Goal: Task Accomplishment & Management: Use online tool/utility

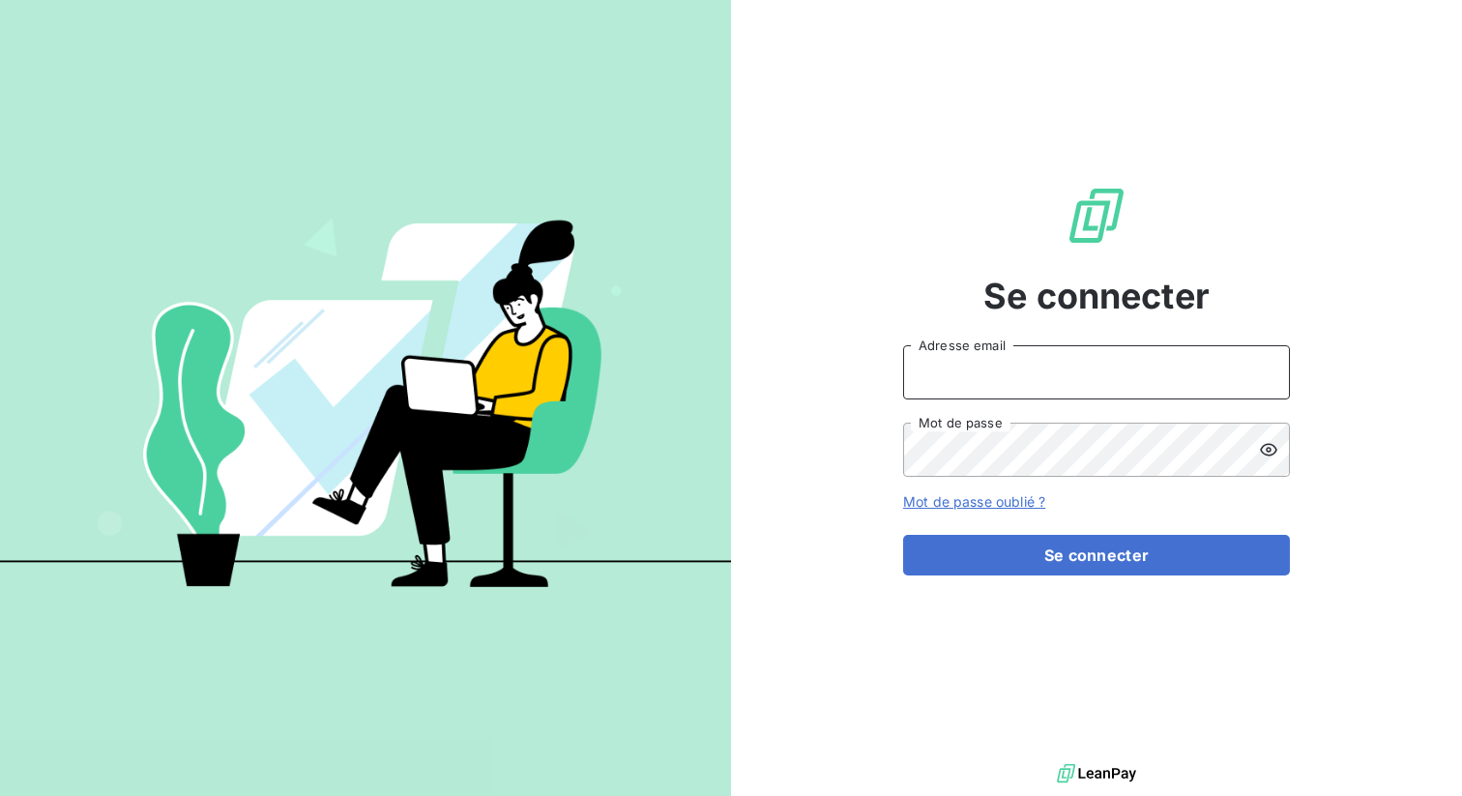
click at [923, 387] on input "Adresse email" at bounding box center [1096, 372] width 387 height 54
paste input "relaispoidslourdsberry"
type input "admin@relaispoidslourdsberry"
click at [903, 535] on button "Se connecter" at bounding box center [1096, 555] width 387 height 41
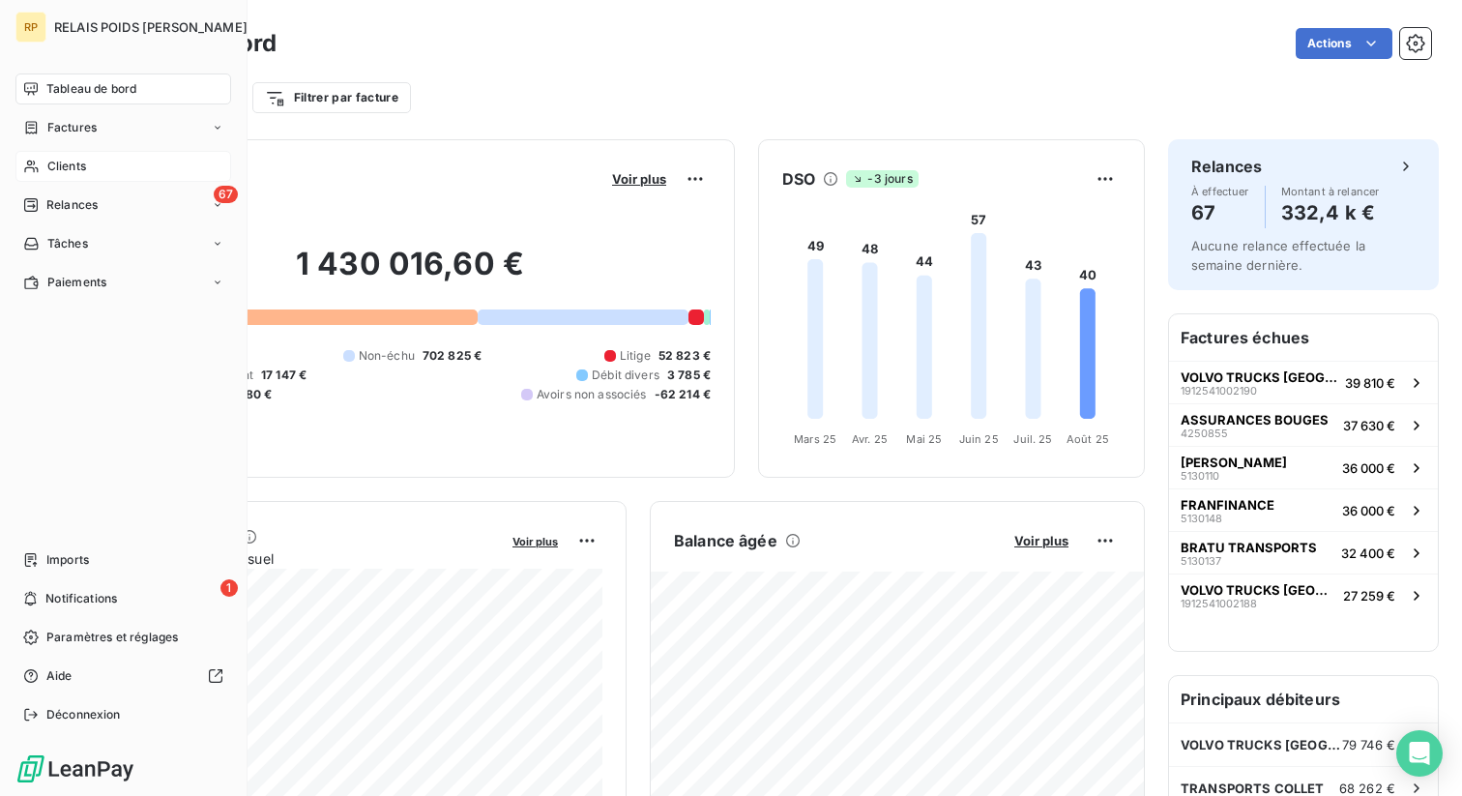
click at [116, 180] on div "Clients" at bounding box center [123, 166] width 216 height 31
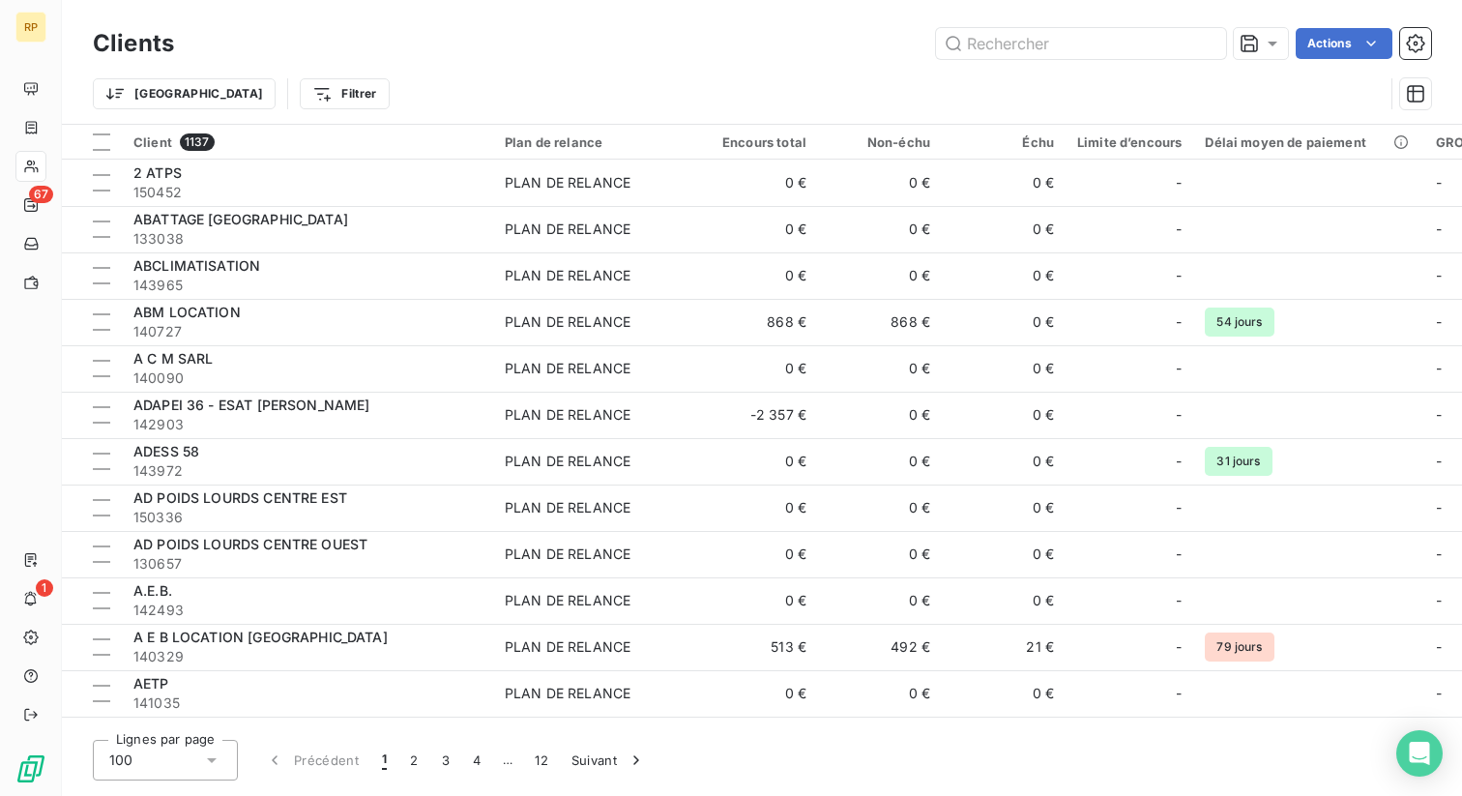
click at [980, 104] on div "Trier Filtrer" at bounding box center [738, 93] width 1291 height 37
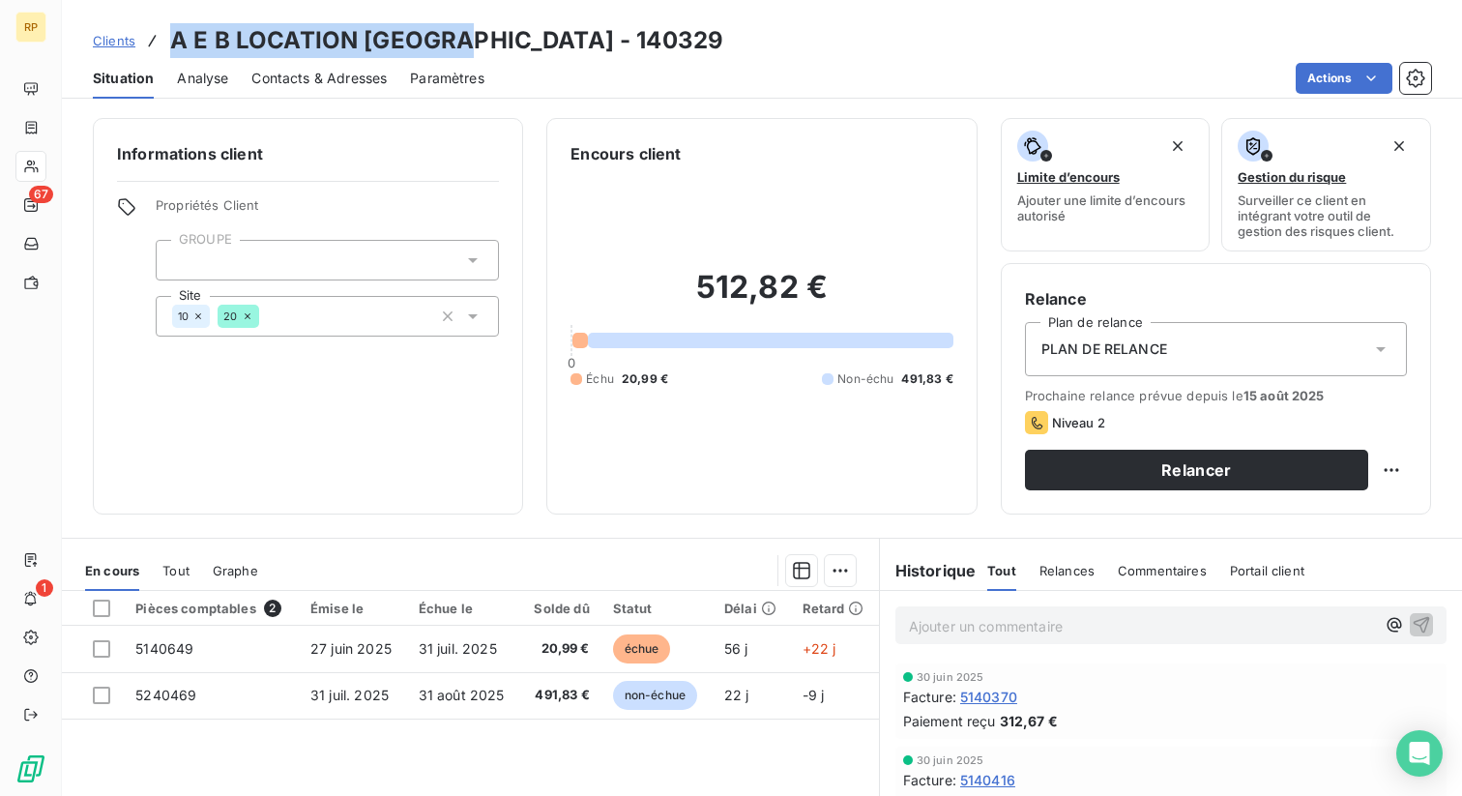
drag, startPoint x: 168, startPoint y: 45, endPoint x: 470, endPoint y: 52, distance: 301.7
click at [470, 52] on div "Clients A E B LOCATION [GEOGRAPHIC_DATA] - 140329" at bounding box center [408, 40] width 630 height 35
copy h3 "A E B LOCATION [GEOGRAPHIC_DATA]"
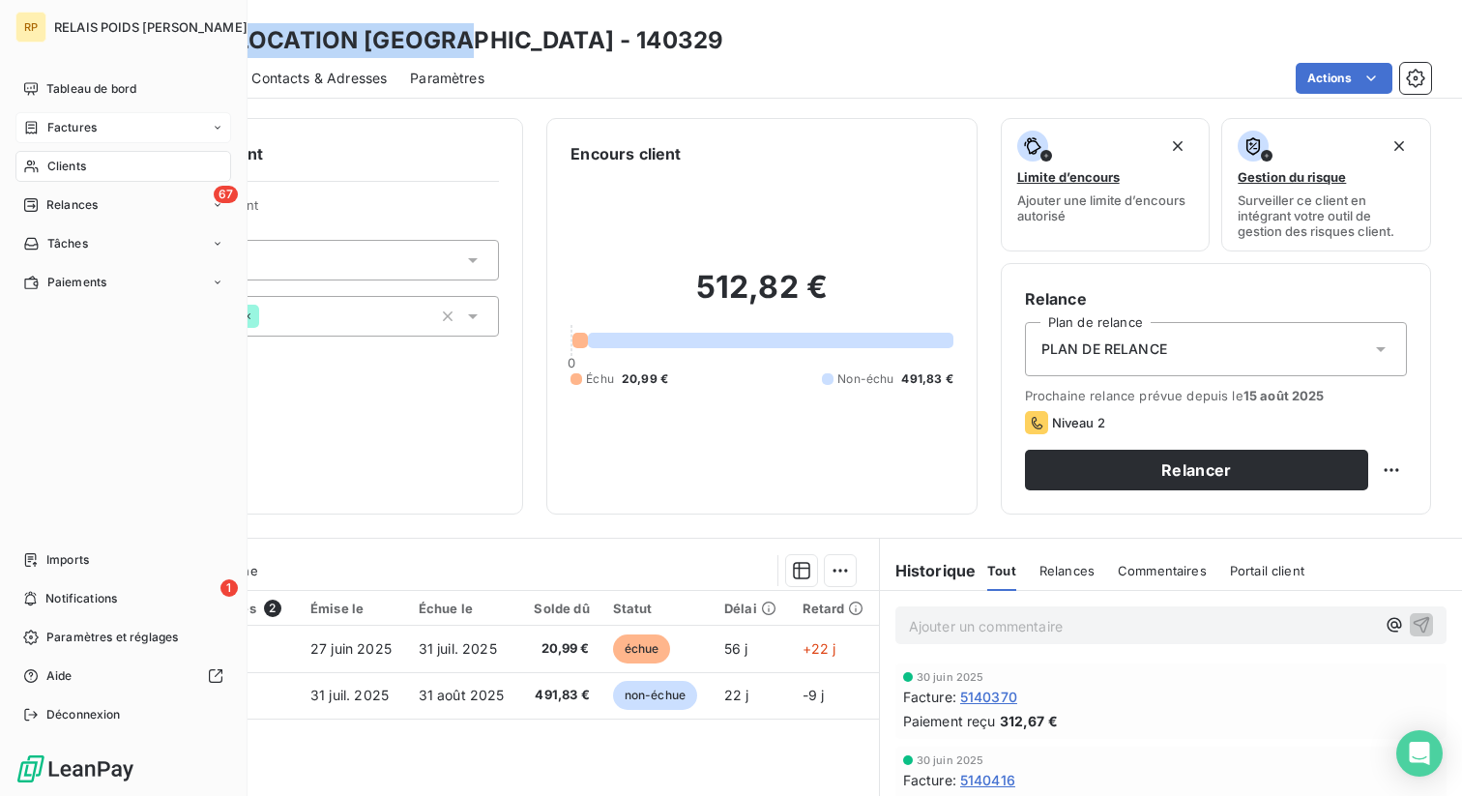
click at [78, 132] on span "Factures" at bounding box center [71, 127] width 49 height 17
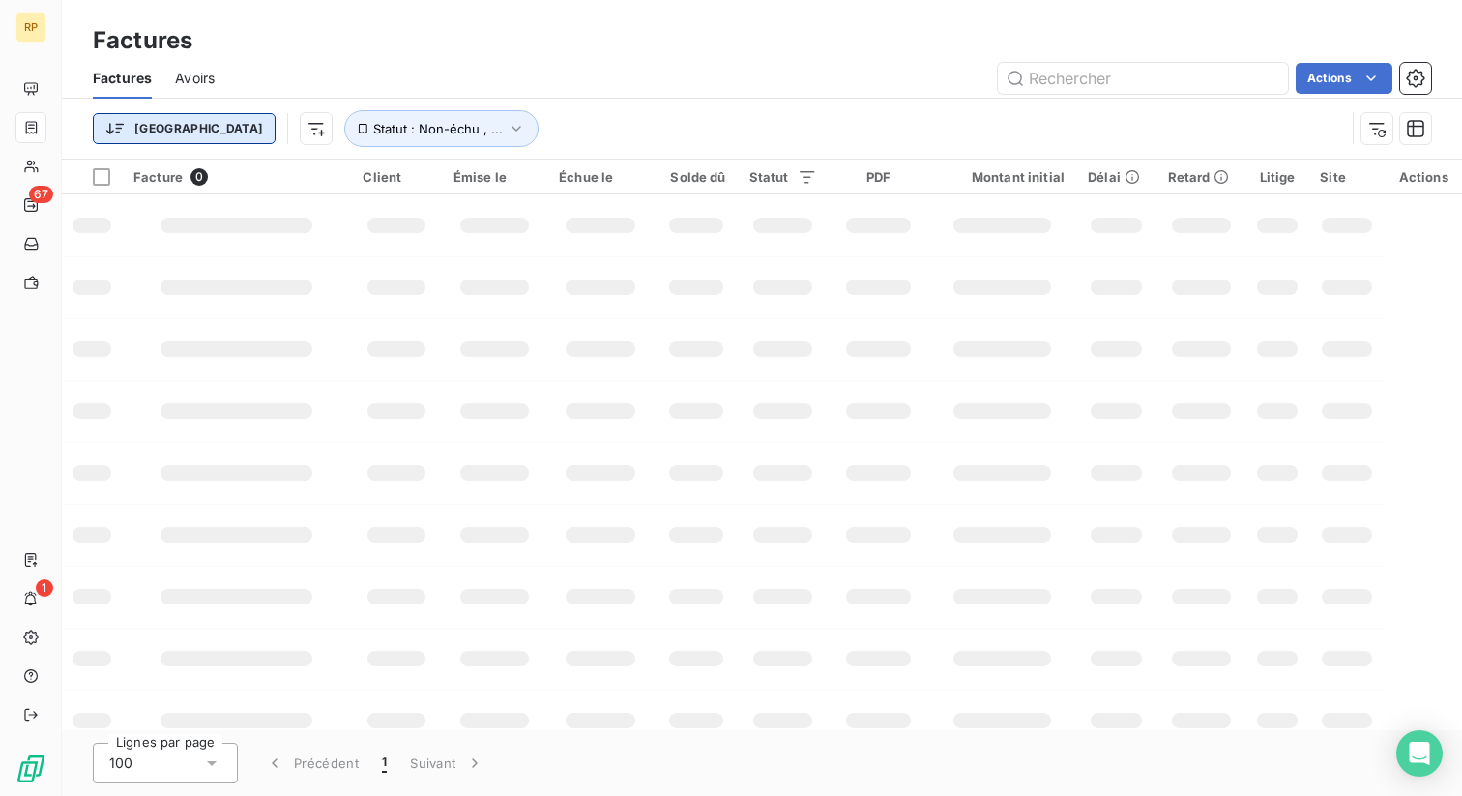
click at [151, 122] on html "RP 67 1 Factures Factures Avoirs Actions Trier Statut : Non-échu , ... Facture …" at bounding box center [731, 398] width 1462 height 796
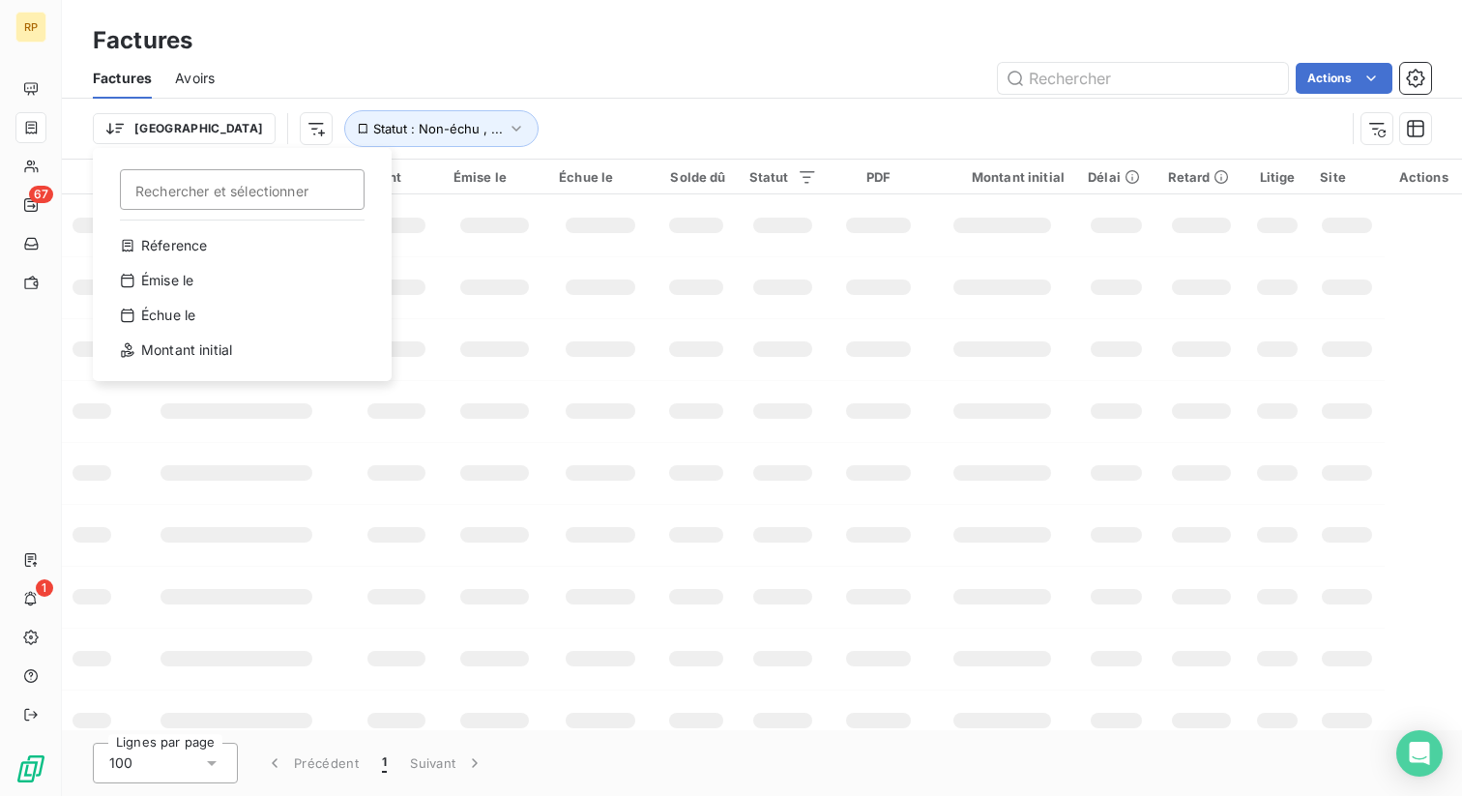
click at [277, 64] on html "RP 67 1 Factures Factures Avoirs Actions Trier Rechercher et sélectionner Réfer…" at bounding box center [731, 398] width 1462 height 796
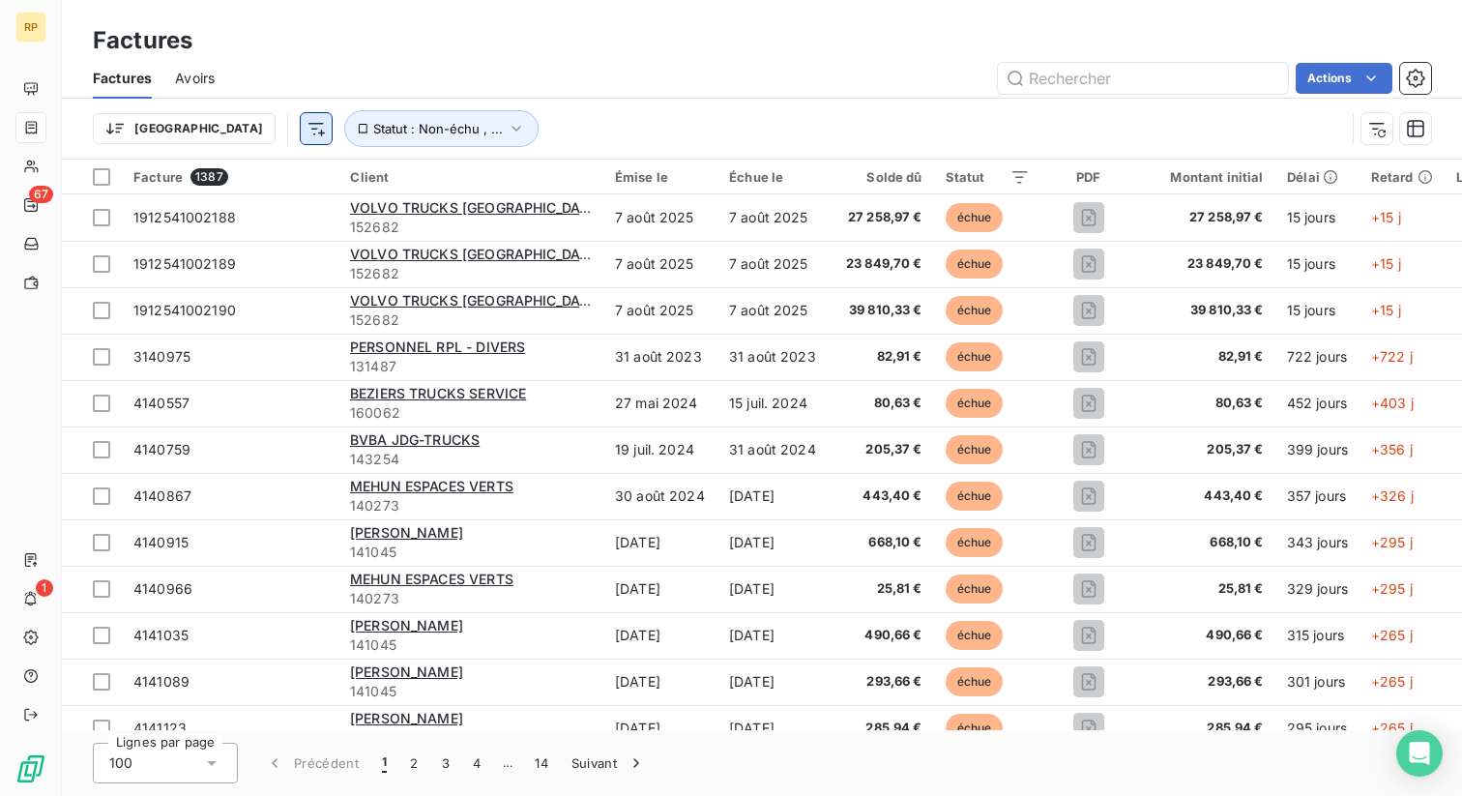
click at [222, 138] on html "RP 67 1 Factures Factures Avoirs Actions Trier Statut : Non-échu , ... Facture …" at bounding box center [731, 398] width 1462 height 796
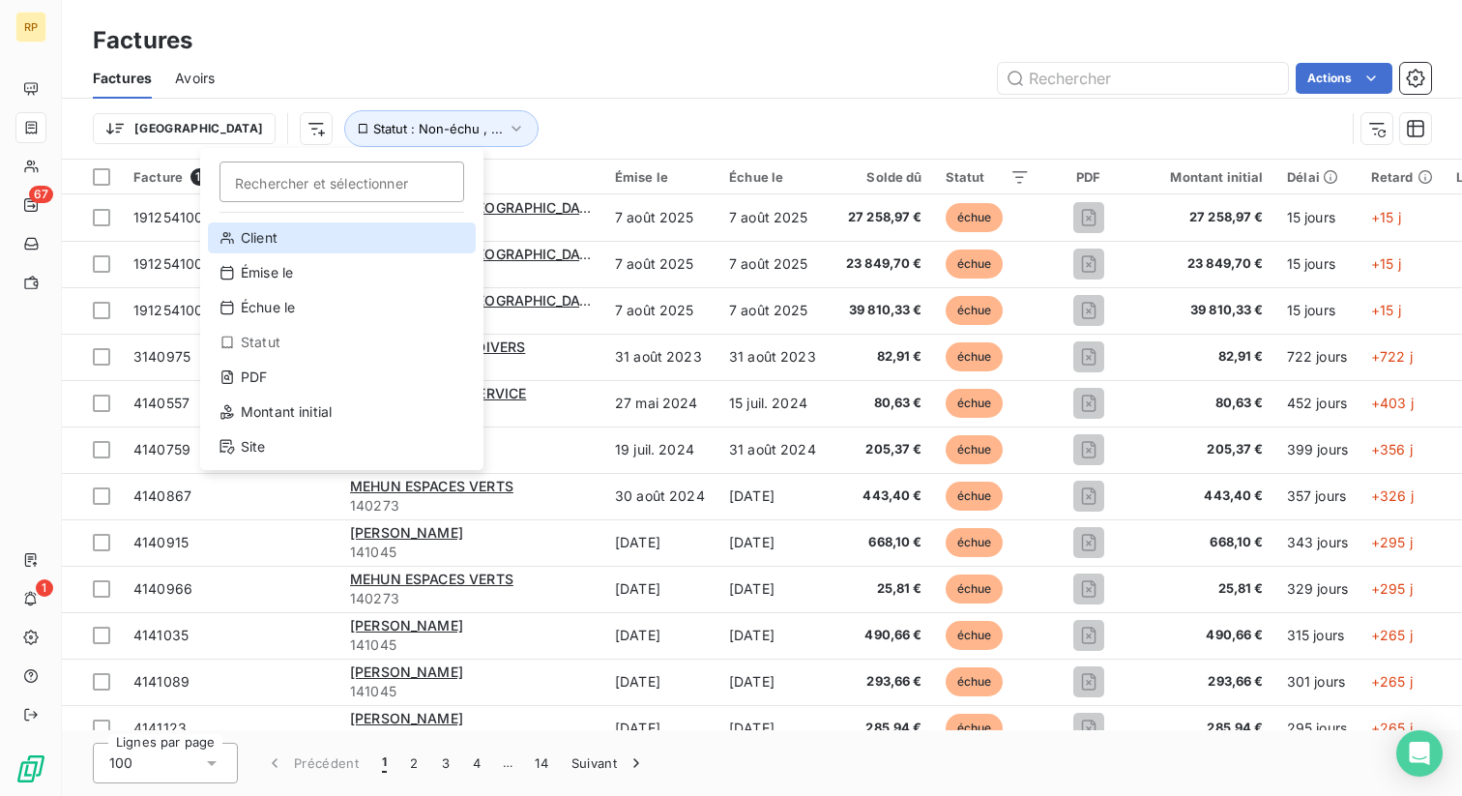
click at [292, 239] on div "Client" at bounding box center [342, 237] width 268 height 31
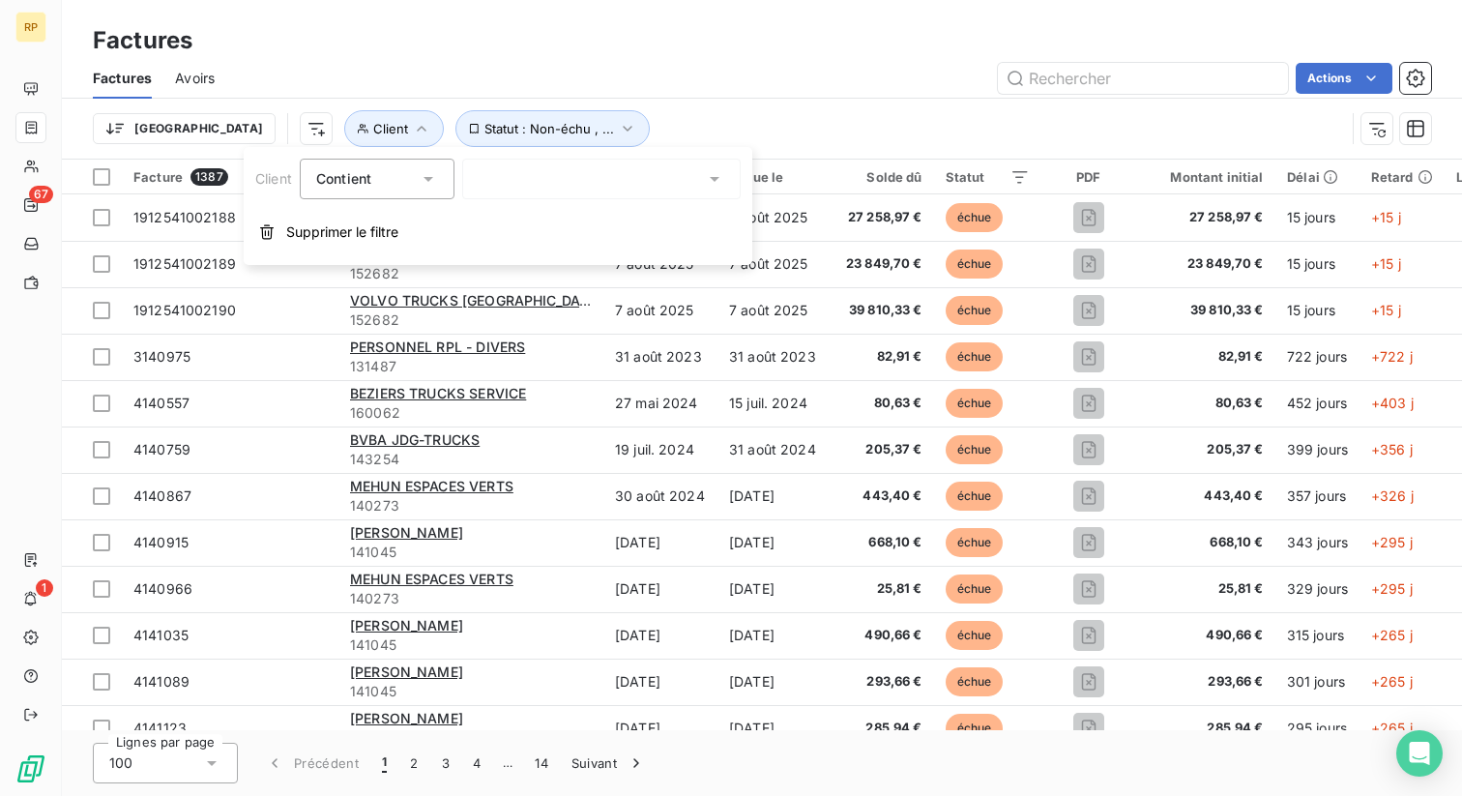
click at [536, 189] on div at bounding box center [601, 179] width 278 height 41
paste input "A E B LOCATION [GEOGRAPHIC_DATA]"
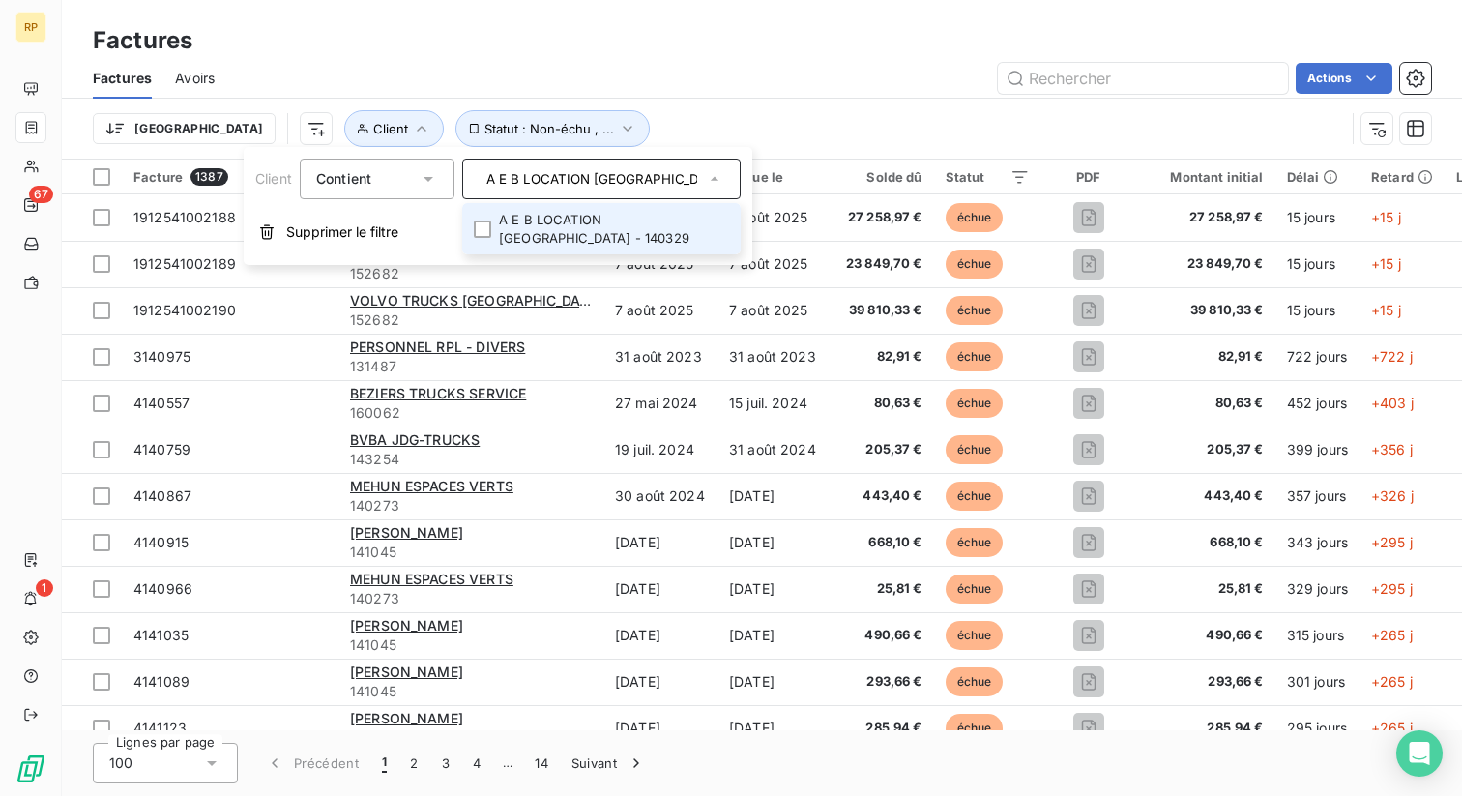
type input "A E B LOCATION [GEOGRAPHIC_DATA]"
click at [610, 216] on li "A E B LOCATION BOURGES - 140329" at bounding box center [601, 228] width 278 height 51
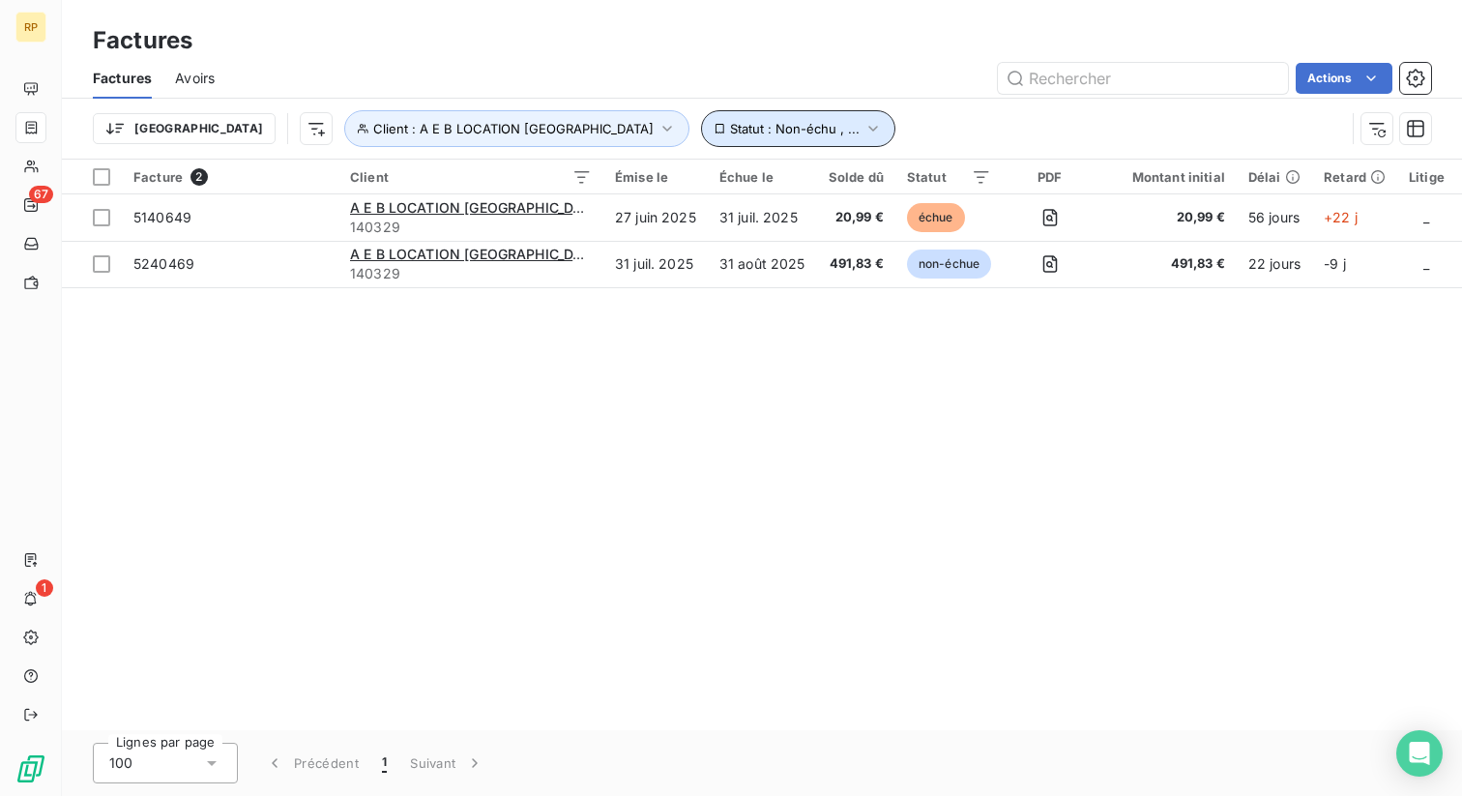
click at [730, 122] on span "Statut : Non-échu , ..." at bounding box center [795, 128] width 130 height 15
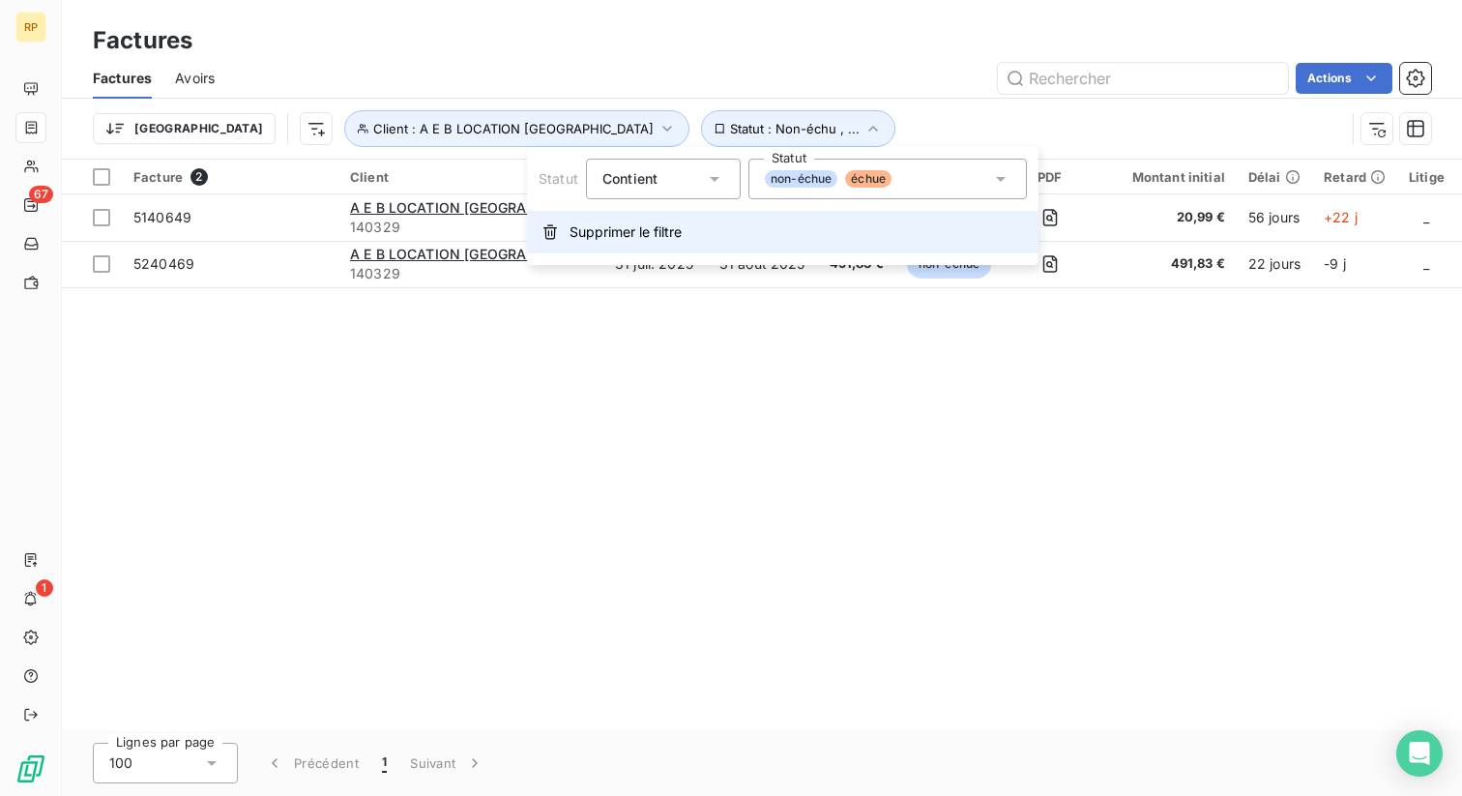
click at [608, 227] on span "Supprimer le filtre" at bounding box center [625, 231] width 112 height 19
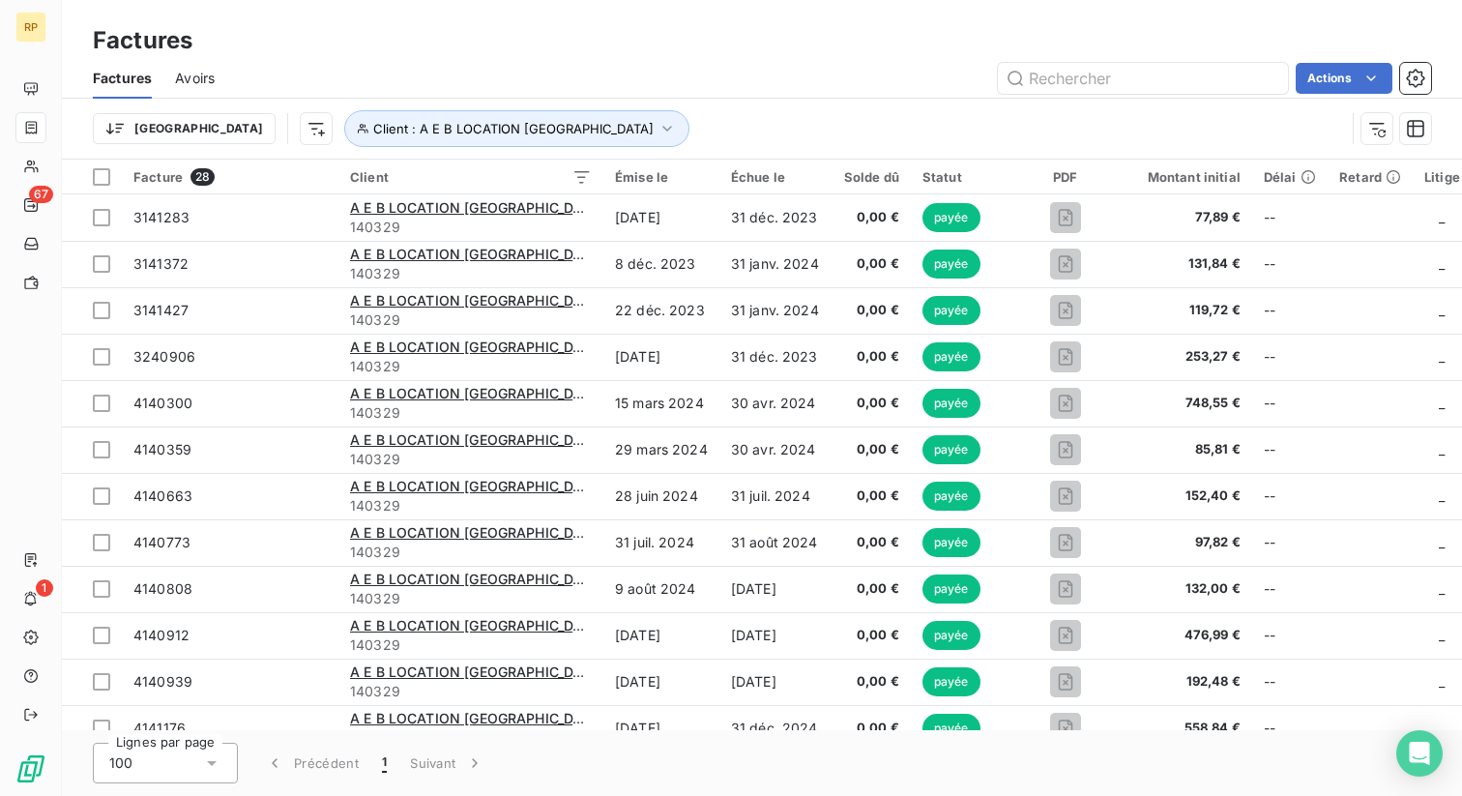
click at [603, 79] on div "Actions" at bounding box center [834, 78] width 1193 height 31
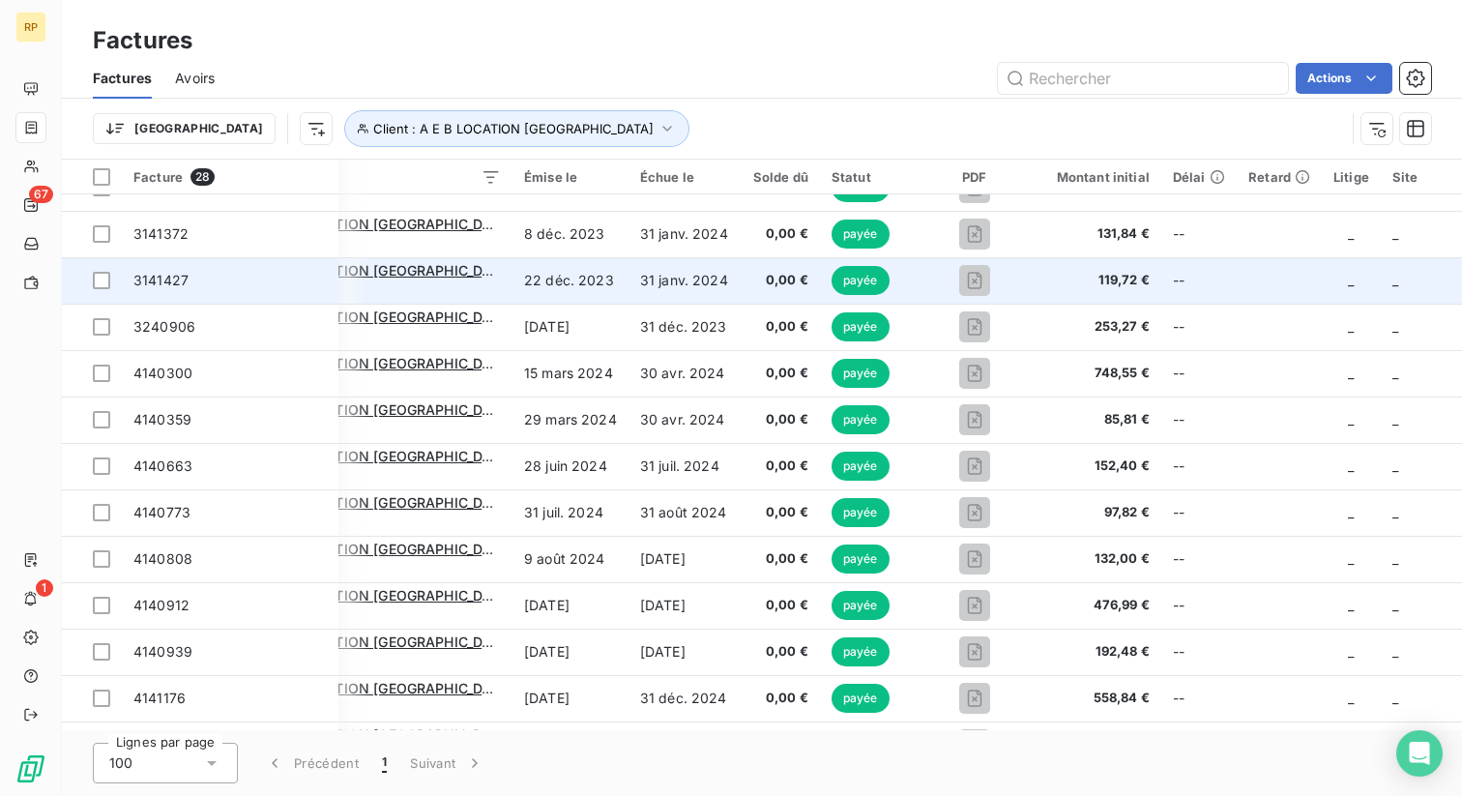
scroll to position [0, 91]
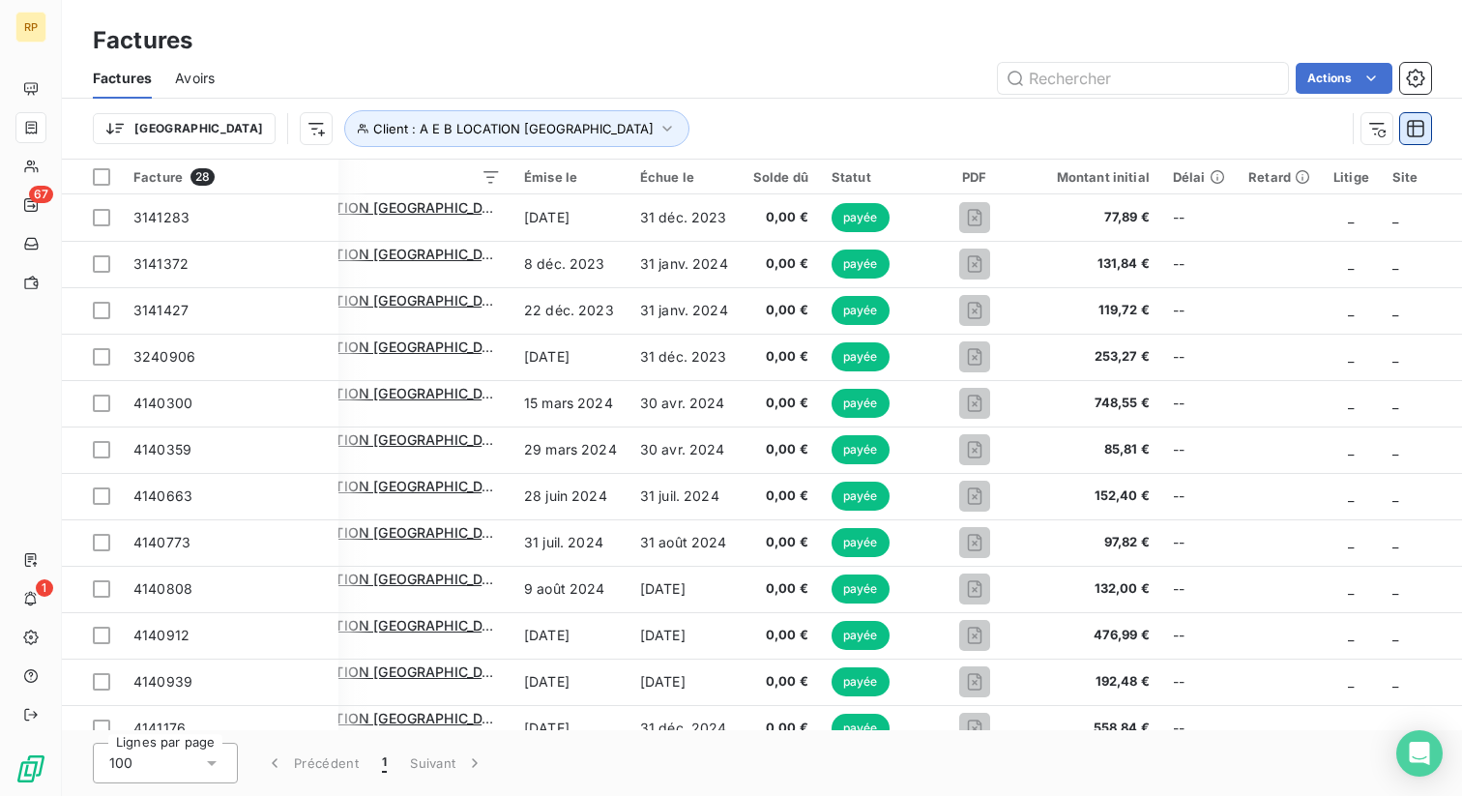
click at [1419, 130] on icon "button" at bounding box center [1415, 128] width 19 height 19
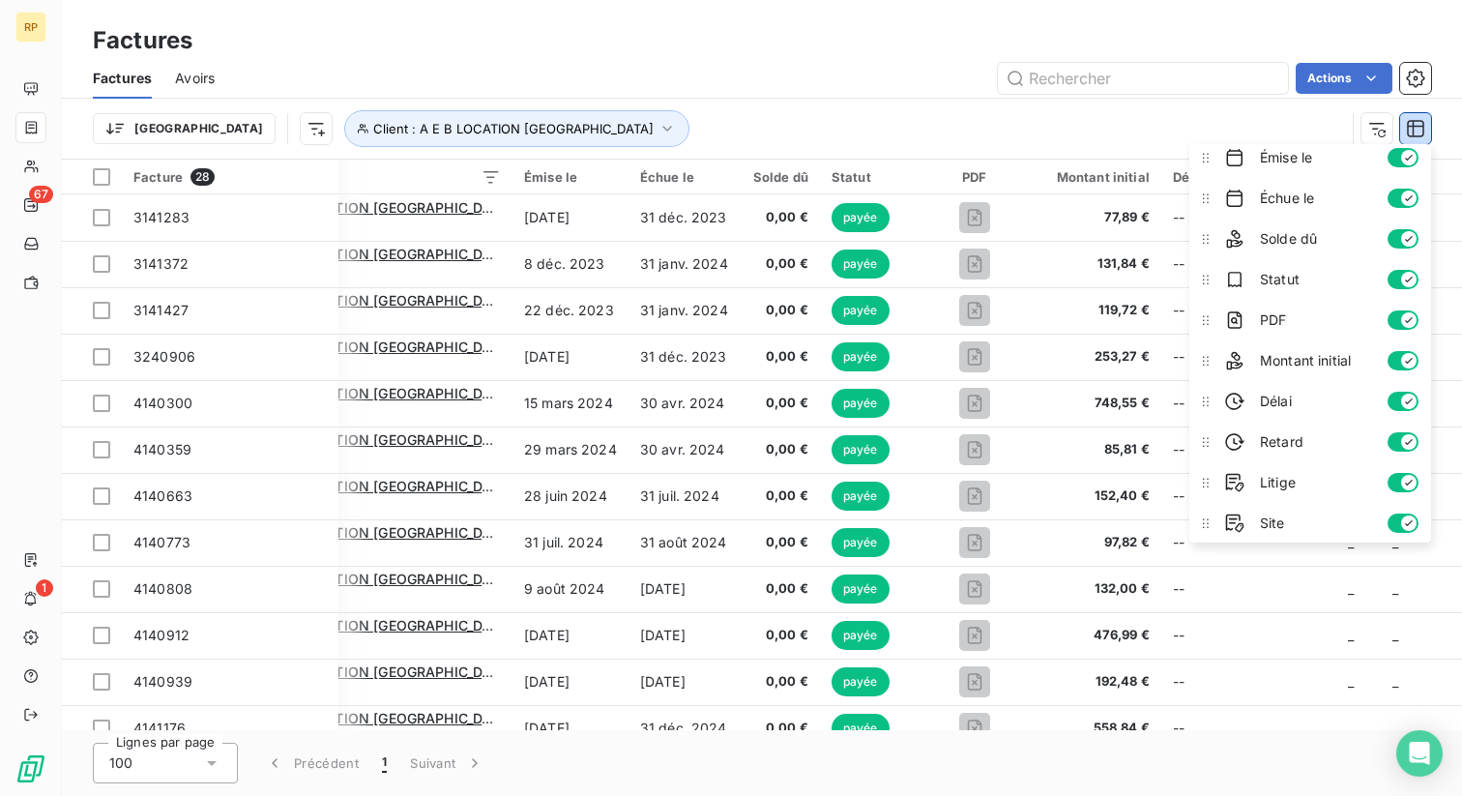
scroll to position [95, 0]
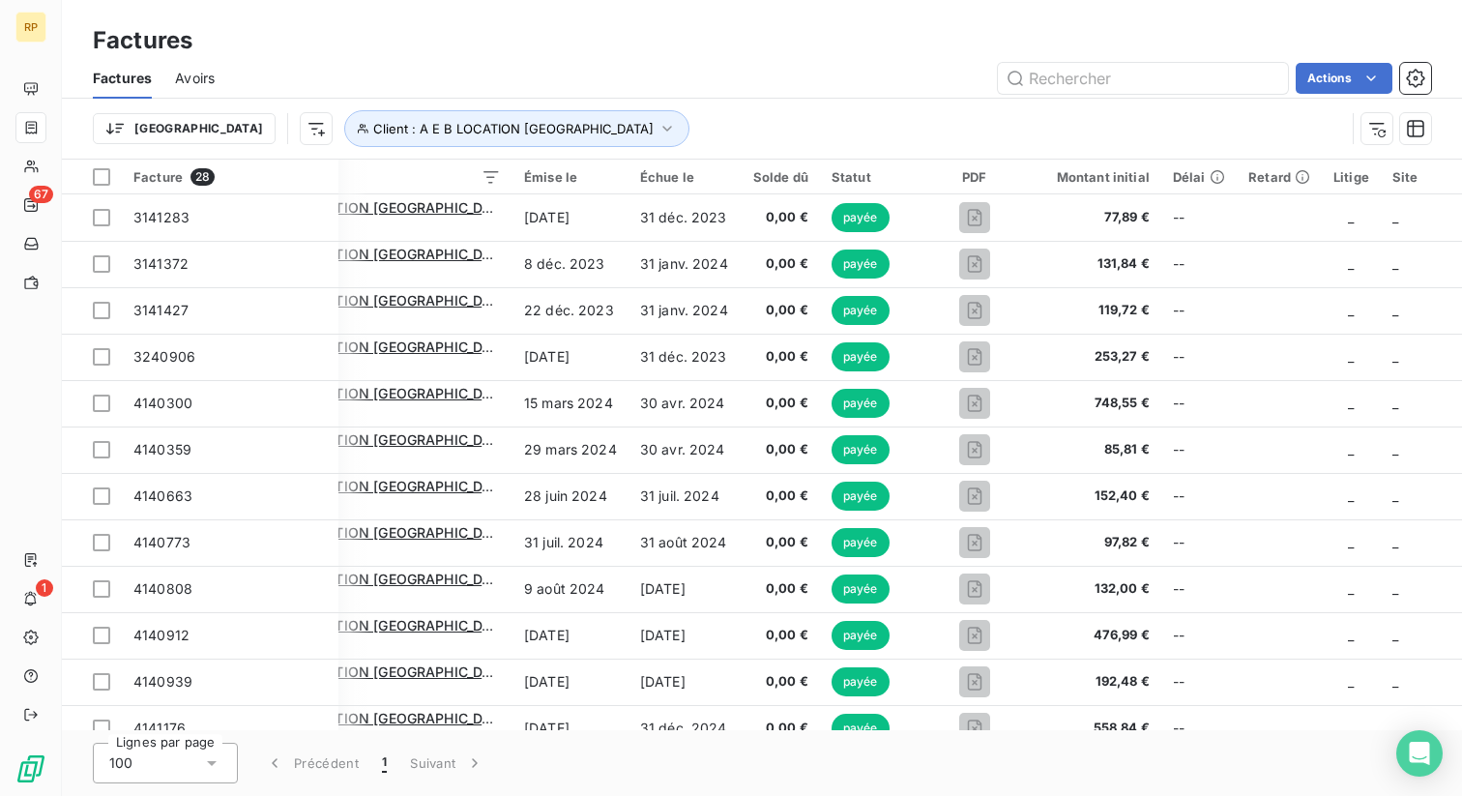
click at [1077, 137] on div "Trier Client : A E B LOCATION BOURGES" at bounding box center [719, 128] width 1252 height 37
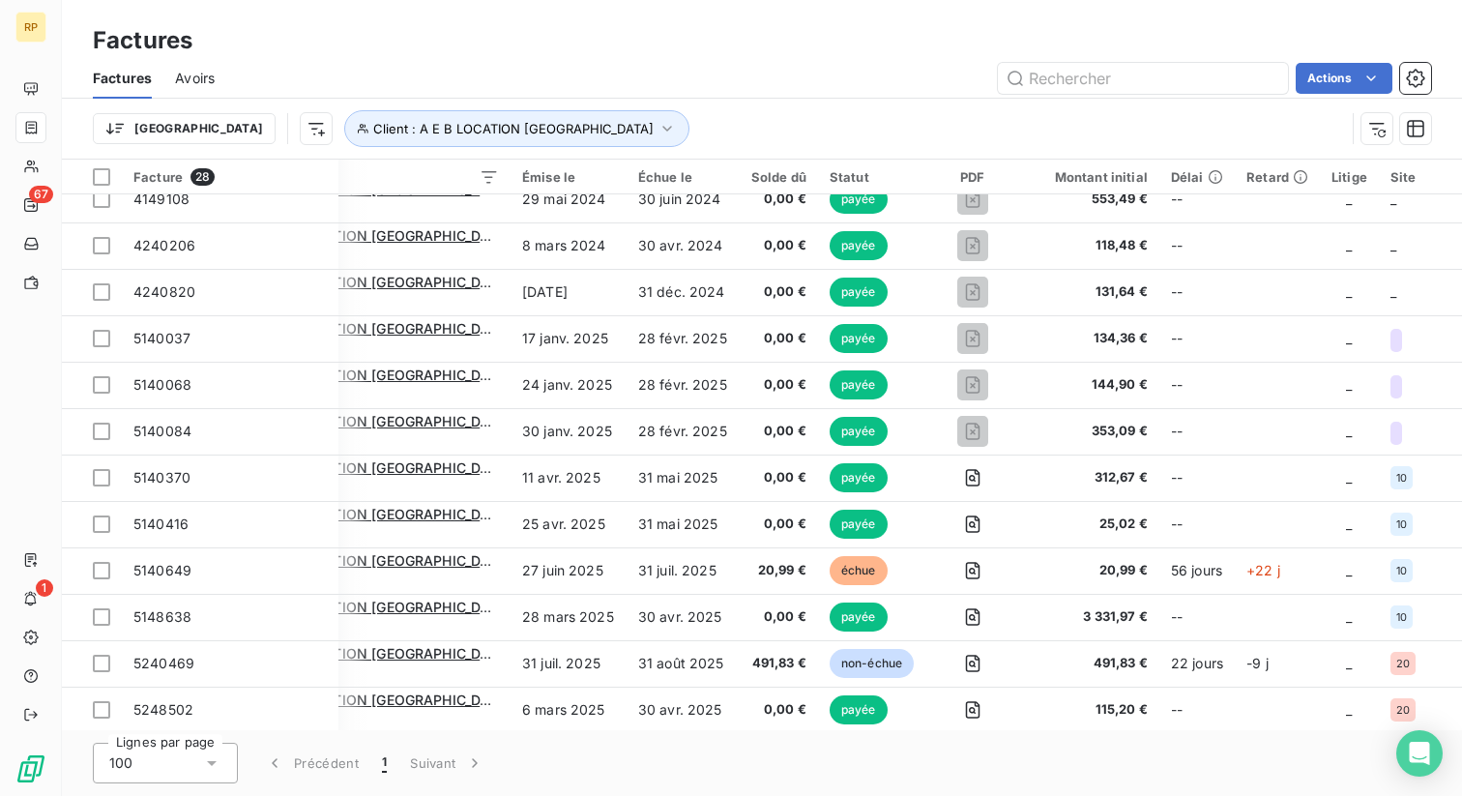
scroll to position [772, 93]
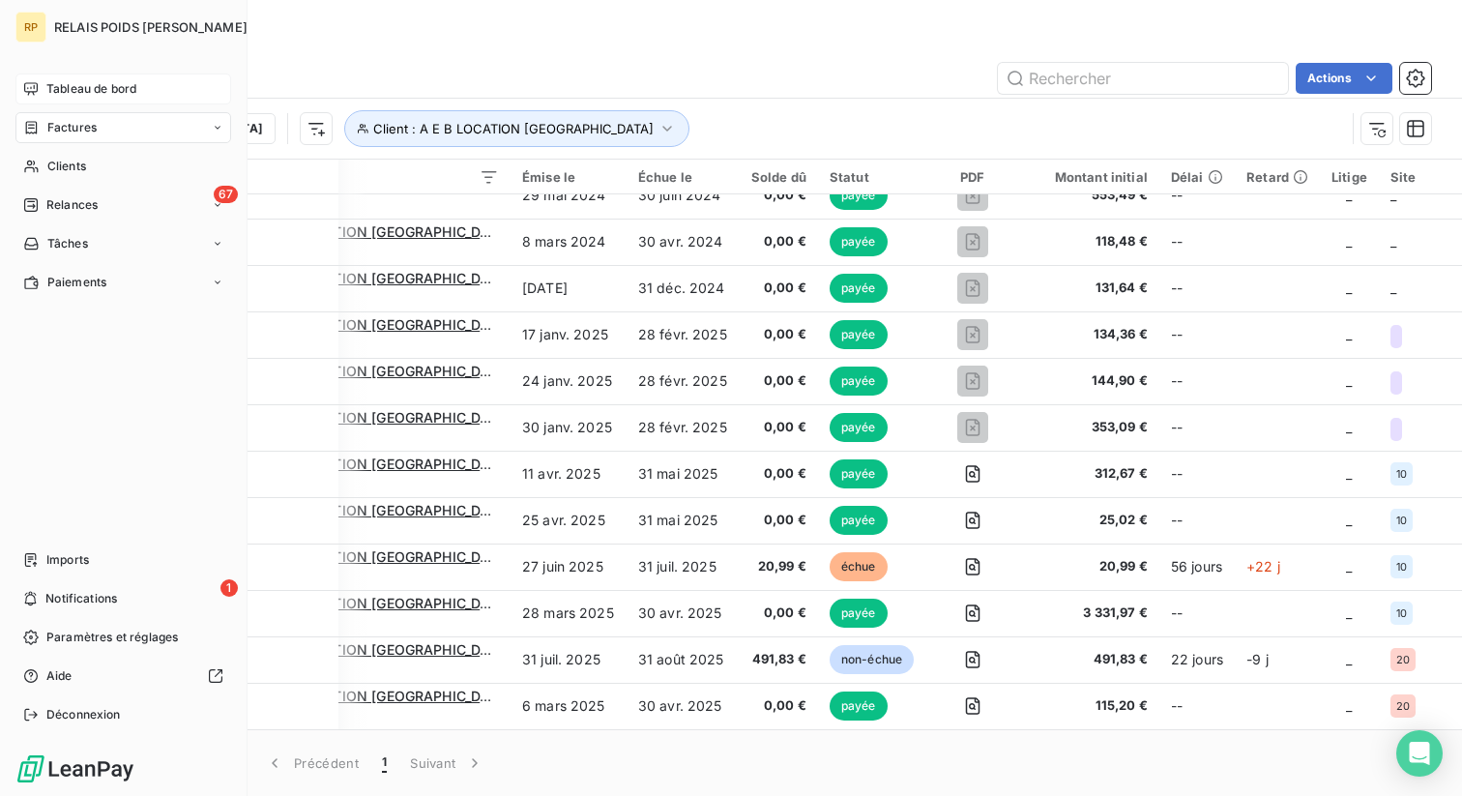
click at [87, 94] on span "Tableau de bord" at bounding box center [91, 88] width 90 height 17
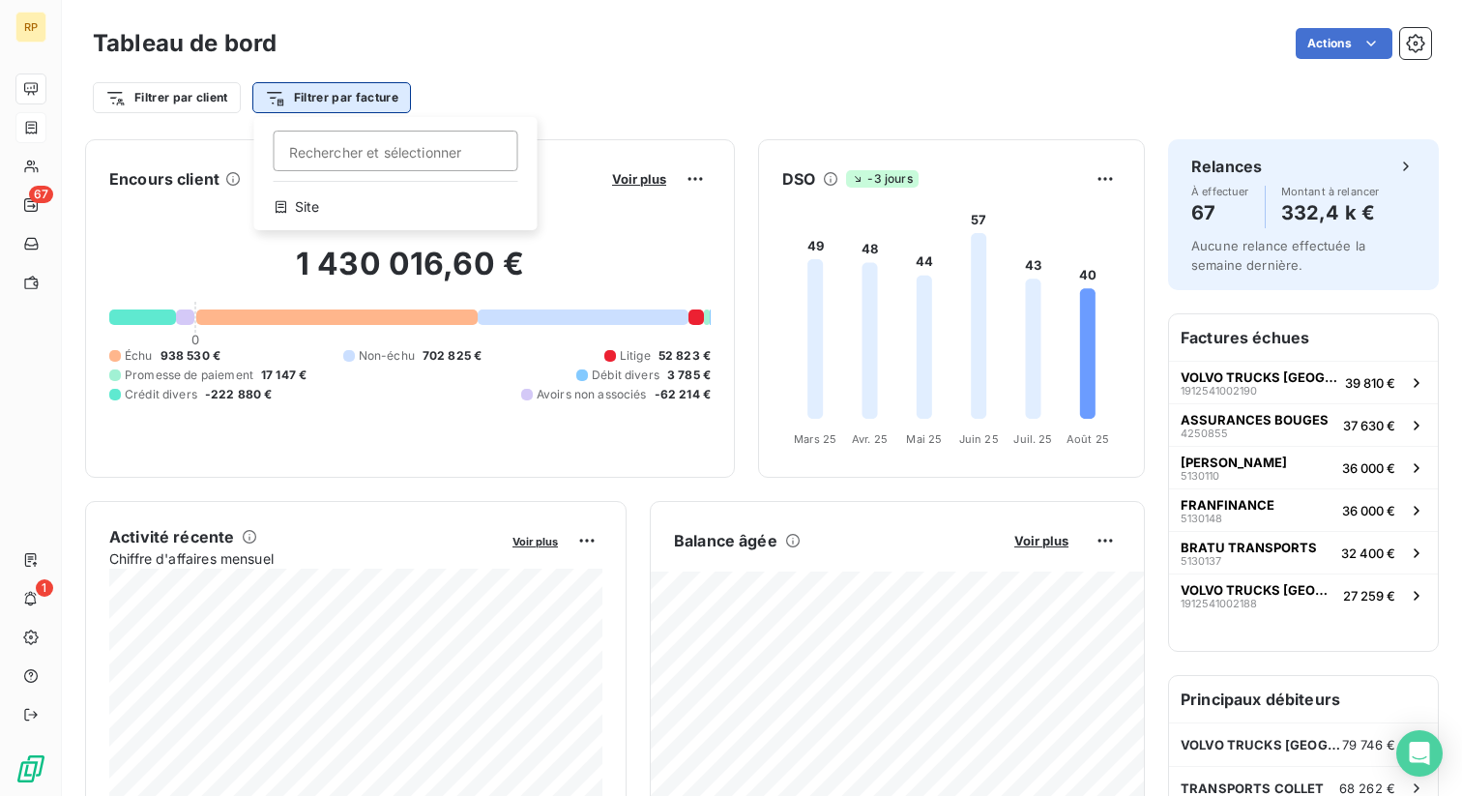
click at [306, 104] on html "RP 67 1 Tableau de bord Actions Filtrer par client Filtrer par facture Recherch…" at bounding box center [731, 398] width 1462 height 796
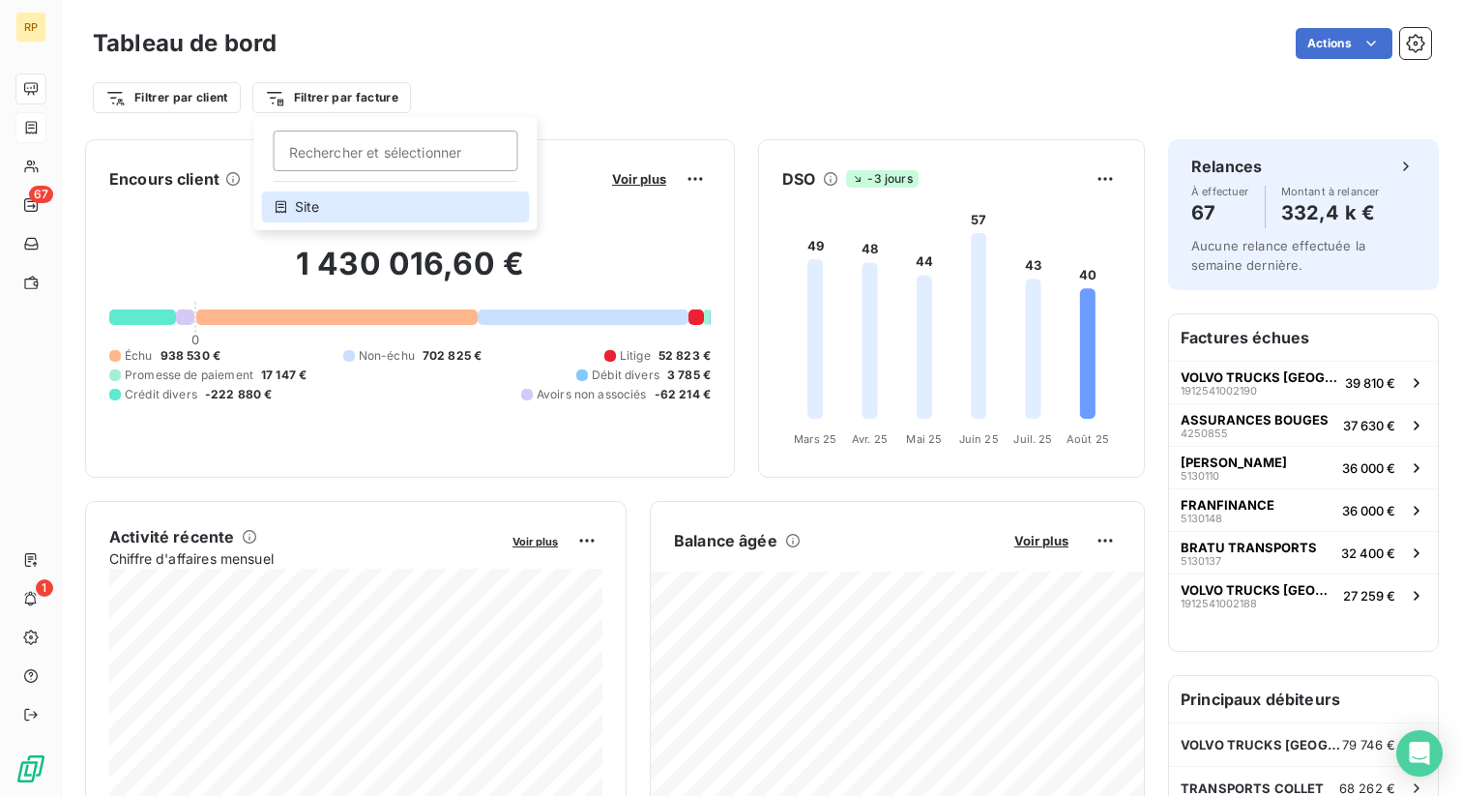
click at [334, 204] on div "Site" at bounding box center [396, 206] width 268 height 31
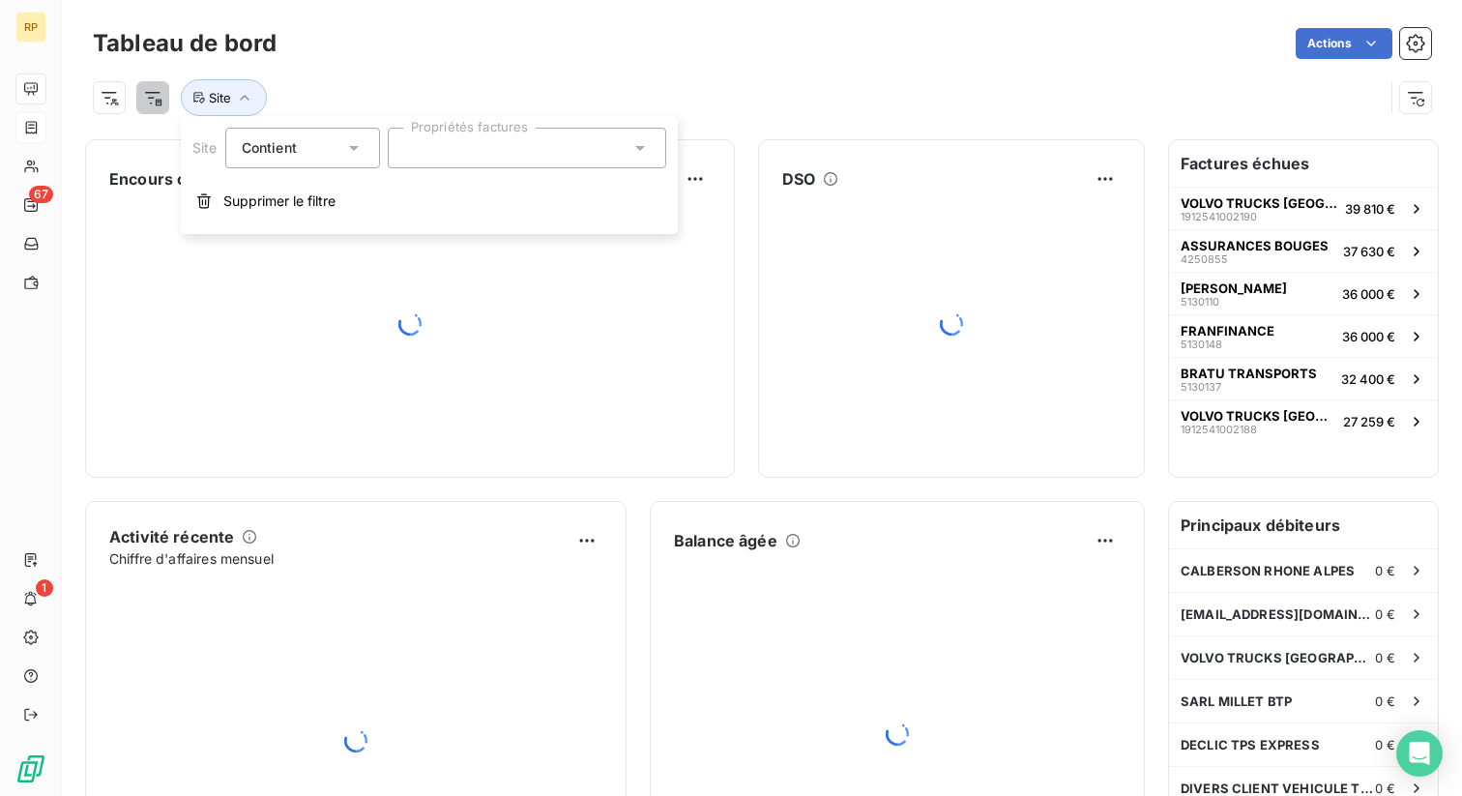
click at [547, 152] on div at bounding box center [527, 148] width 278 height 41
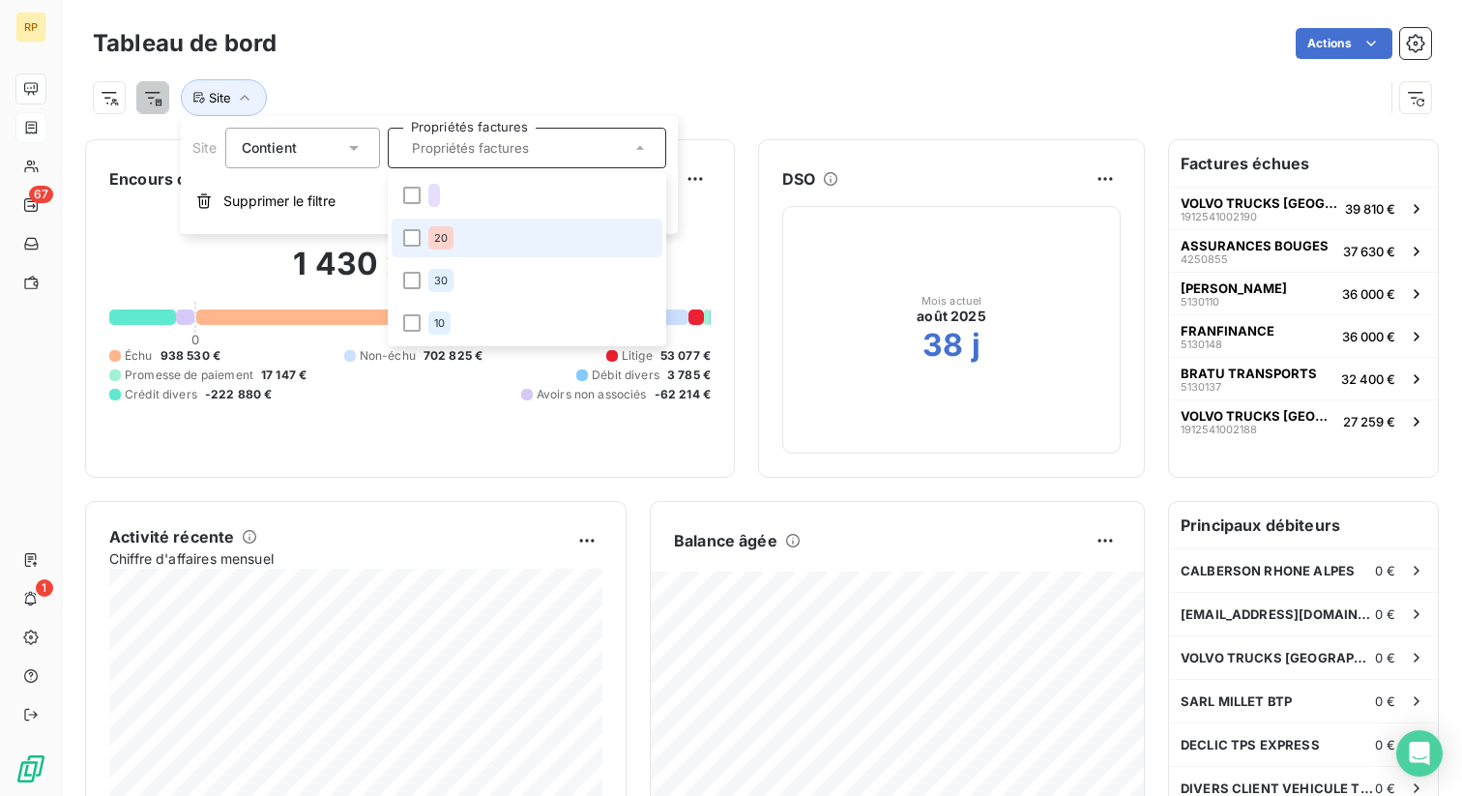
click at [541, 228] on li "20" at bounding box center [527, 238] width 271 height 39
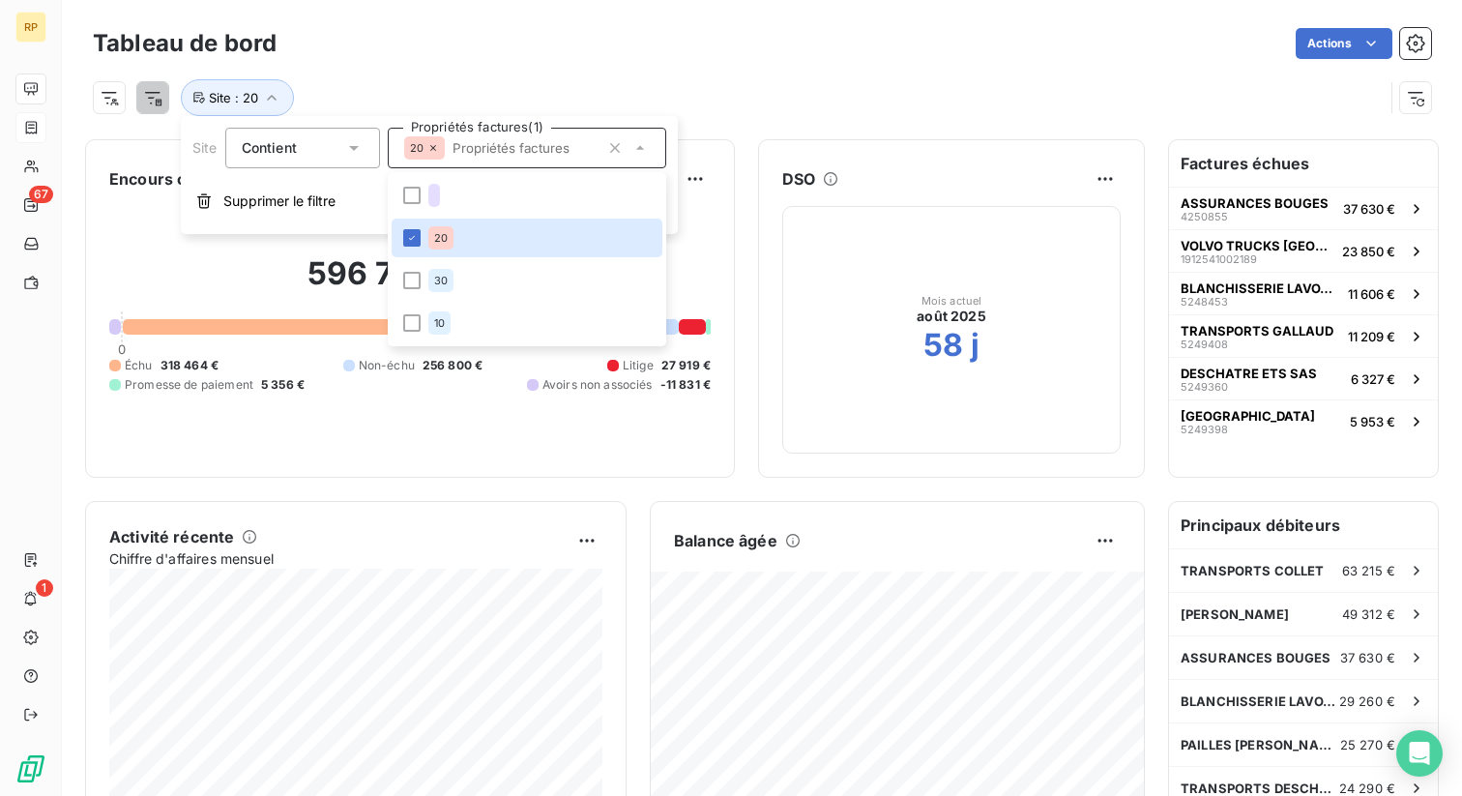
click at [764, 50] on div "Actions" at bounding box center [865, 43] width 1131 height 31
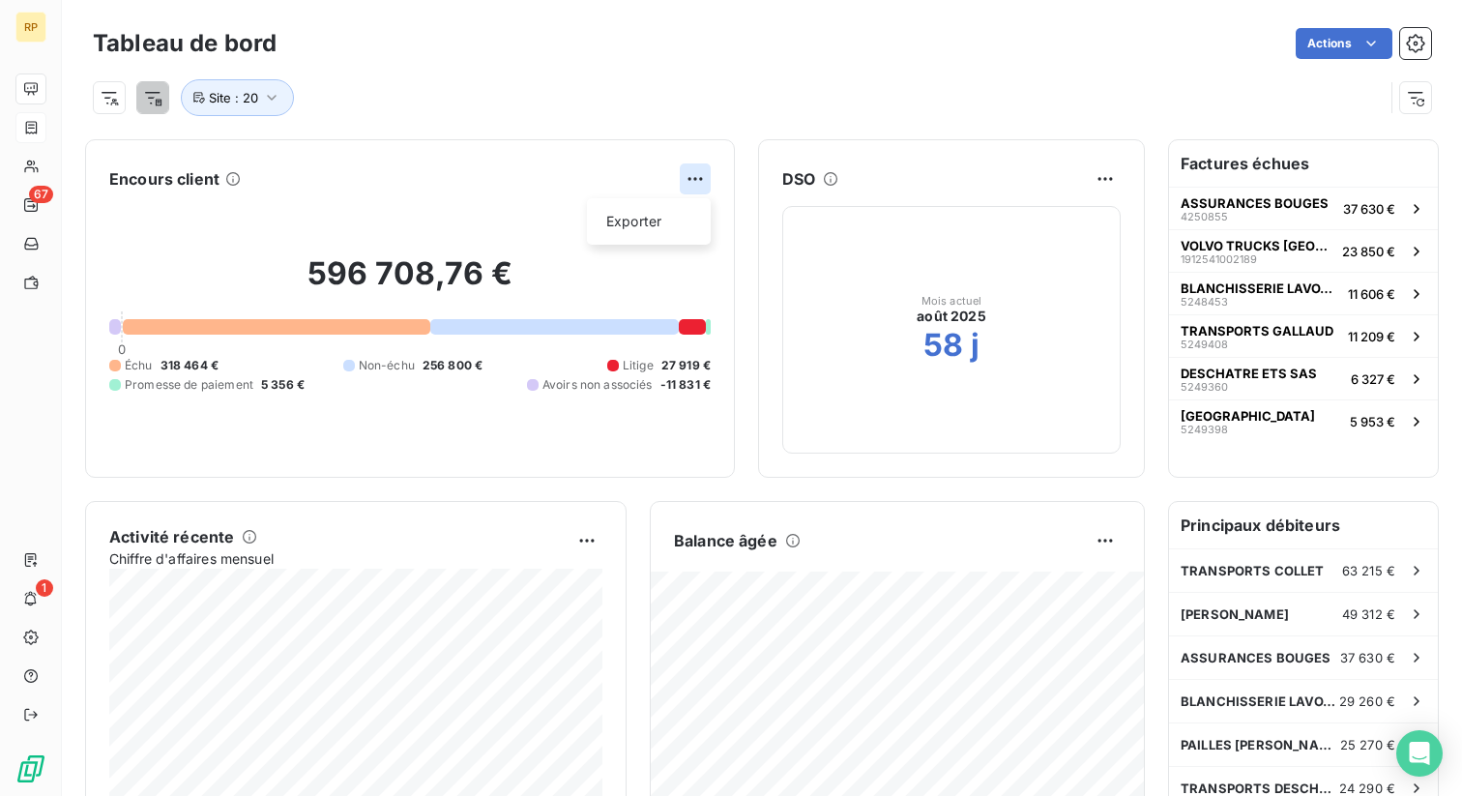
click at [697, 183] on html "RP 67 1 Tableau de bord Actions Site : 20 Encours client Exporter 596 708,76 € …" at bounding box center [731, 398] width 1462 height 796
click at [697, 183] on html "RP 67 1 Tableau de bord Actions Site : 20 Encours client 596 708,76 € 0 Échu 31…" at bounding box center [731, 398] width 1462 height 796
click at [436, 330] on div at bounding box center [554, 326] width 248 height 15
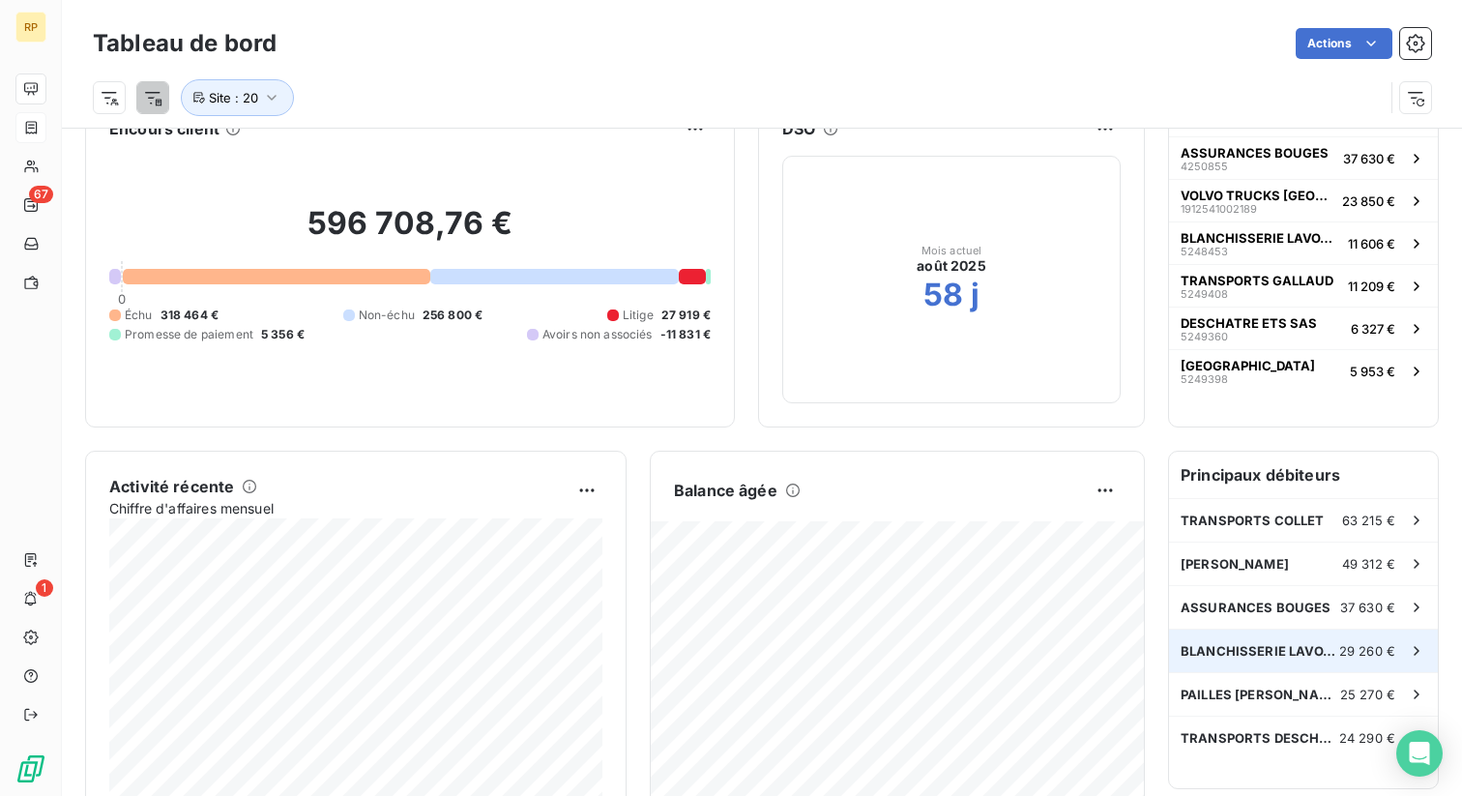
scroll to position [53, 0]
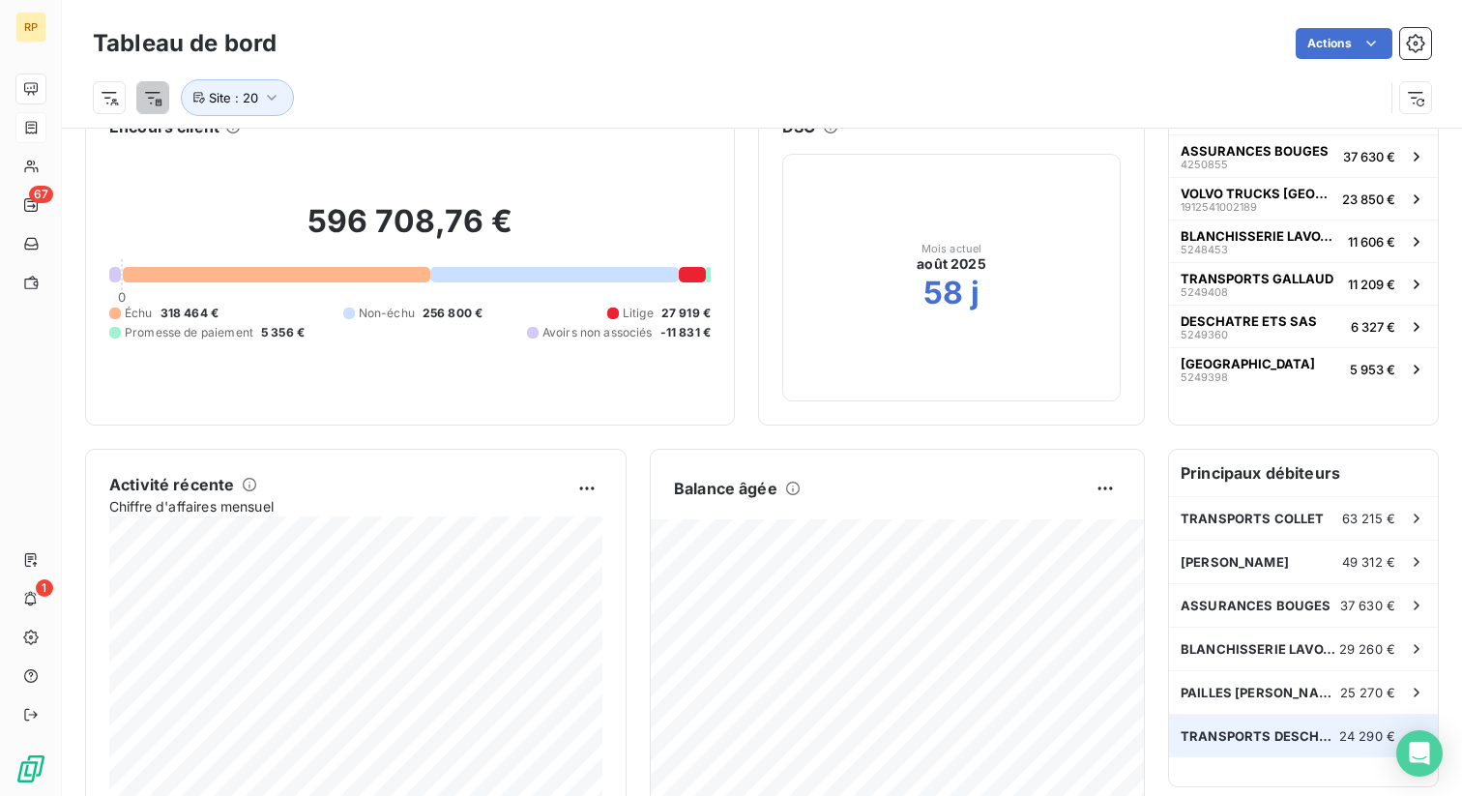
click at [1291, 737] on span "TRANSPORTS DESCHATRETTES SAS" at bounding box center [1260, 735] width 159 height 15
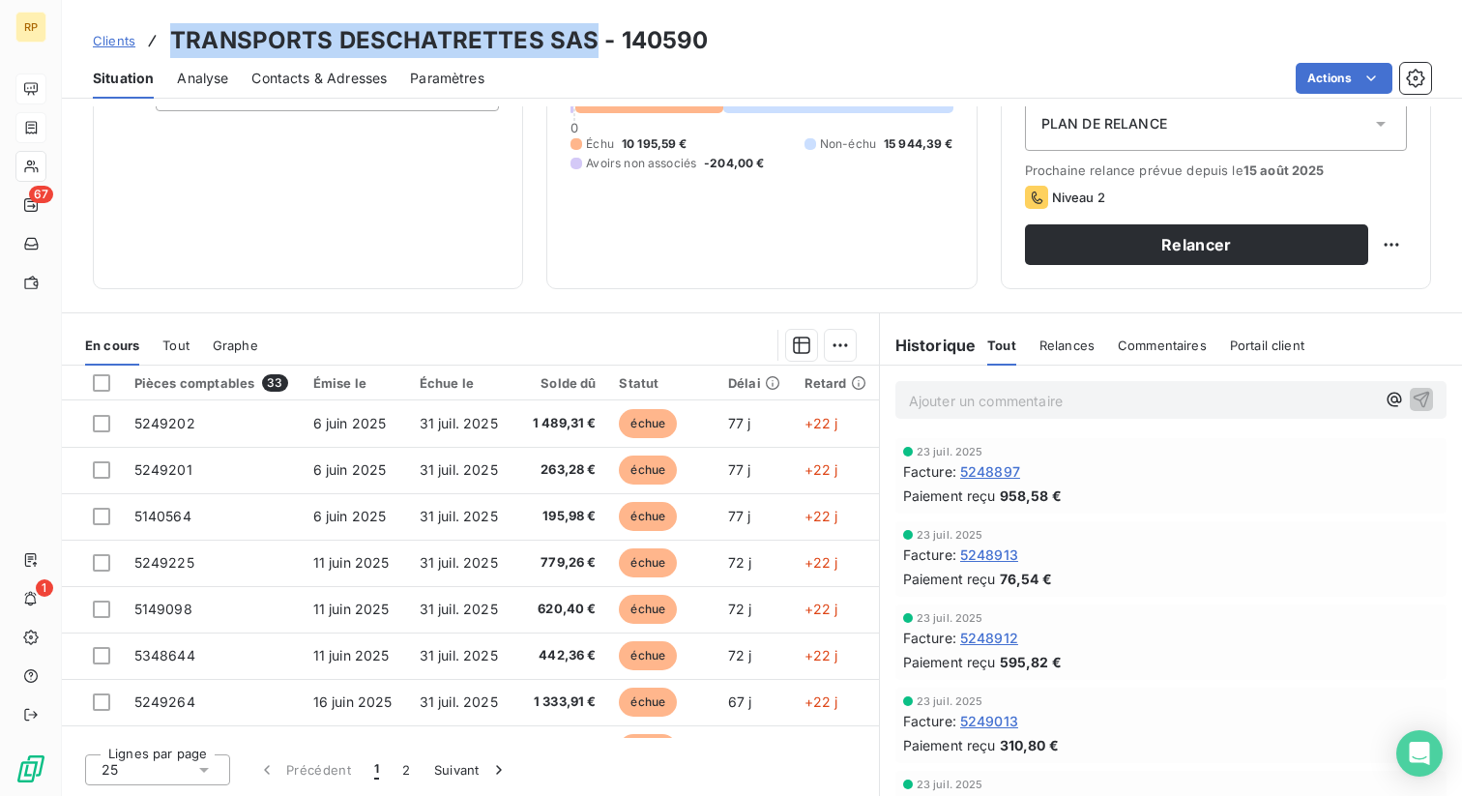
drag, startPoint x: 174, startPoint y: 38, endPoint x: 585, endPoint y: 41, distance: 410.9
click at [585, 41] on h3 "TRANSPORTS DESCHATRETTES SAS - 140590" at bounding box center [439, 40] width 539 height 35
copy h3 "TRANSPORTS DESCHATRETTES SAS"
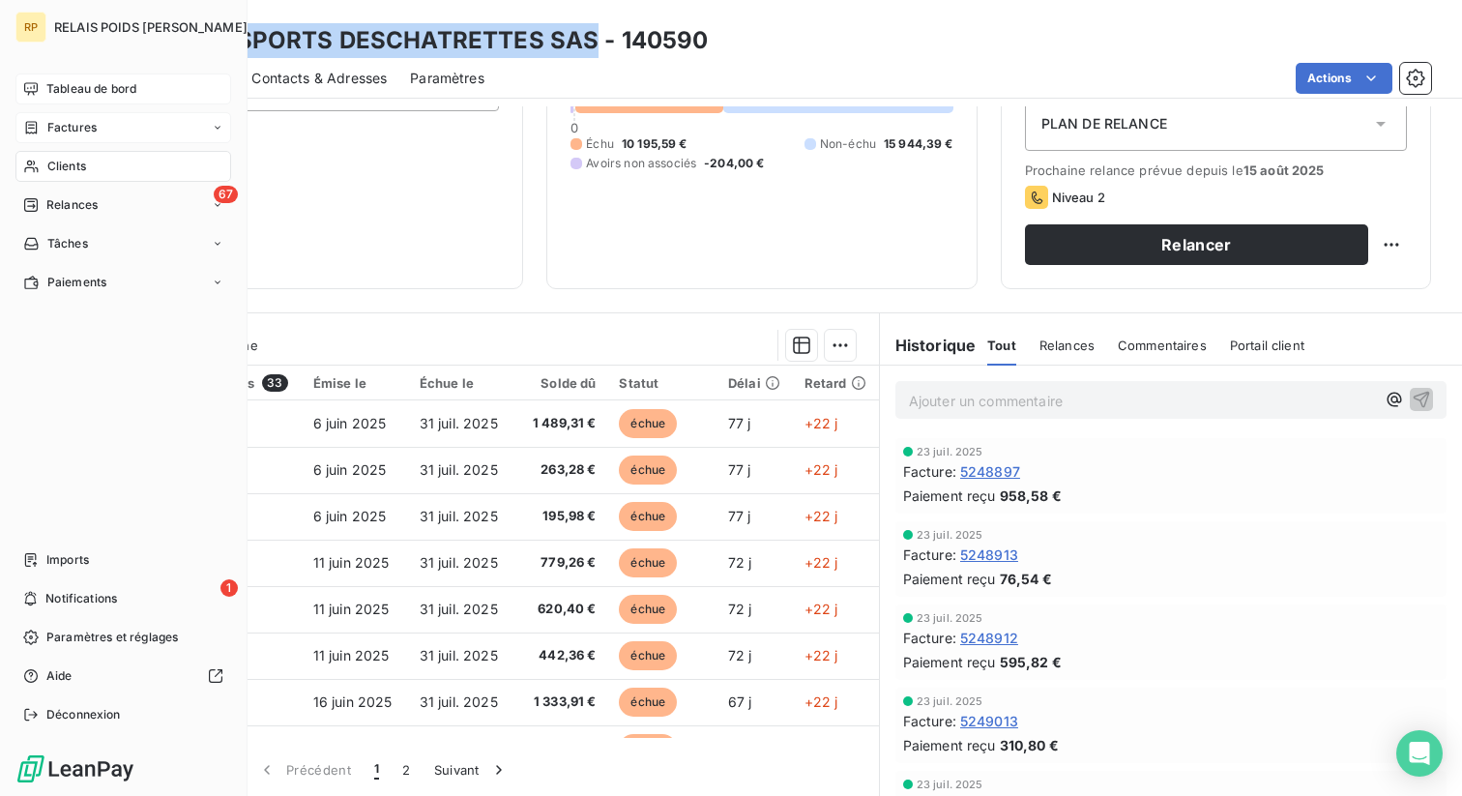
click at [73, 133] on span "Factures" at bounding box center [71, 127] width 49 height 17
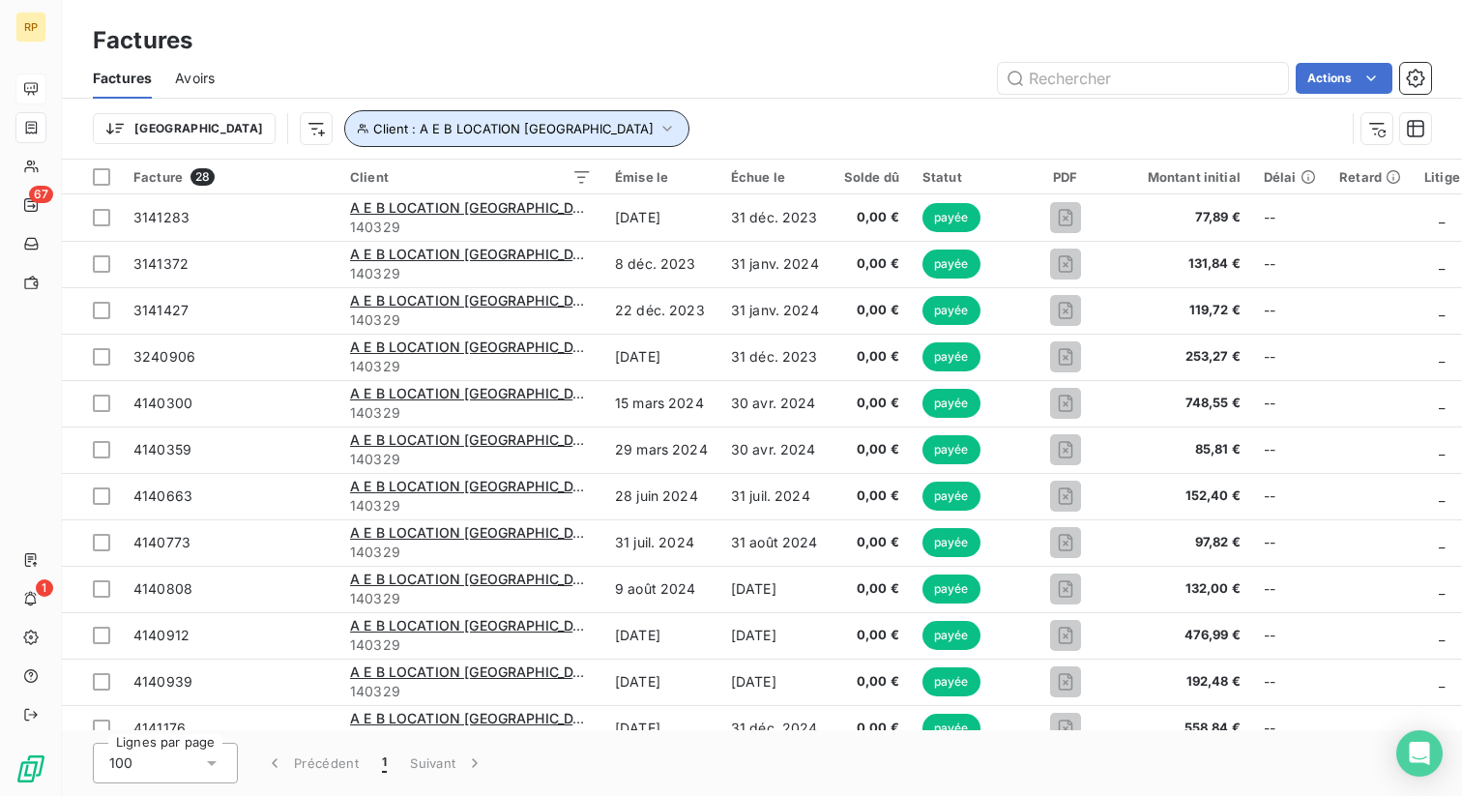
click at [404, 127] on span "Client : A E B LOCATION BOURGES" at bounding box center [513, 128] width 280 height 15
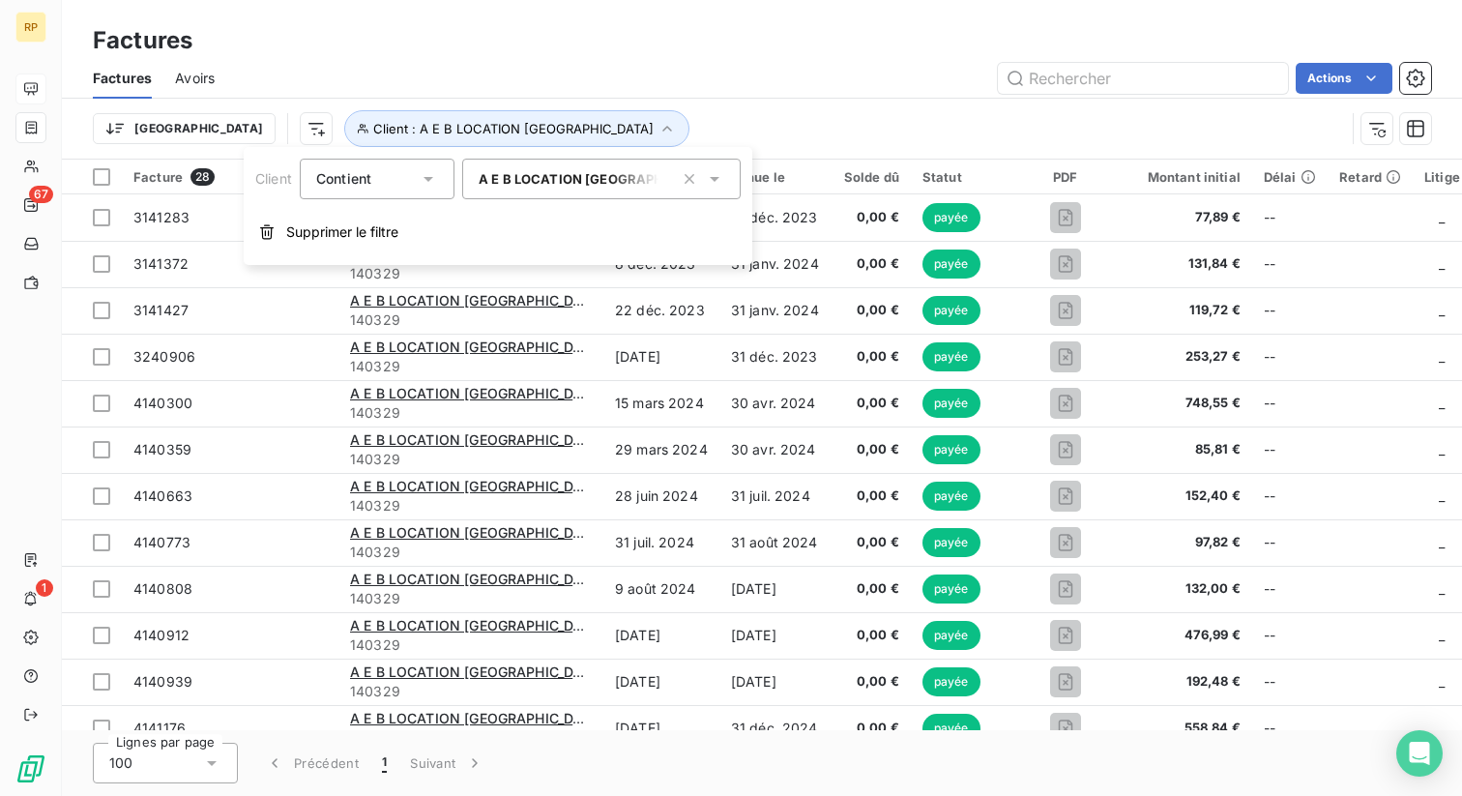
click at [528, 174] on span "A E B LOCATION BOURGES - 140329" at bounding box center [630, 178] width 303 height 15
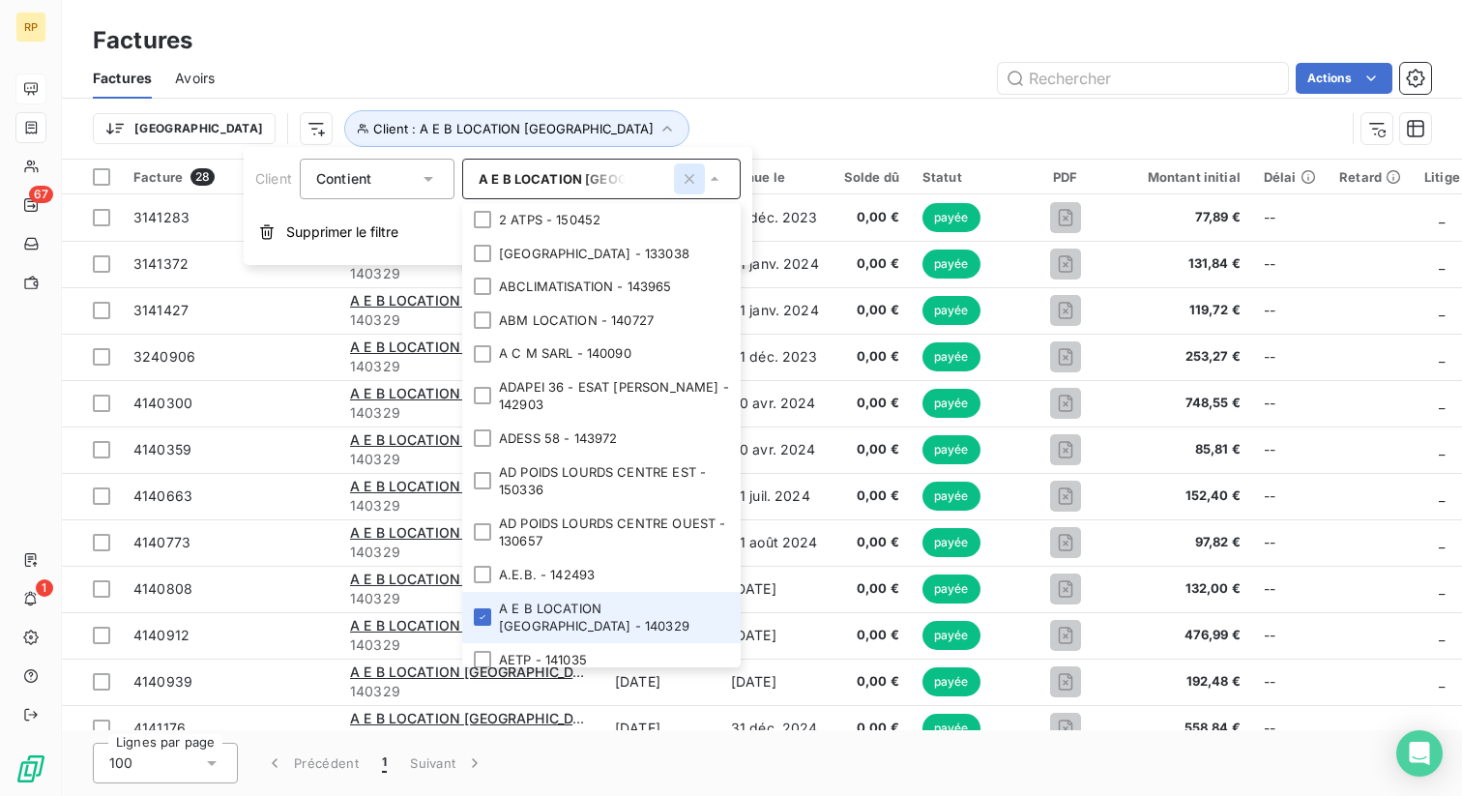
click at [692, 184] on icon "button" at bounding box center [689, 178] width 19 height 19
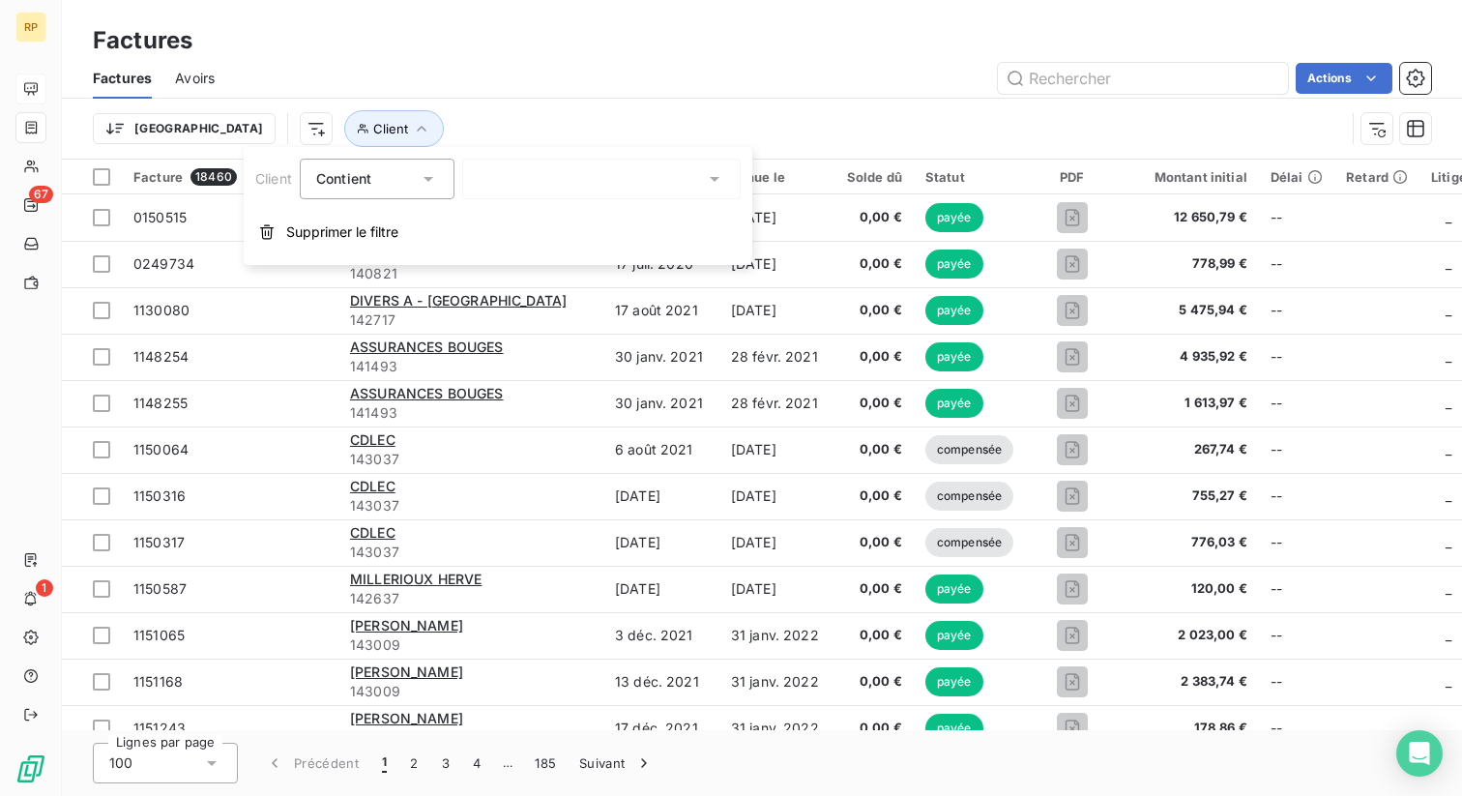
click at [539, 176] on div at bounding box center [601, 179] width 278 height 41
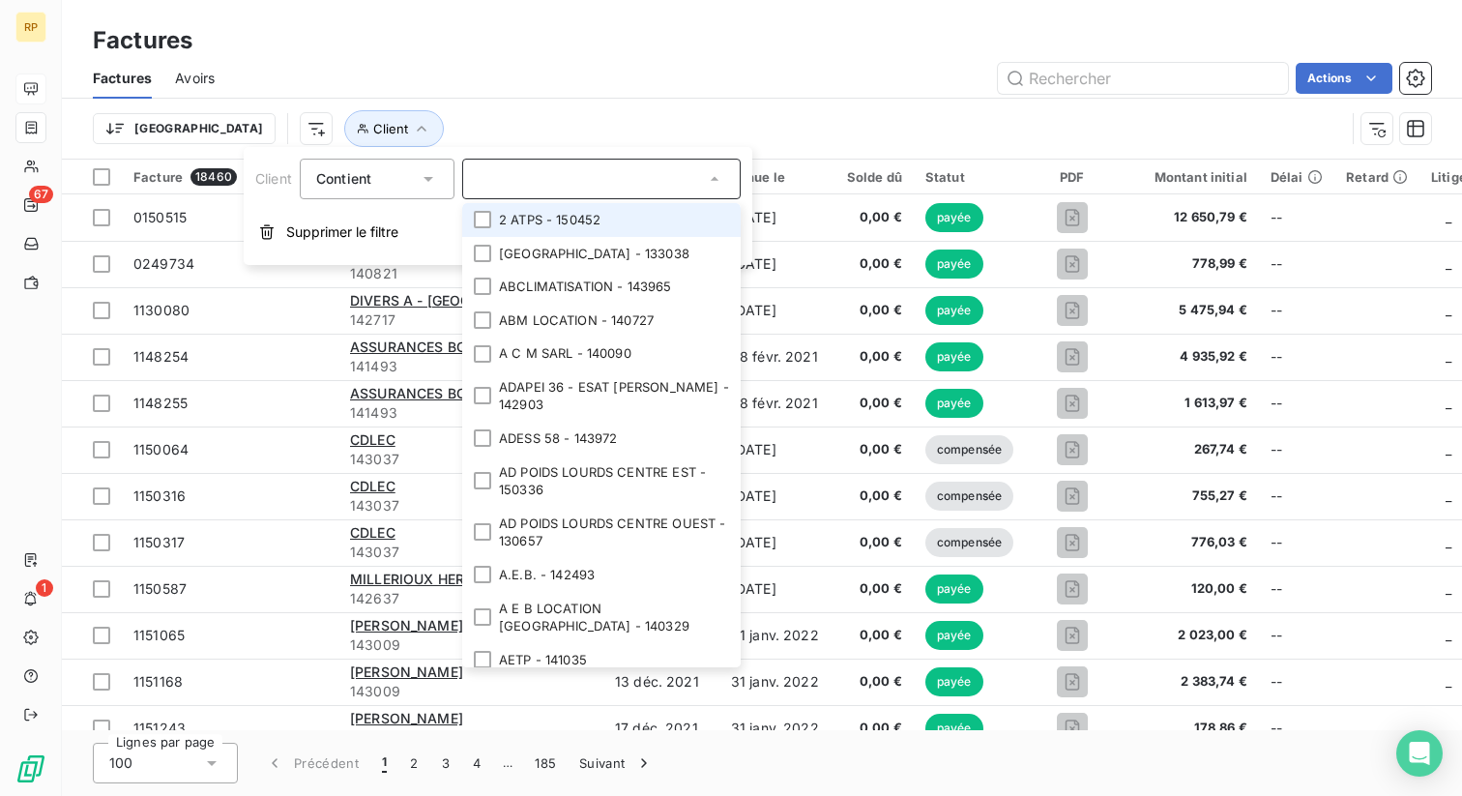
paste input "TRANSPORTS DESCHATRETTES SAS"
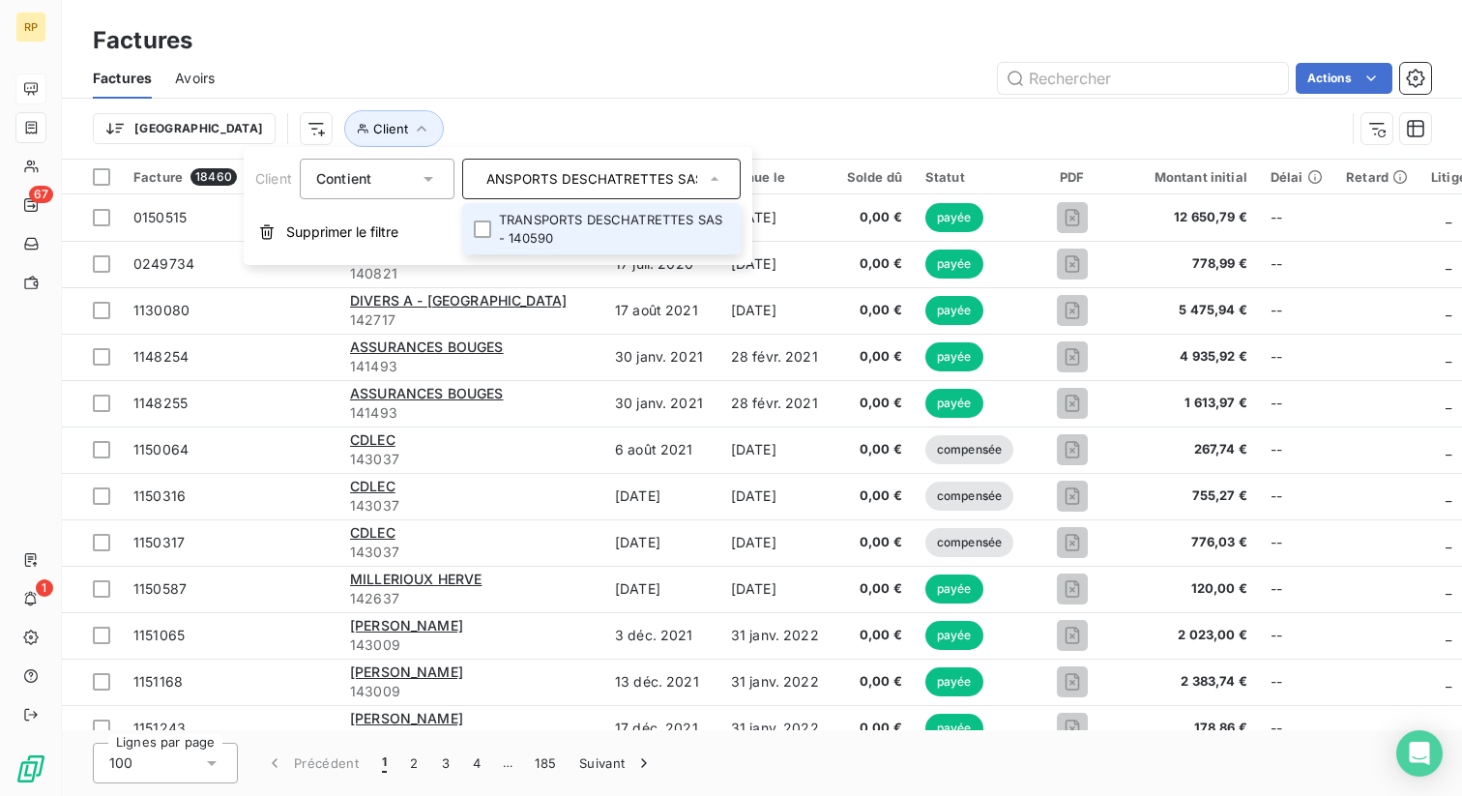
type input "TRANSPORTS DESCHATRETTES SAS"
click at [552, 230] on li "TRANSPORTS DESCHATRETTES SAS - 140590" at bounding box center [601, 228] width 278 height 51
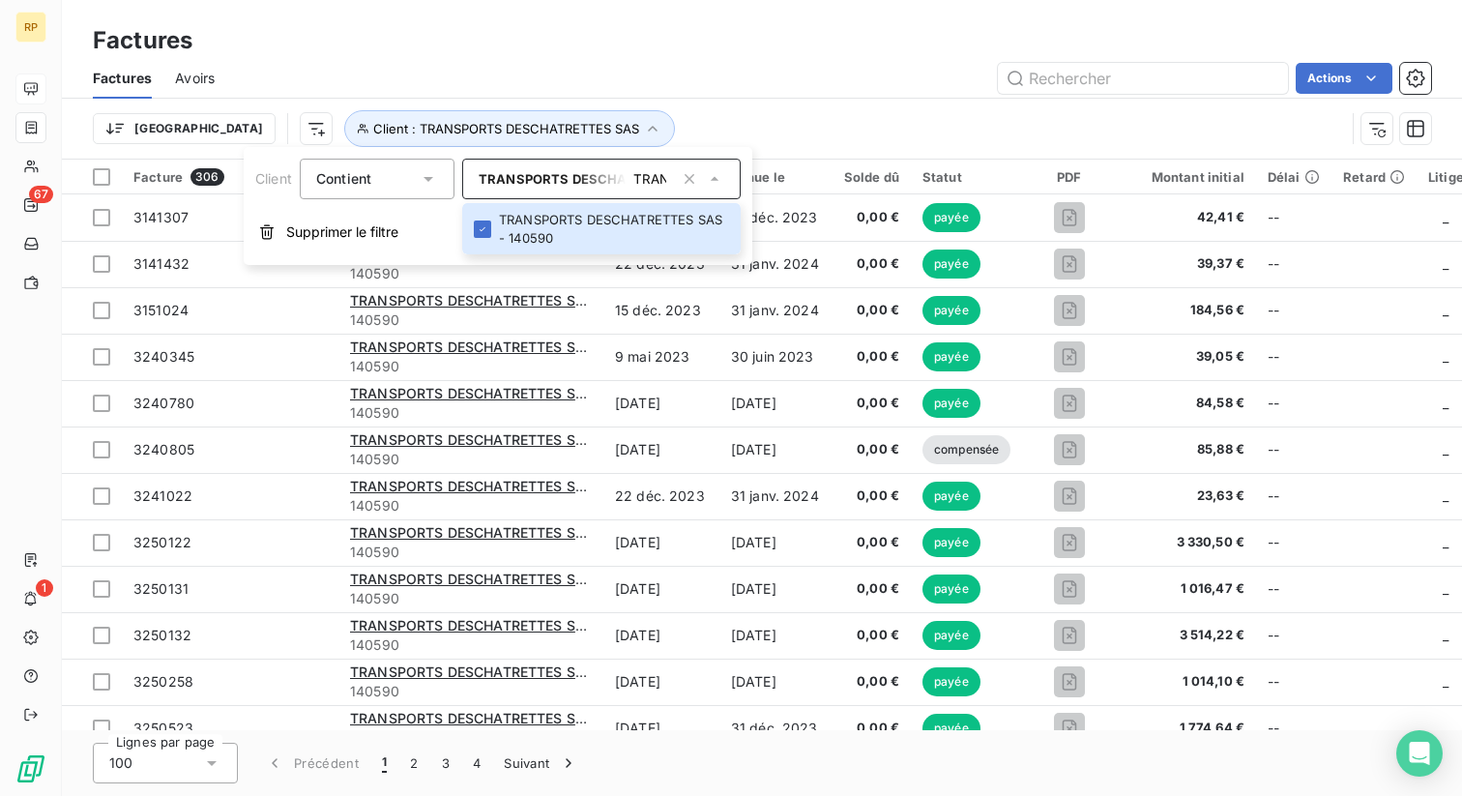
click at [698, 64] on div "Actions" at bounding box center [834, 78] width 1193 height 31
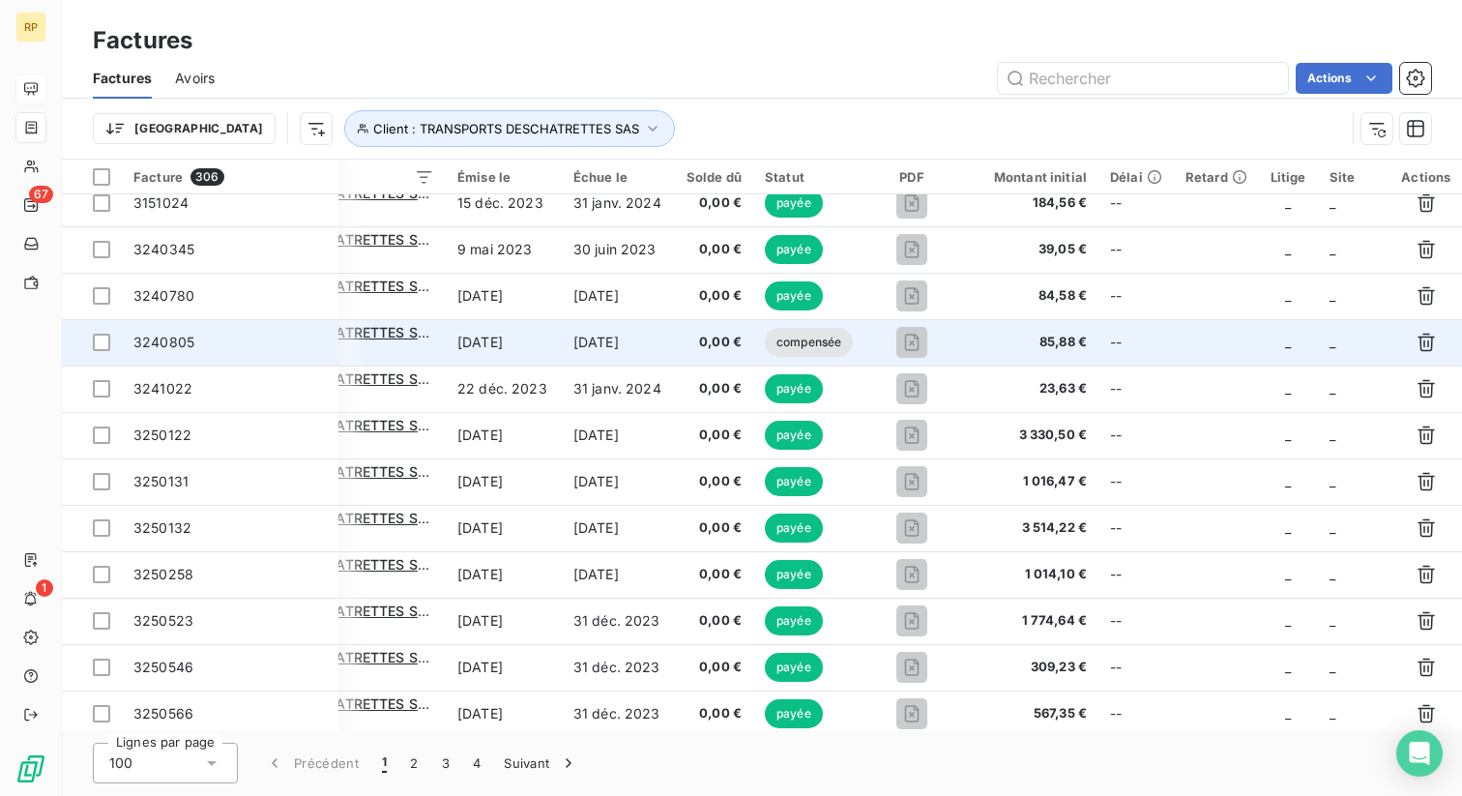
scroll to position [0, 158]
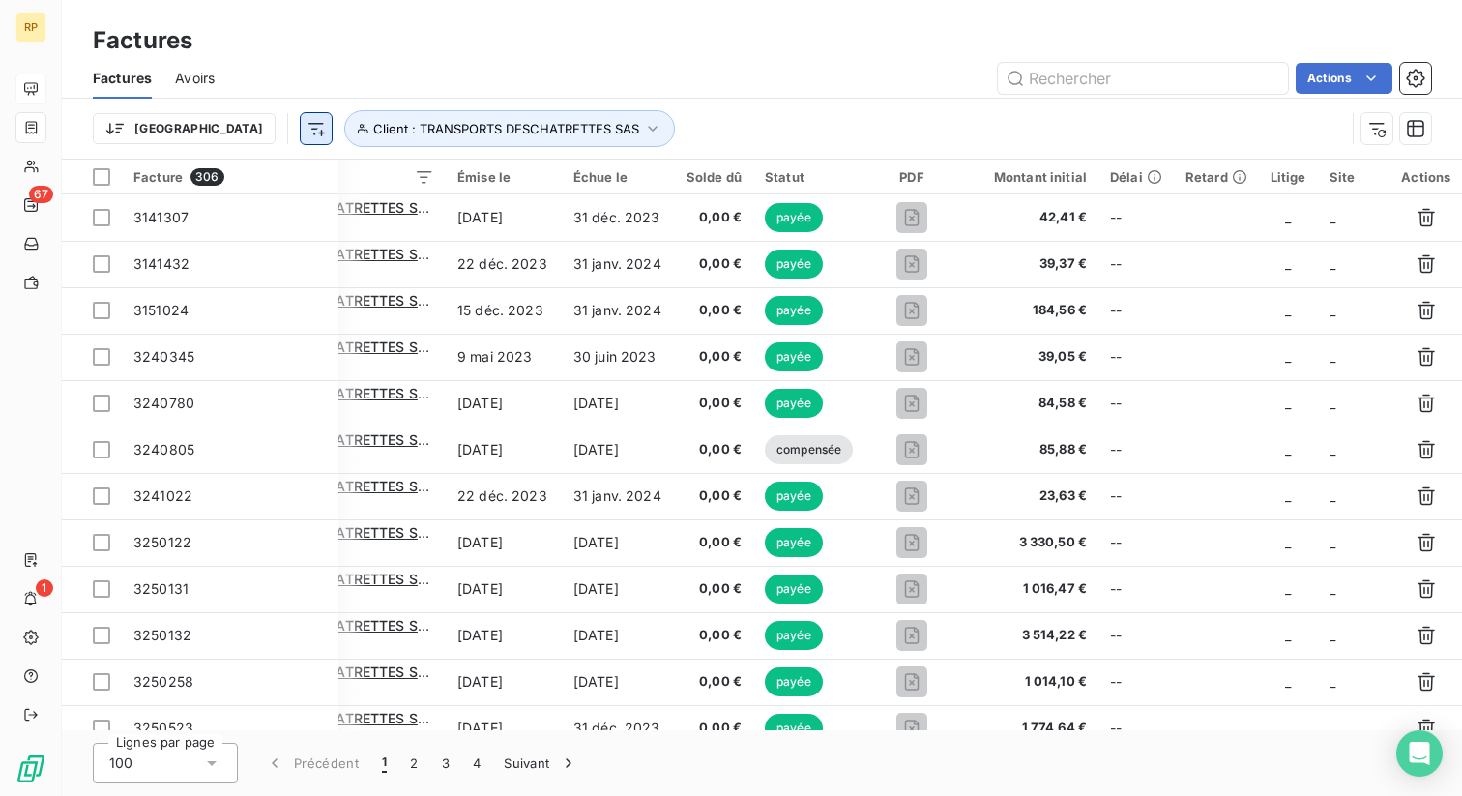
click at [214, 126] on html "RP 67 1 Factures Factures Avoirs Actions Trier Client : TRANSPORTS DESCHATRETTE…" at bounding box center [731, 398] width 1462 height 796
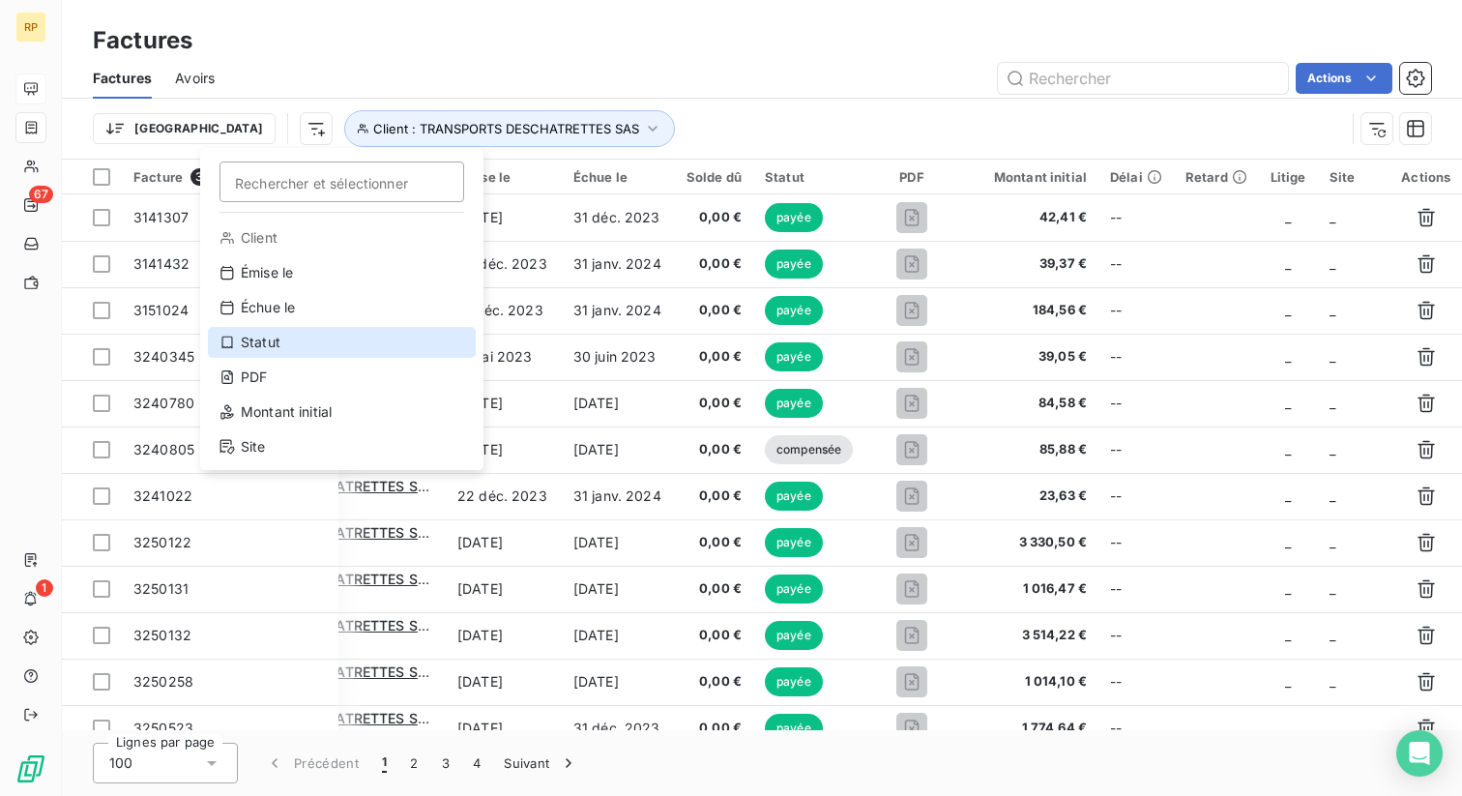
click at [306, 350] on div "Statut" at bounding box center [342, 342] width 268 height 31
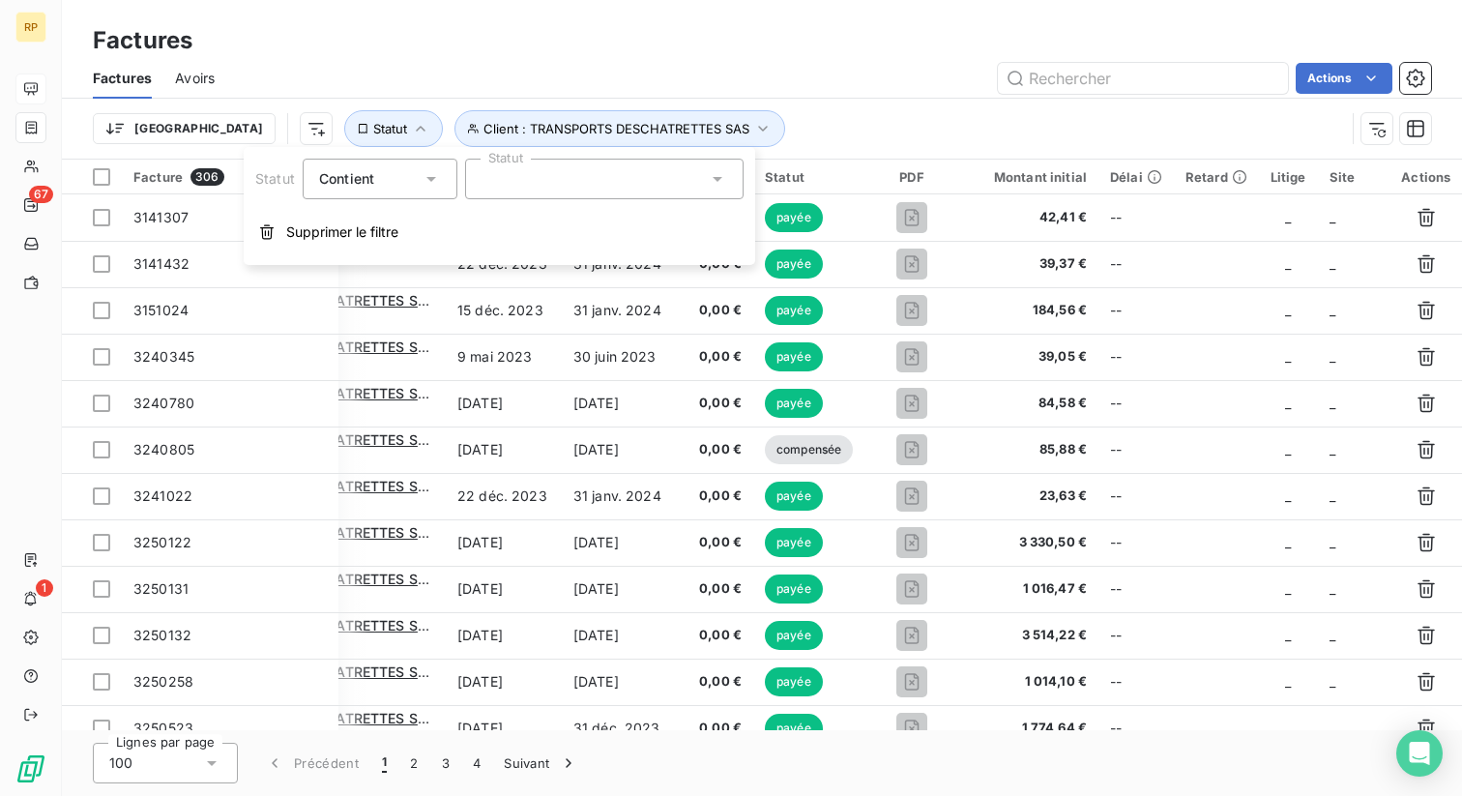
click at [513, 167] on div at bounding box center [604, 179] width 278 height 41
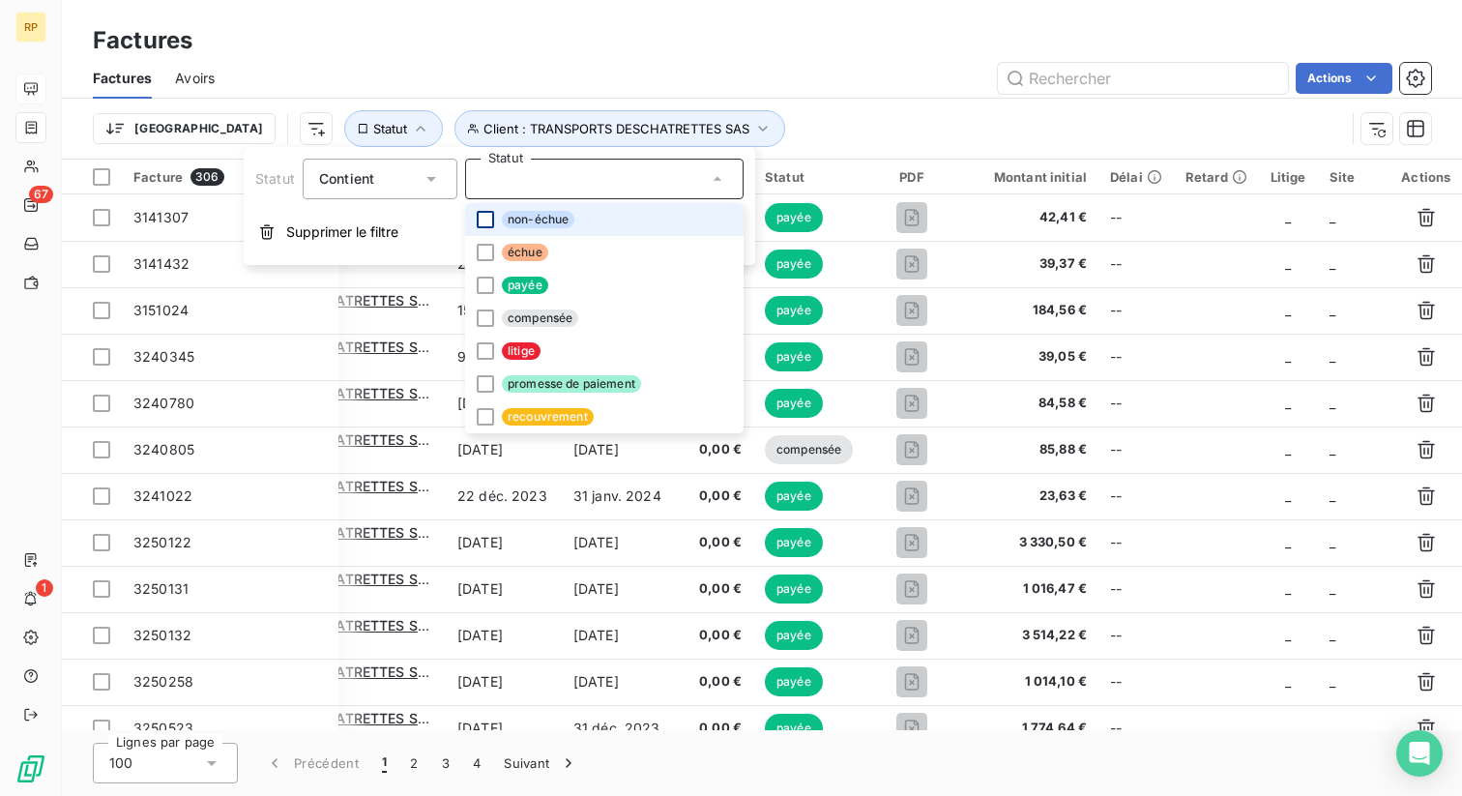
click at [485, 219] on div at bounding box center [485, 219] width 17 height 17
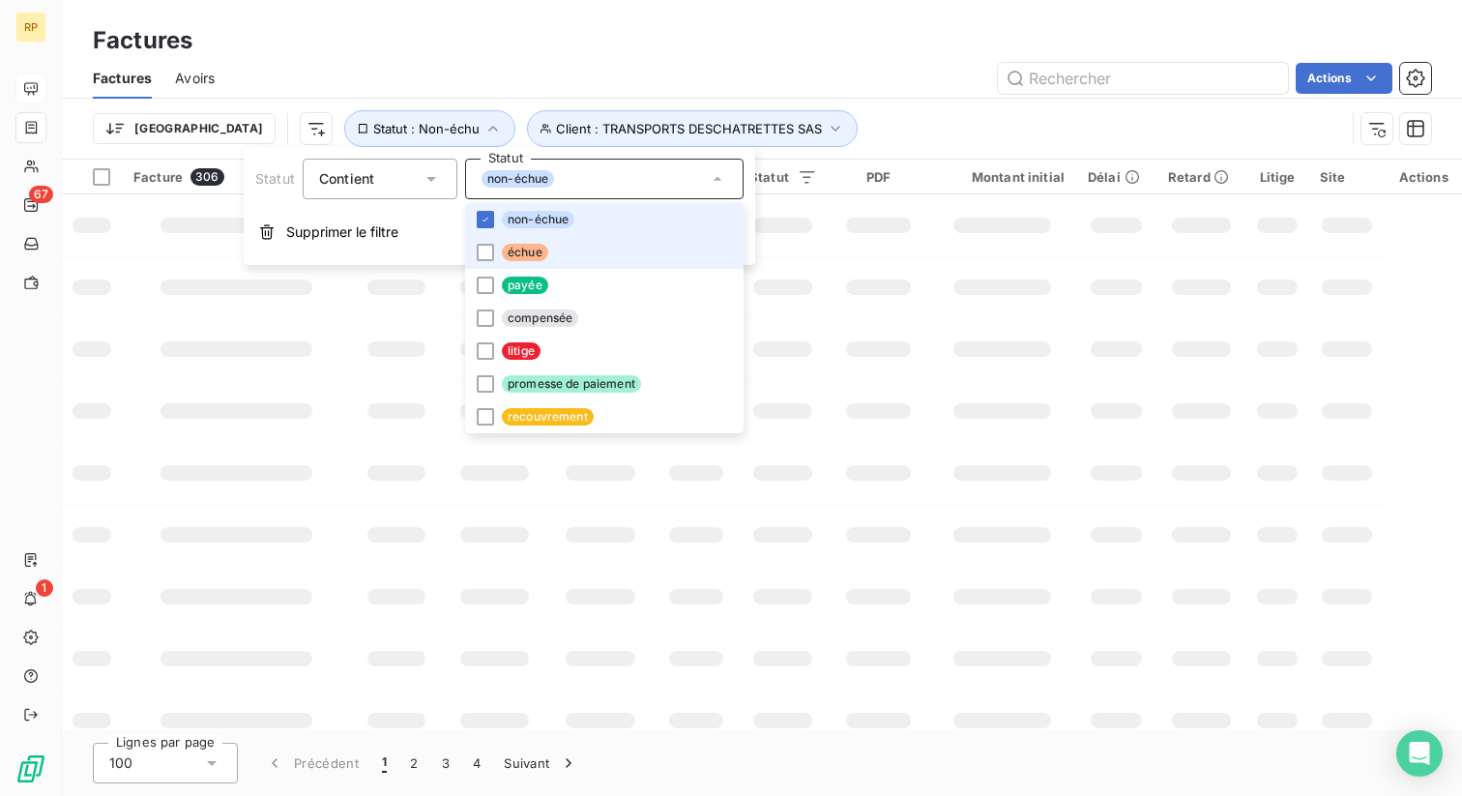
scroll to position [0, 0]
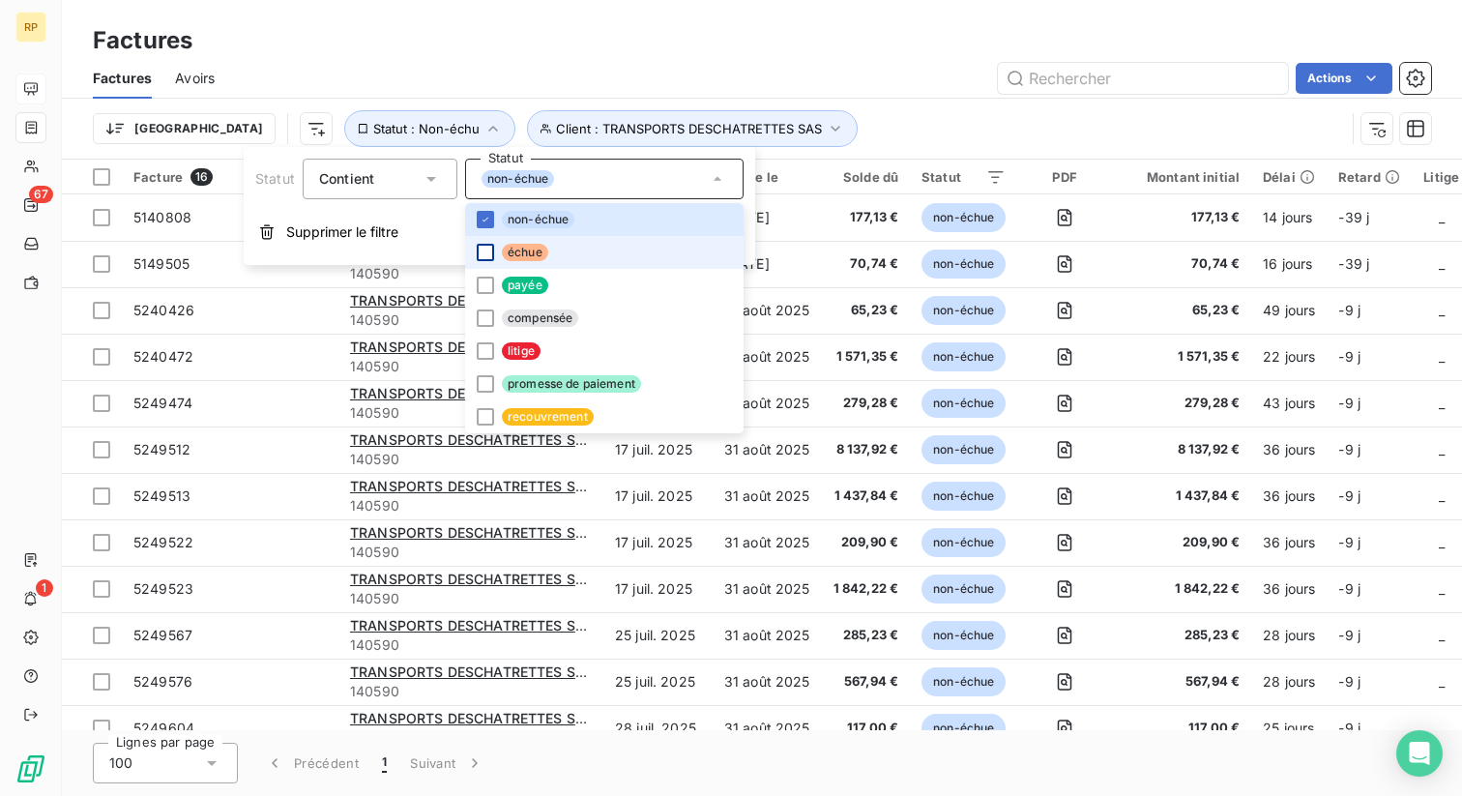
click at [485, 254] on div at bounding box center [485, 252] width 17 height 17
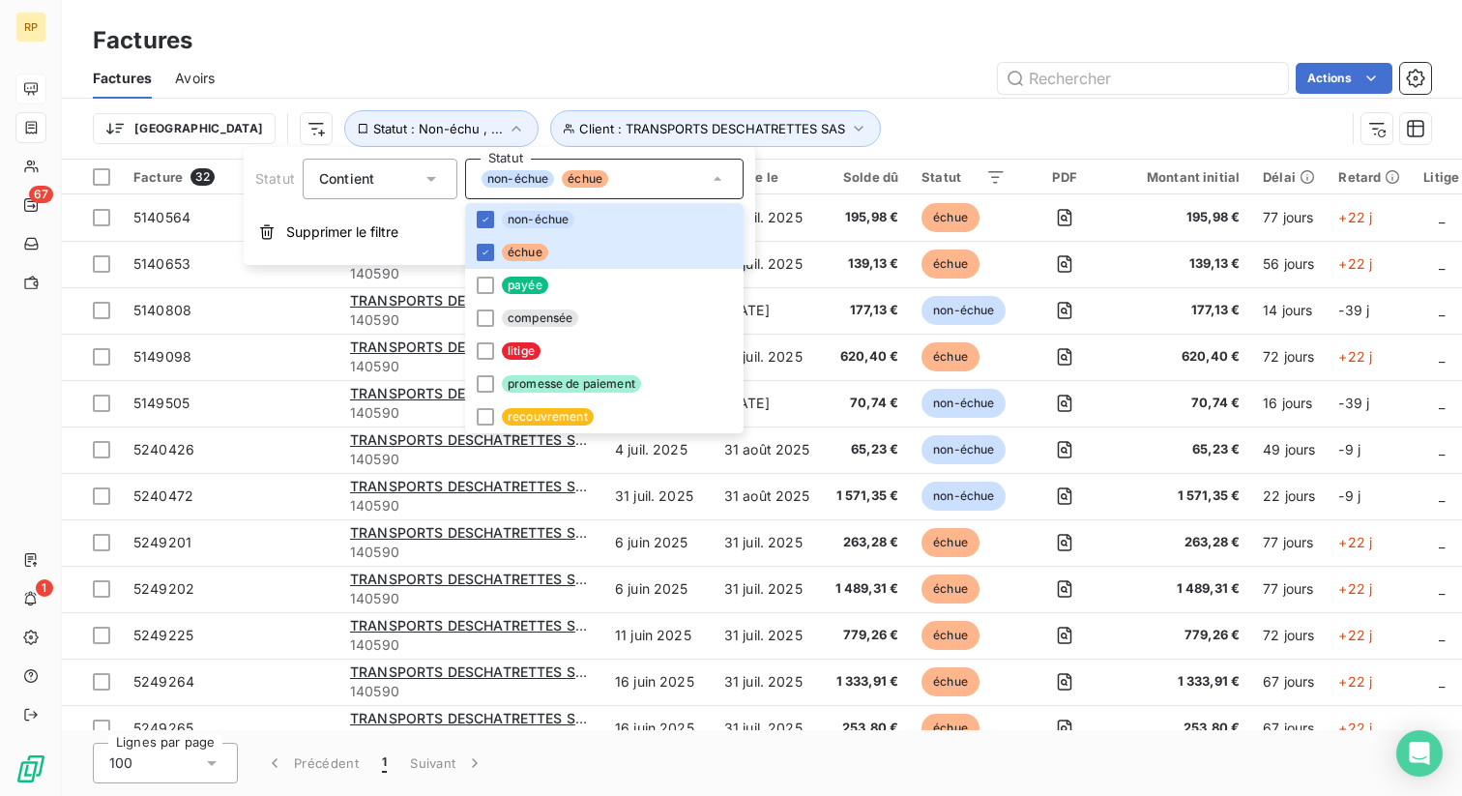
click at [837, 102] on div "Trier Client : TRANSPORTS DESCHATRETTES SAS Statut : Non-échu , ..." at bounding box center [762, 129] width 1338 height 60
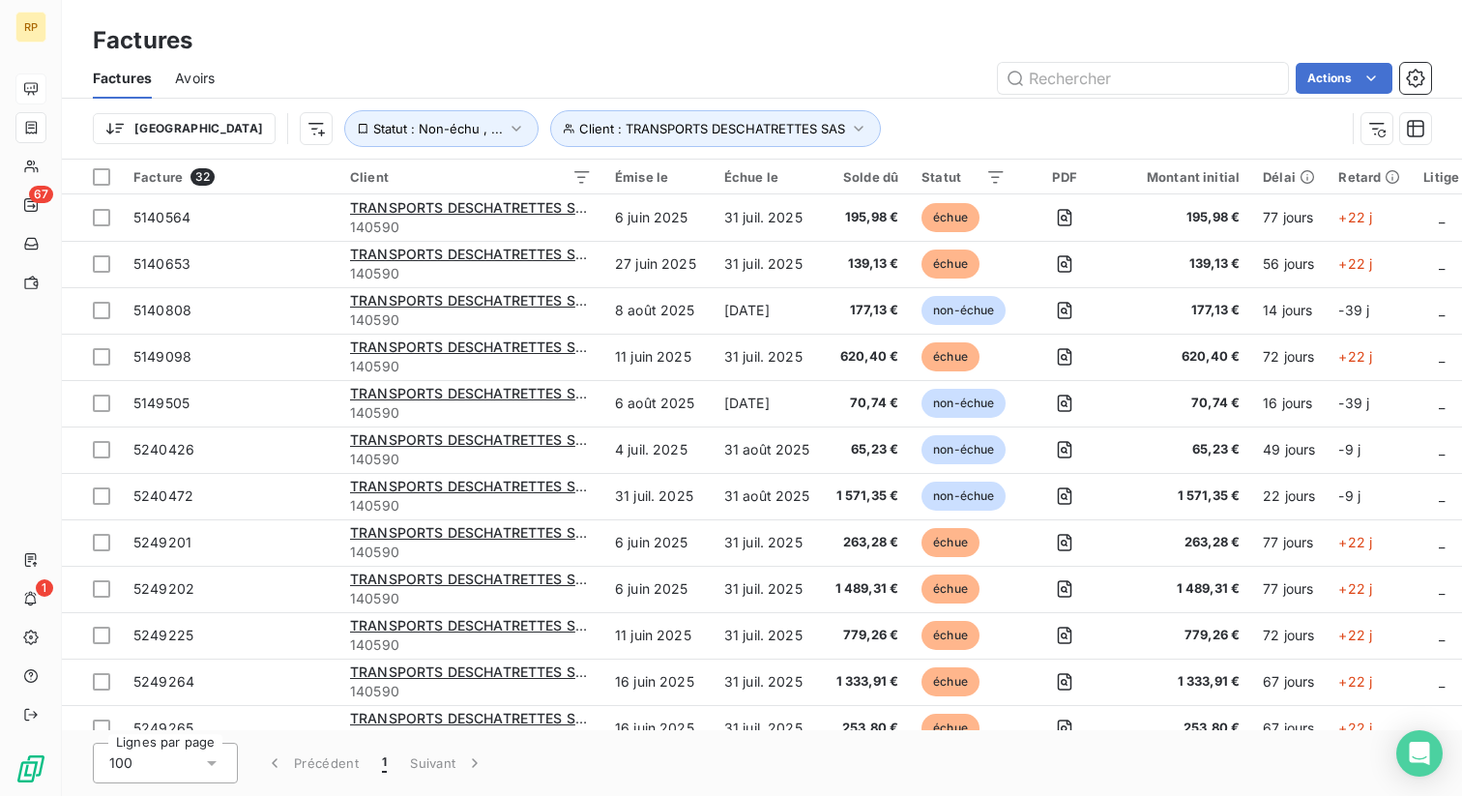
click at [194, 80] on span "Avoirs" at bounding box center [195, 78] width 40 height 19
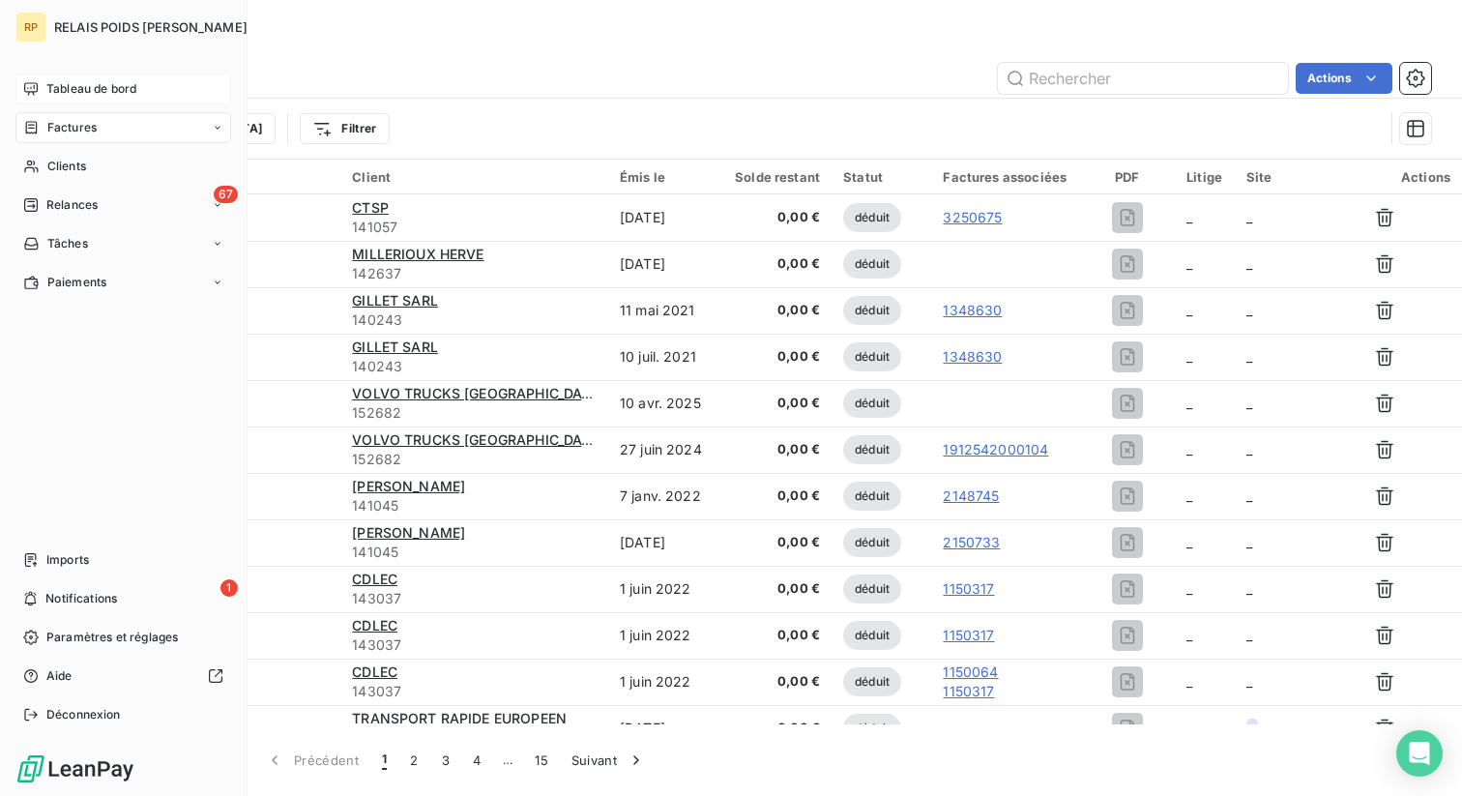
click at [47, 92] on span "Tableau de bord" at bounding box center [91, 88] width 90 height 17
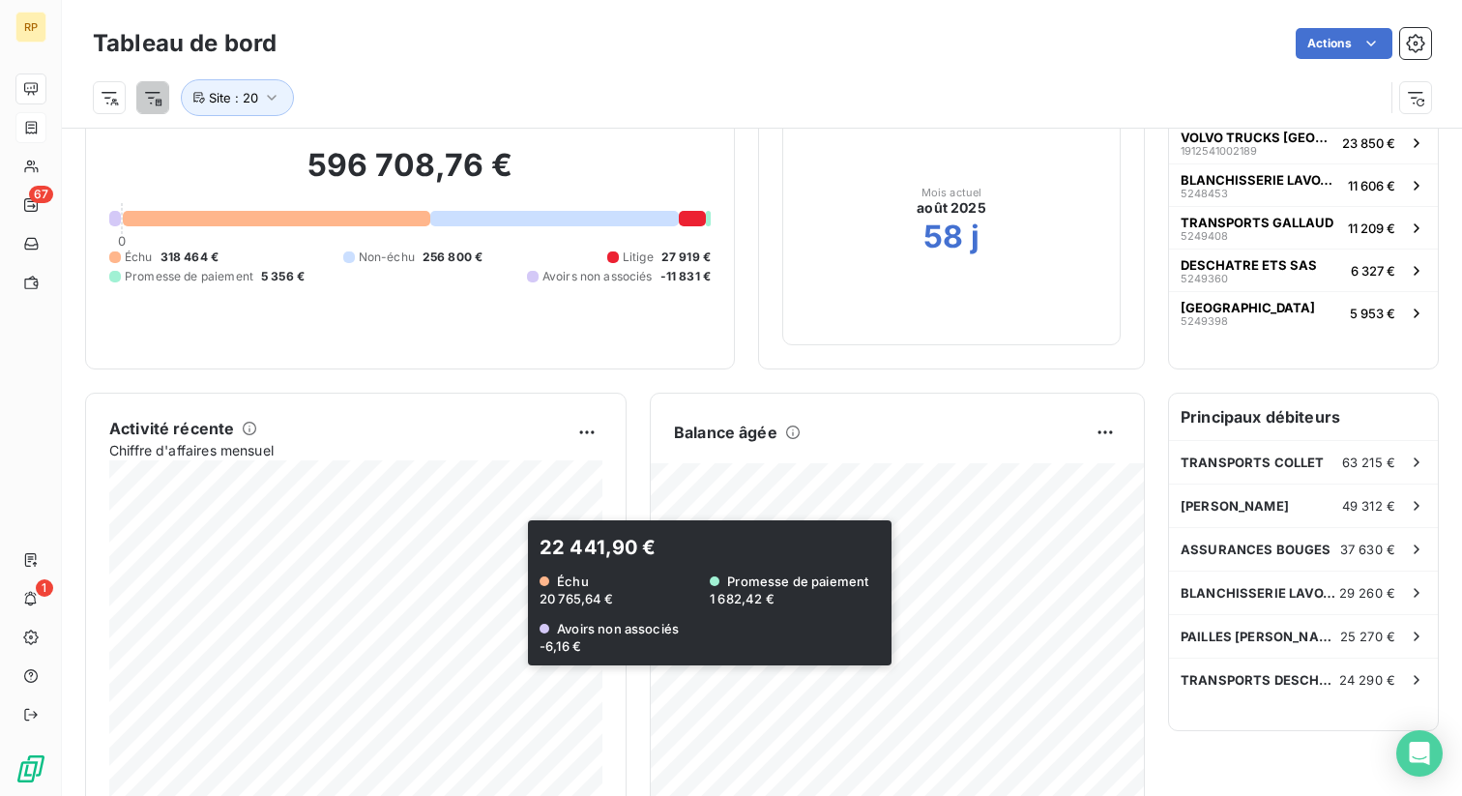
scroll to position [172, 0]
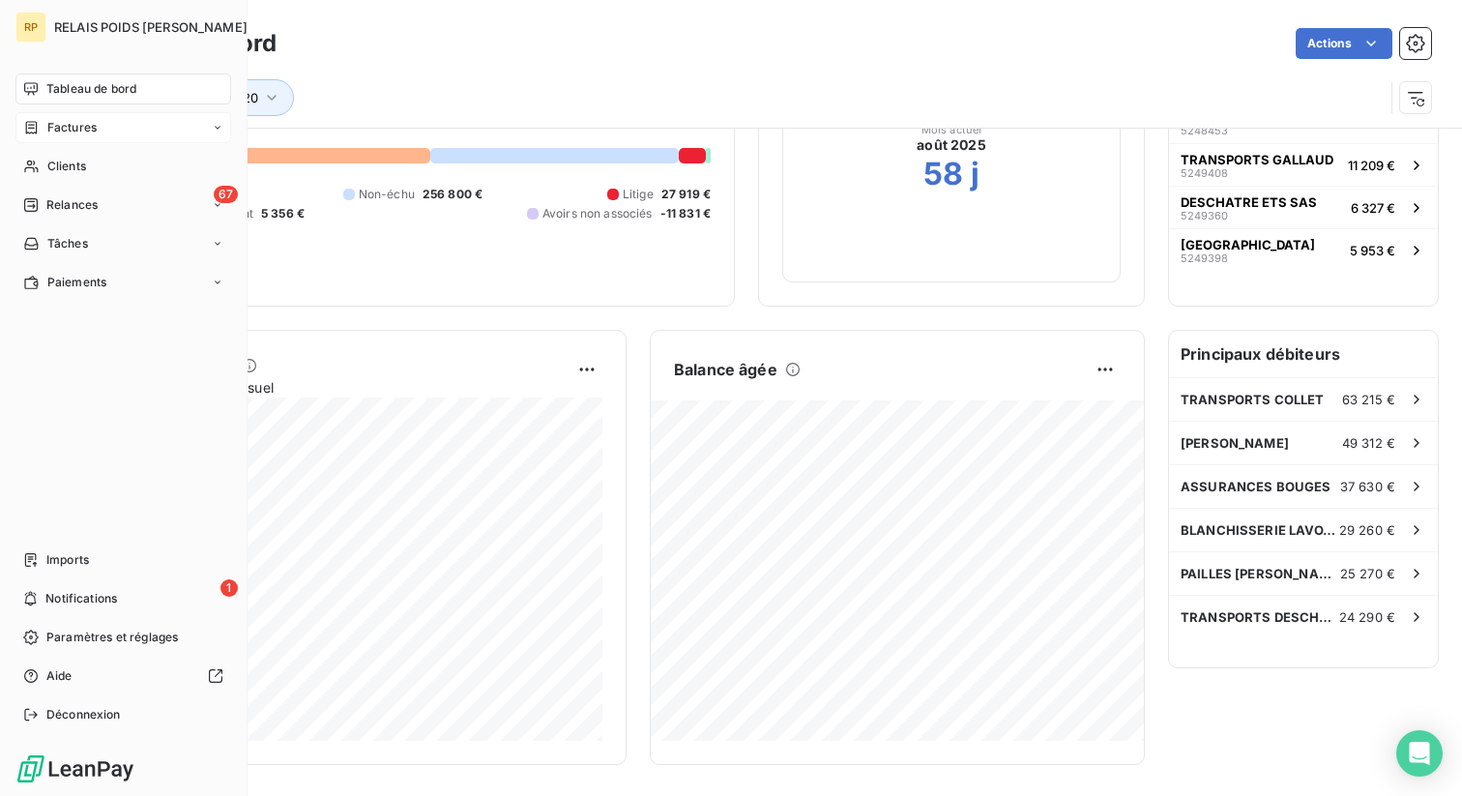
click at [80, 136] on div "Factures" at bounding box center [123, 127] width 216 height 31
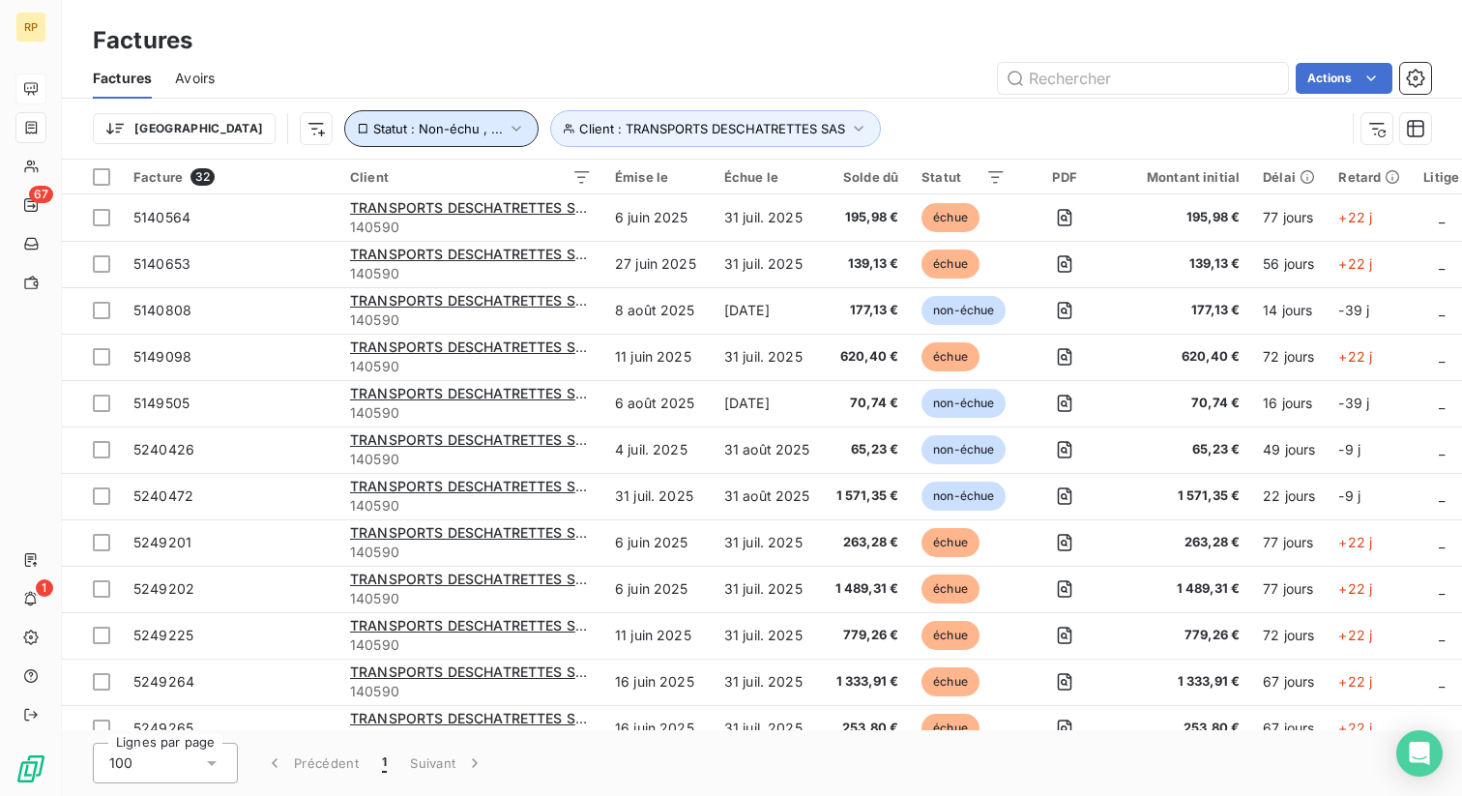
click at [373, 129] on span "Statut : Non-échu , ..." at bounding box center [438, 128] width 130 height 15
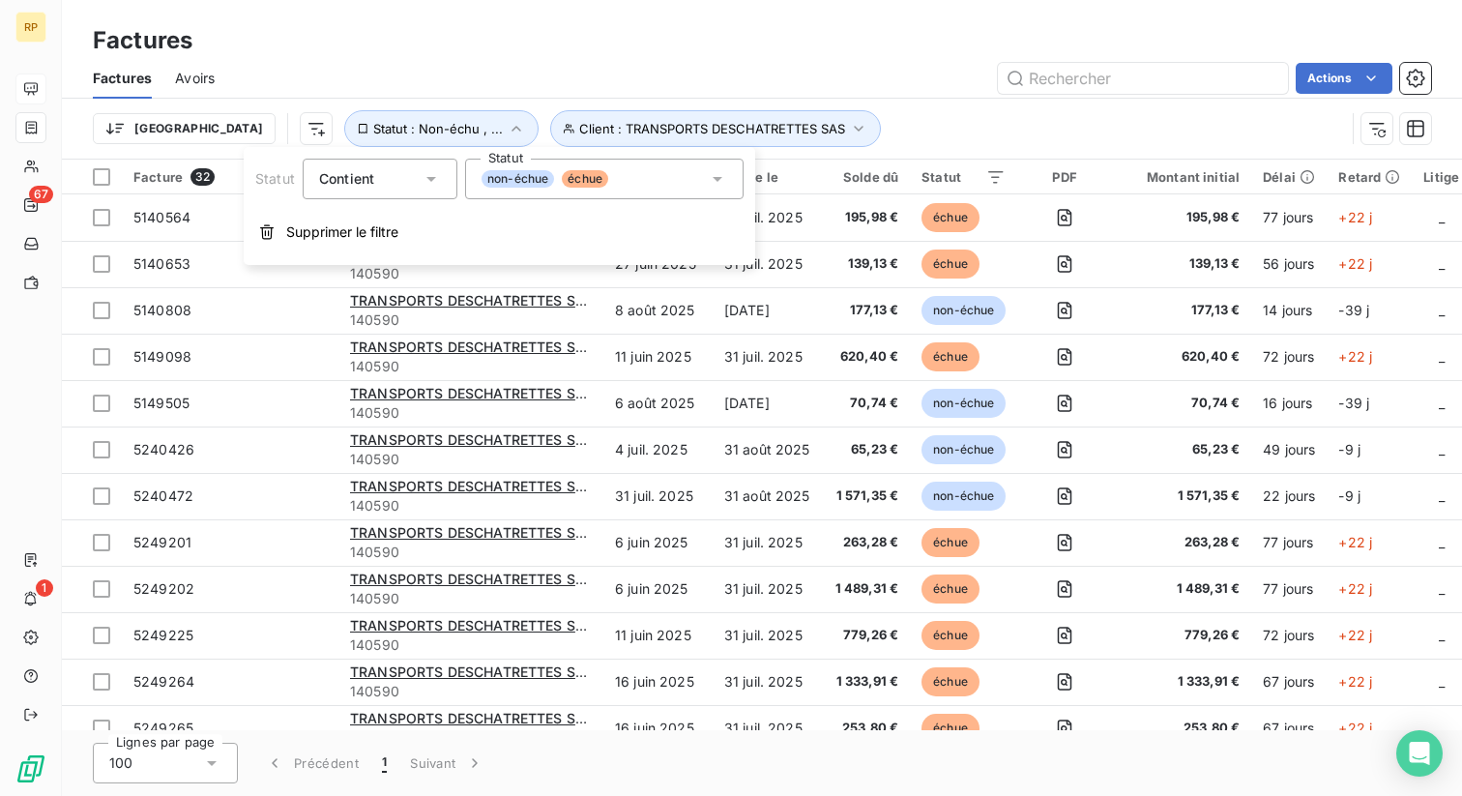
click at [578, 186] on span "échue" at bounding box center [585, 178] width 46 height 17
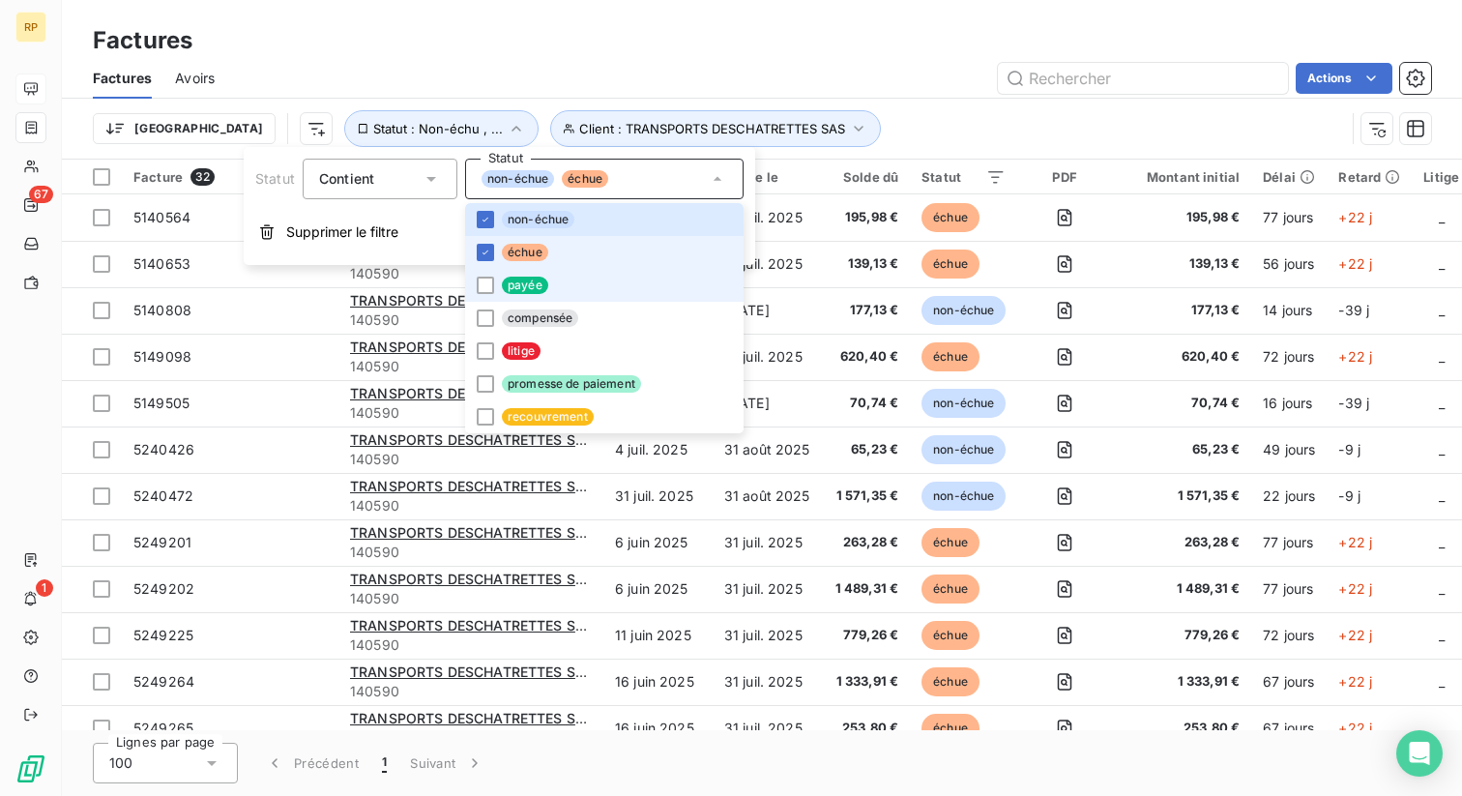
click at [527, 257] on span "échue" at bounding box center [525, 252] width 46 height 17
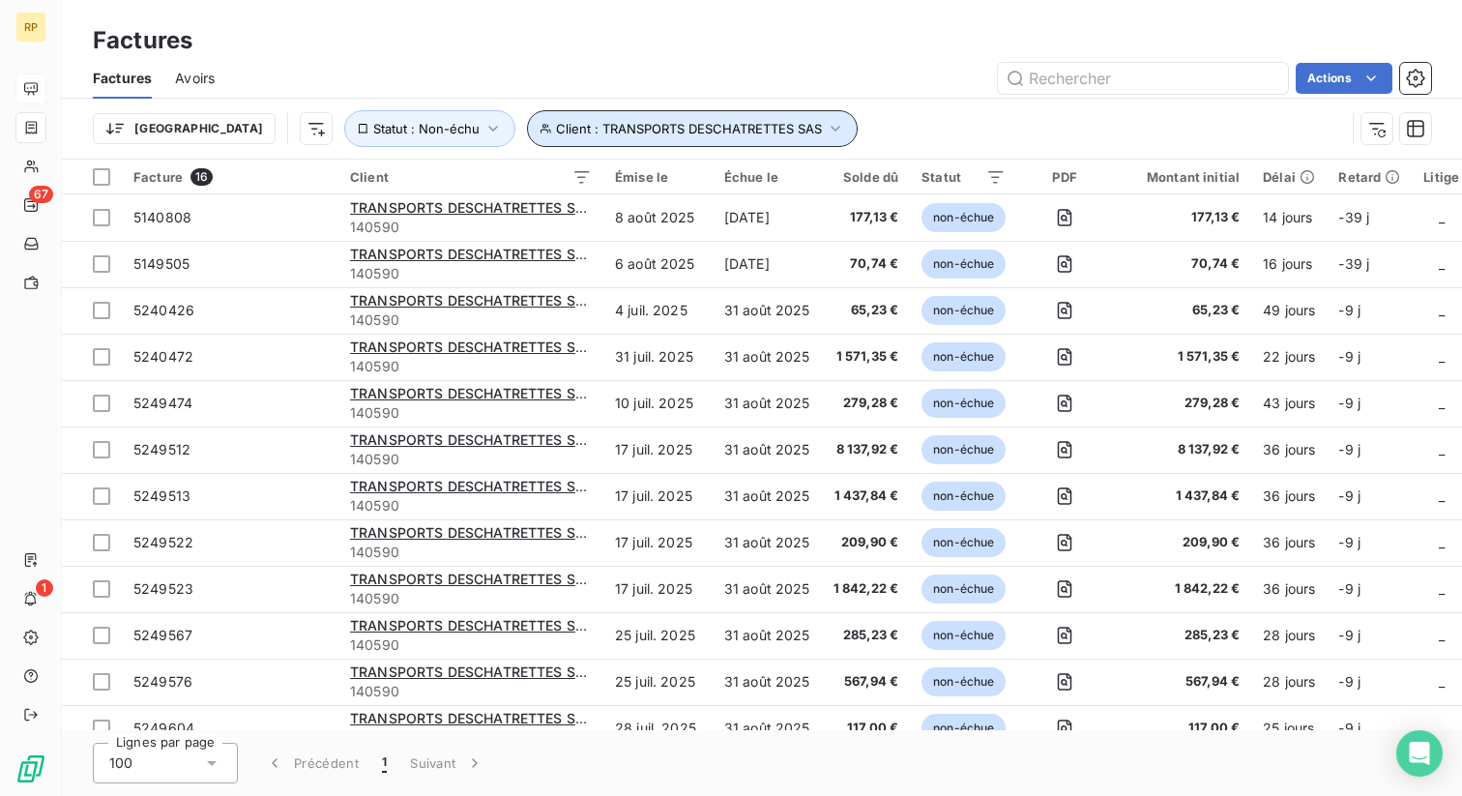
click at [688, 131] on span "Client : TRANSPORTS DESCHATRETTES SAS" at bounding box center [689, 128] width 266 height 15
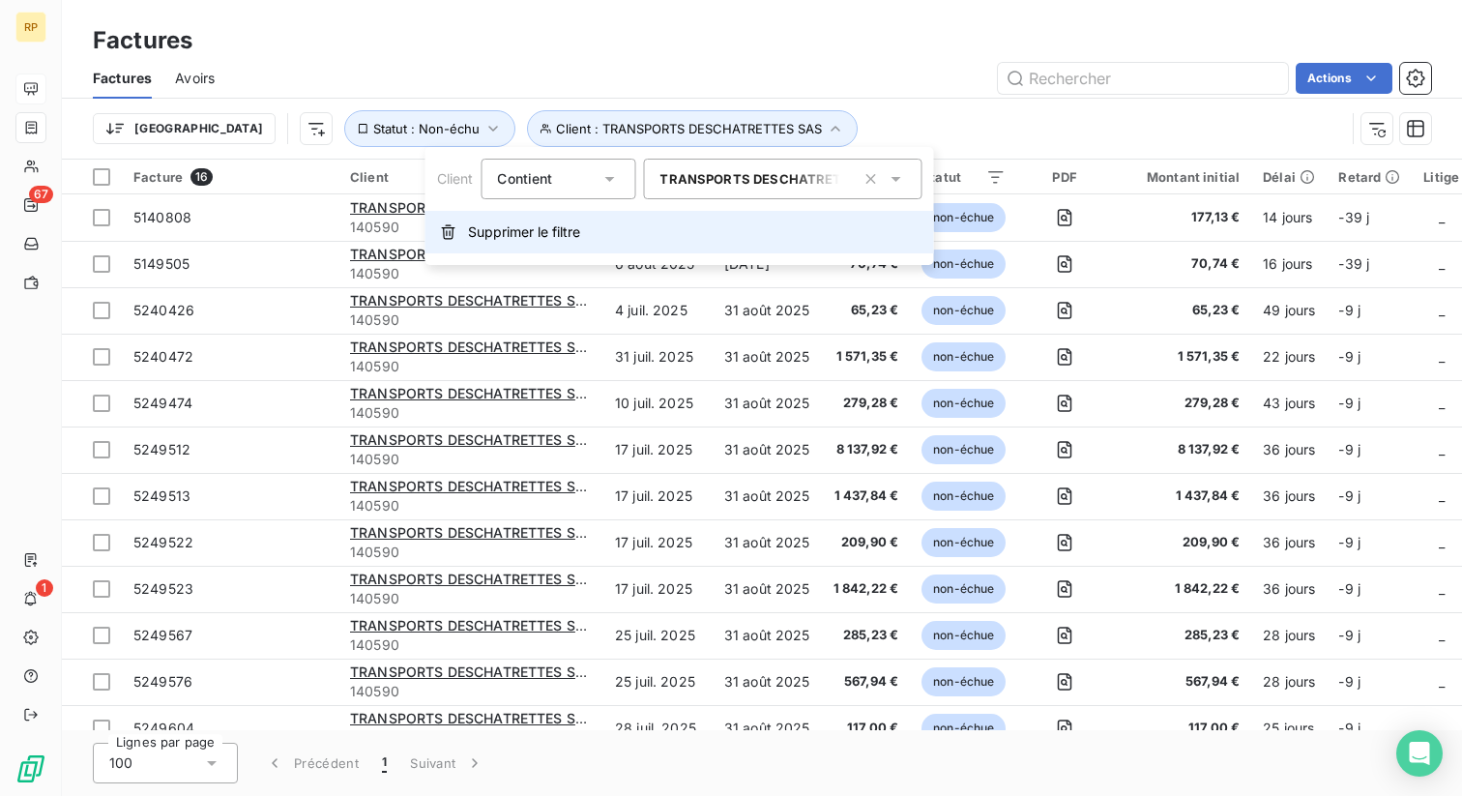
click at [548, 239] on span "Supprimer le filtre" at bounding box center [524, 231] width 112 height 19
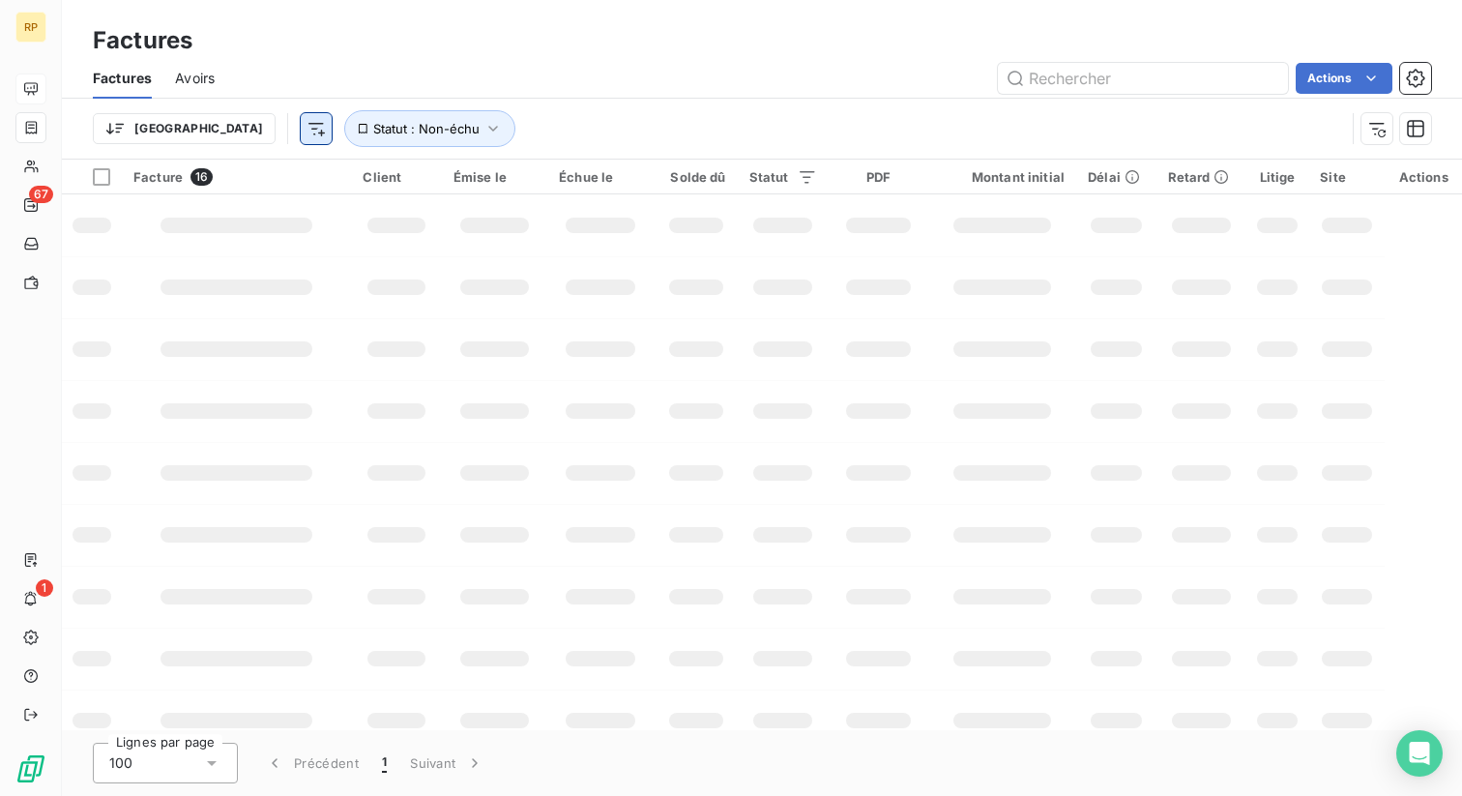
click at [215, 121] on html "RP 67 1 Factures Factures Avoirs Actions Trier Statut : Non-échu Facture 16 Cli…" at bounding box center [731, 398] width 1462 height 796
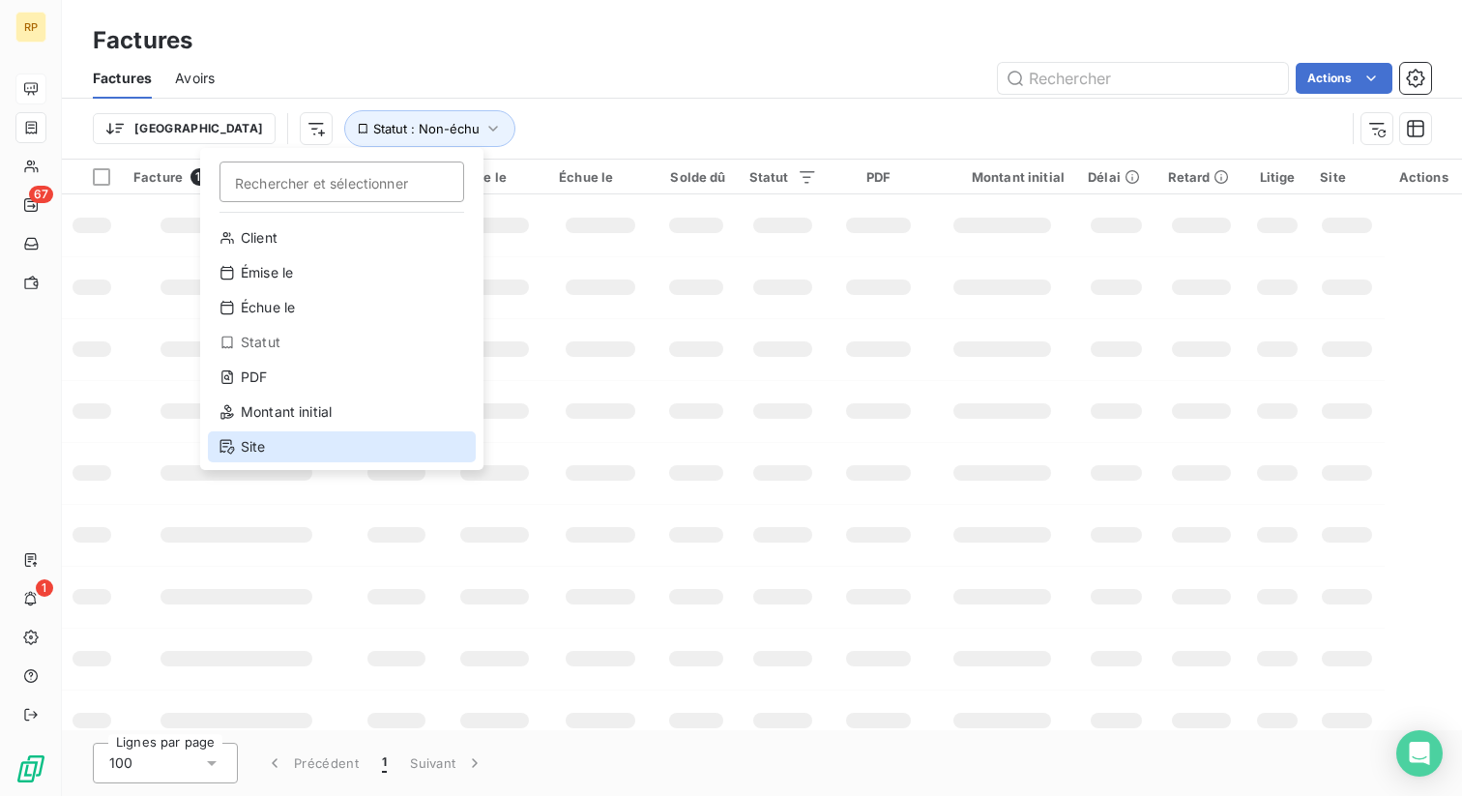
click at [293, 440] on div "Site" at bounding box center [342, 446] width 268 height 31
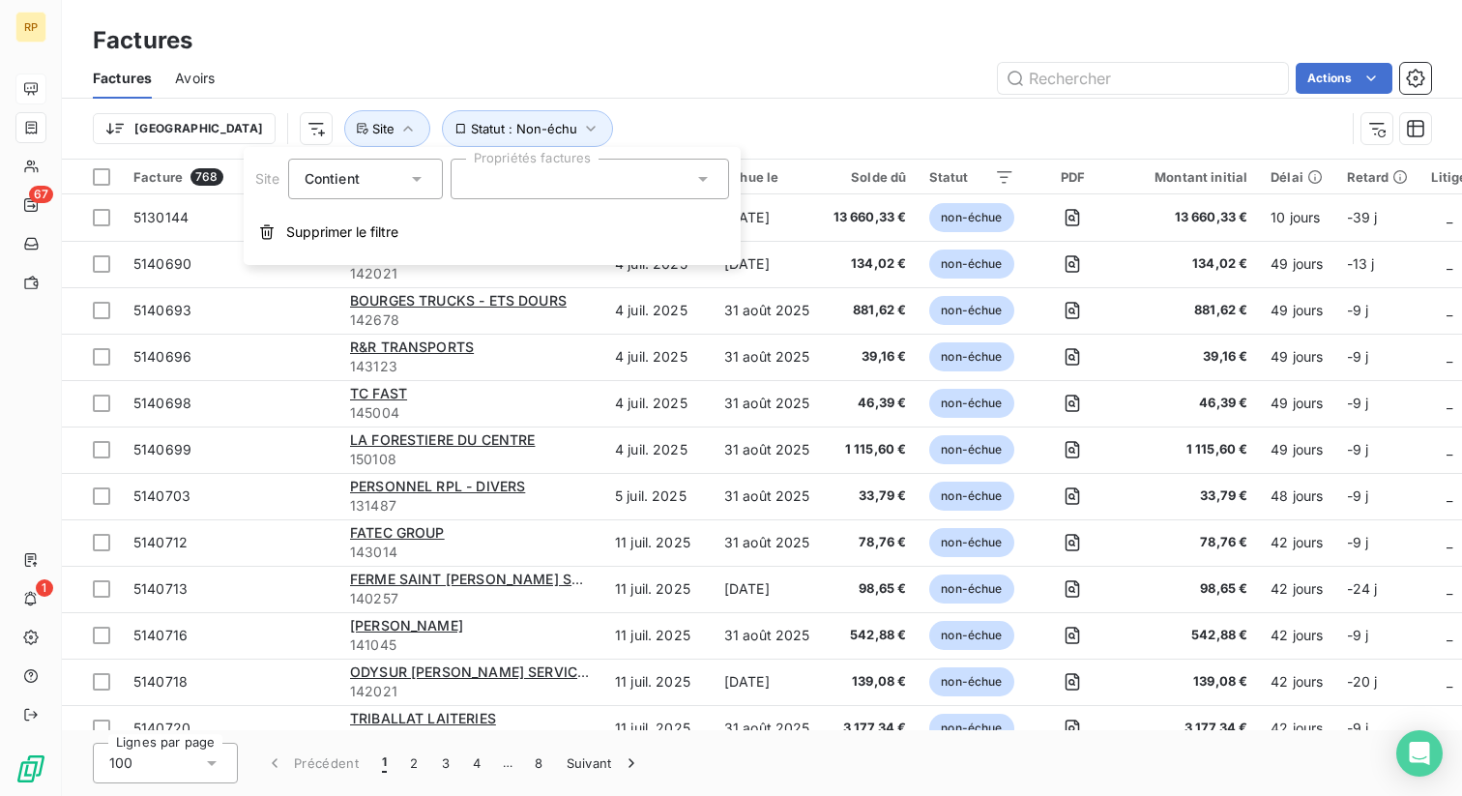
click at [534, 171] on div at bounding box center [590, 179] width 278 height 41
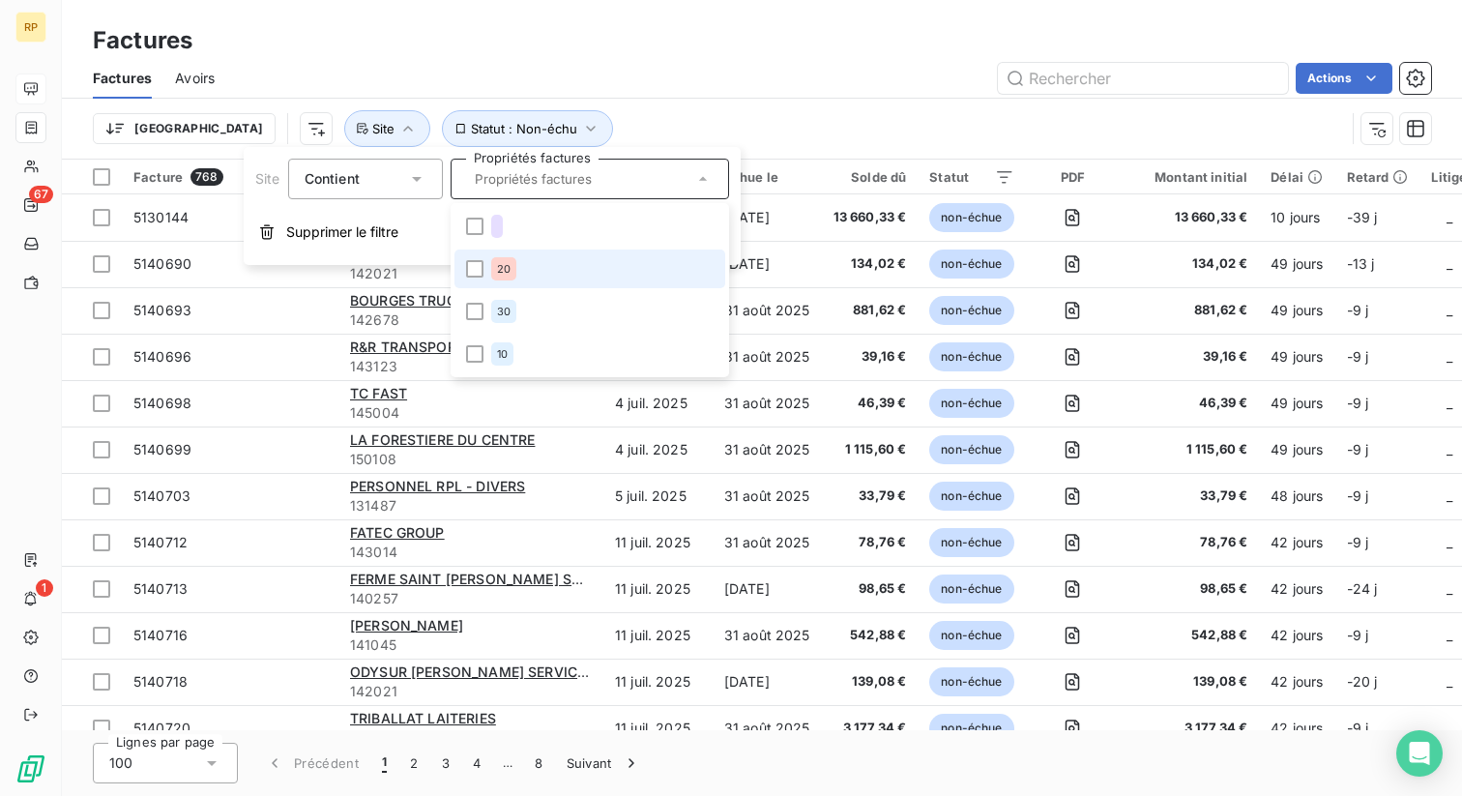
click at [520, 258] on li "20" at bounding box center [589, 268] width 271 height 39
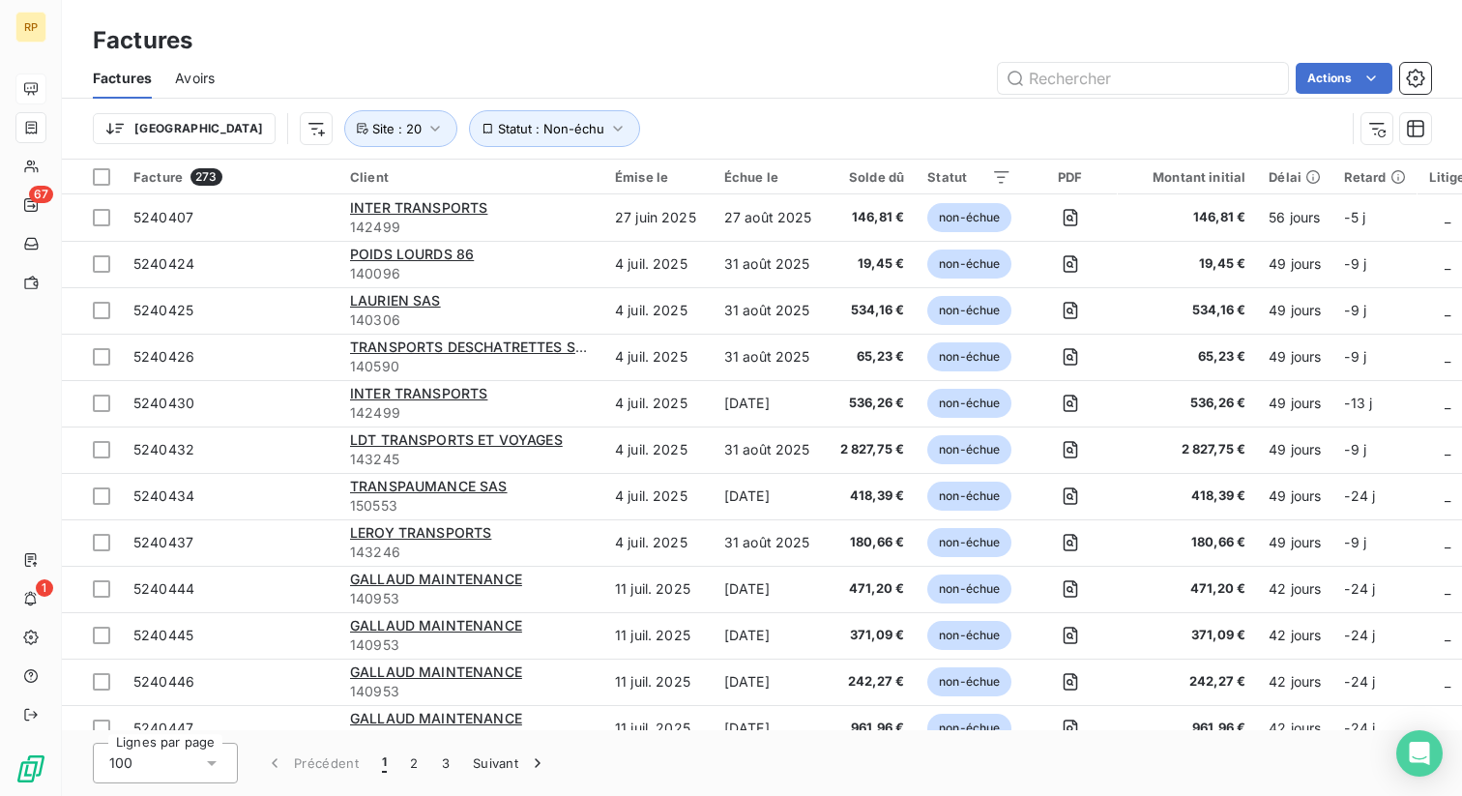
click at [741, 31] on div "Factures" at bounding box center [762, 40] width 1400 height 35
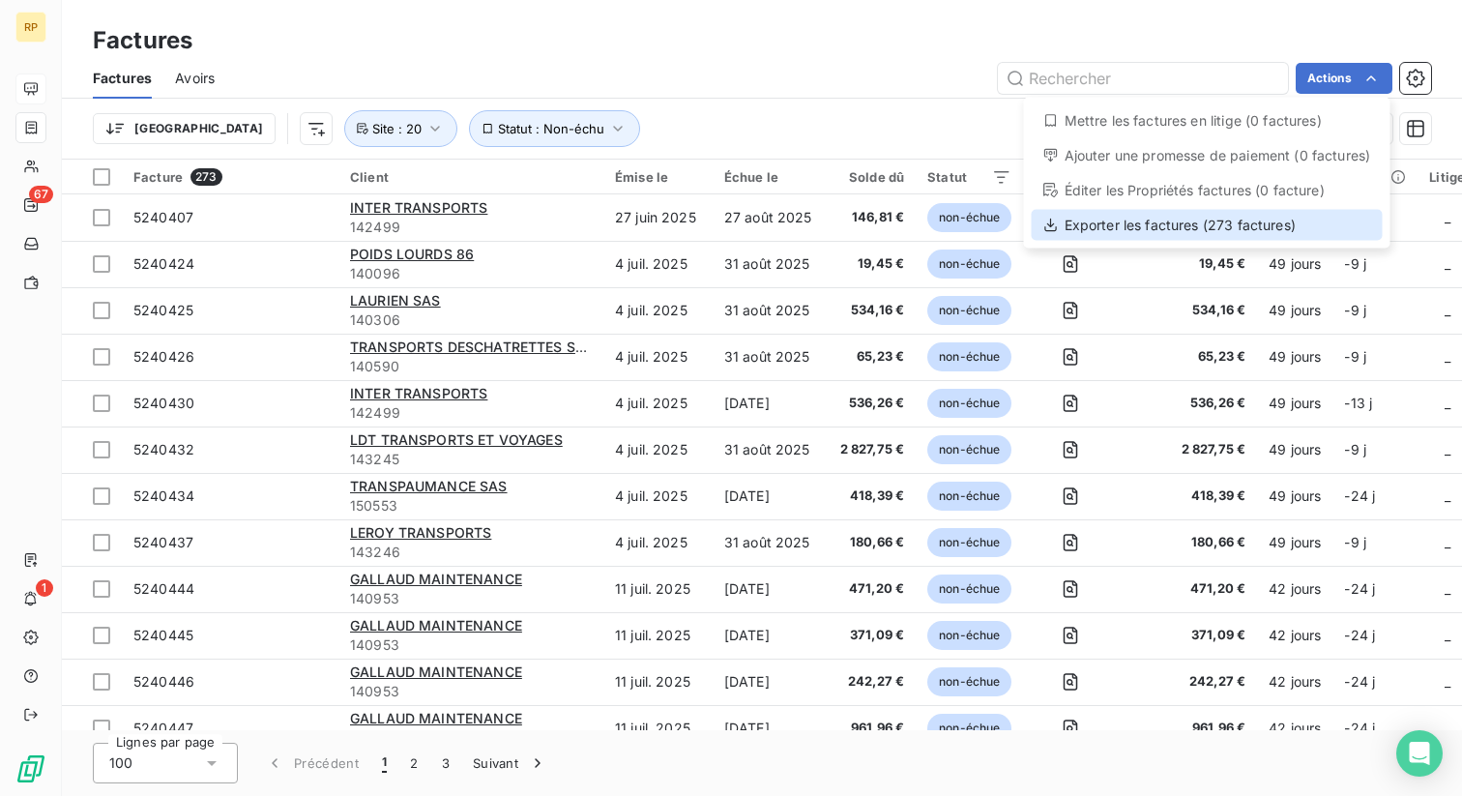
click at [1258, 229] on div "Exporter les factures (273 factures)" at bounding box center [1207, 225] width 351 height 31
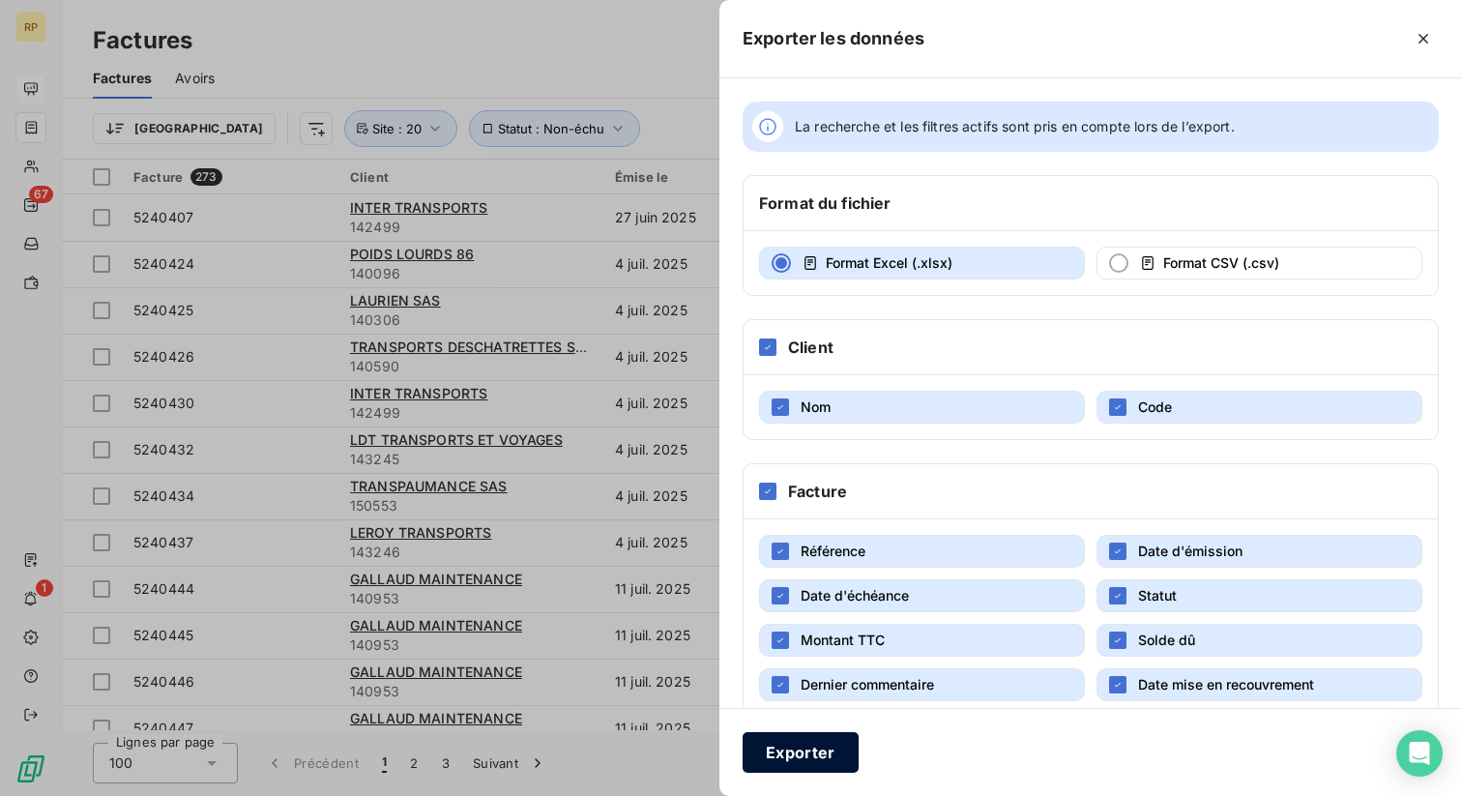
click at [811, 753] on button "Exporter" at bounding box center [801, 752] width 116 height 41
